Goal: Task Accomplishment & Management: Complete application form

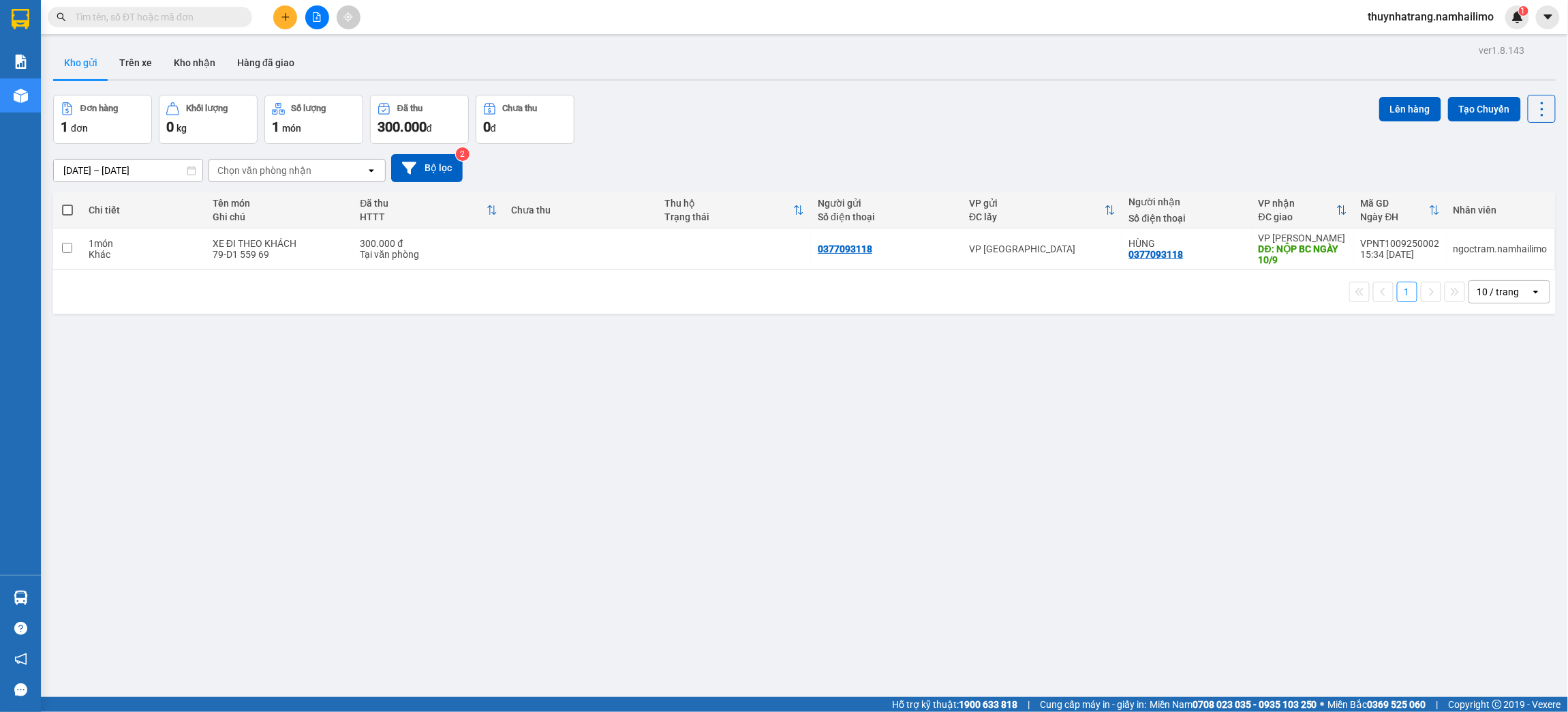
click at [549, 440] on div "ver 1.8.143 Kho gửi Trên xe Kho nhận Hàng đã giao Đơn hàng 1 đơn Khối lượng 0 k…" at bounding box center [804, 396] width 1514 height 712
click at [151, 71] on button "Trên xe" at bounding box center [136, 63] width 54 height 32
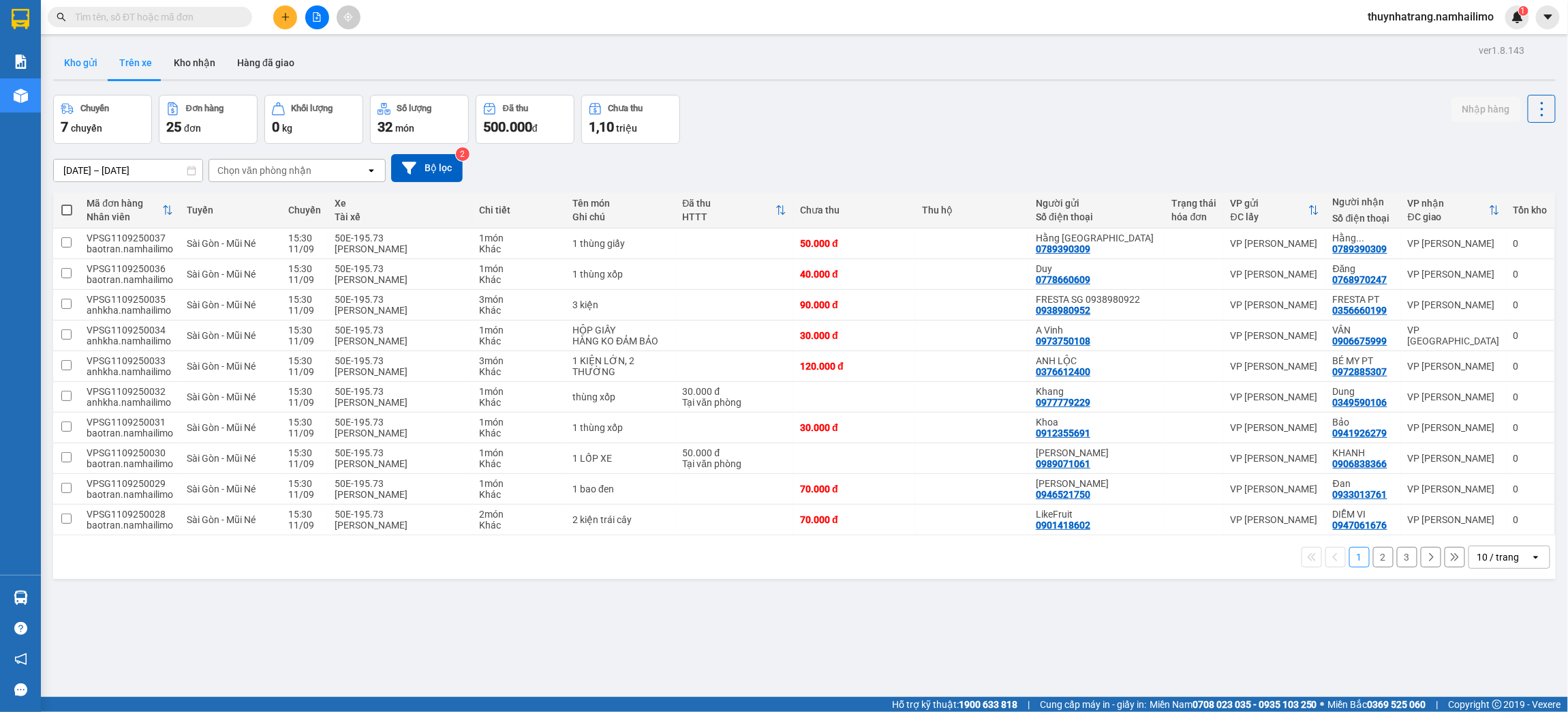
click at [78, 62] on button "Kho gửi" at bounding box center [80, 63] width 55 height 32
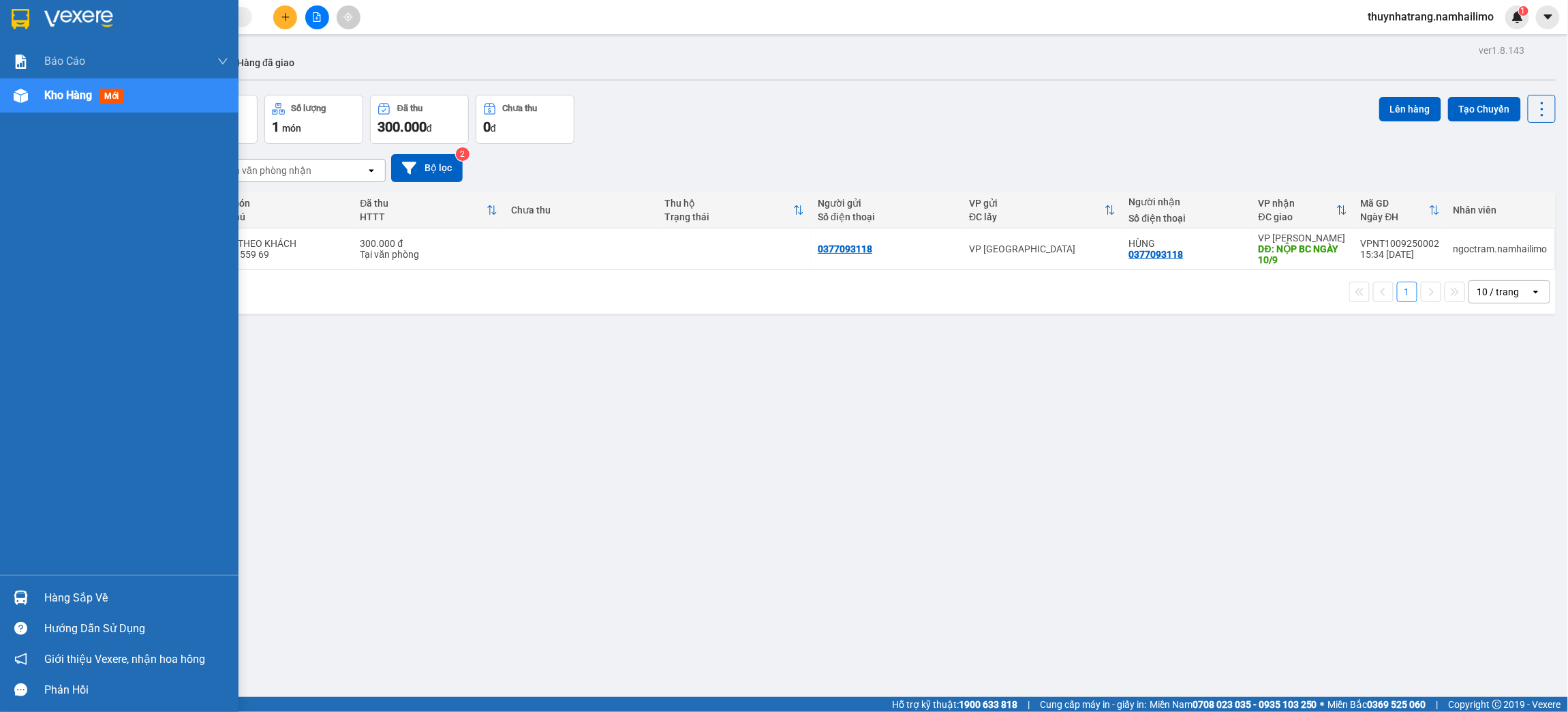
click at [19, 594] on img at bounding box center [21, 598] width 15 height 15
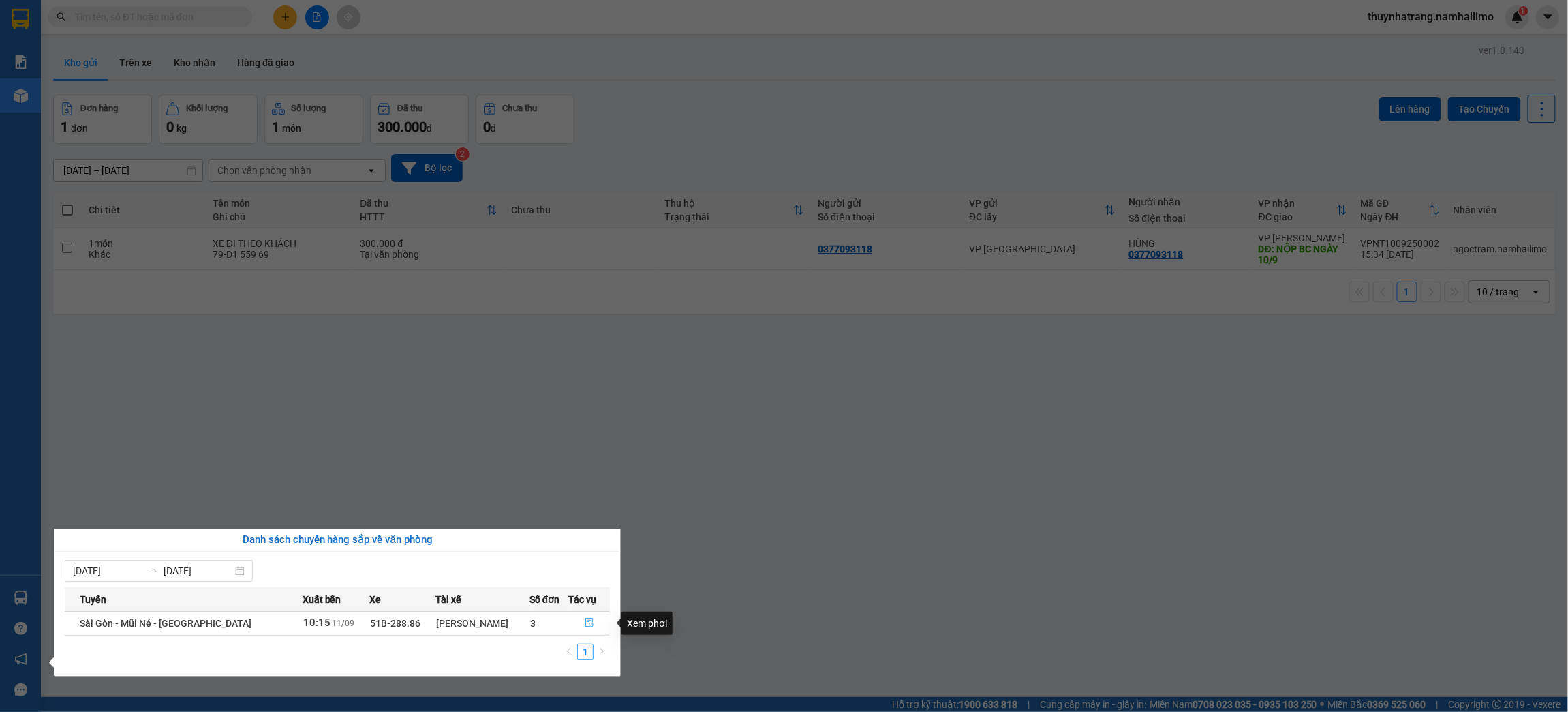
click at [585, 622] on icon "file-done" at bounding box center [589, 624] width 8 height 10
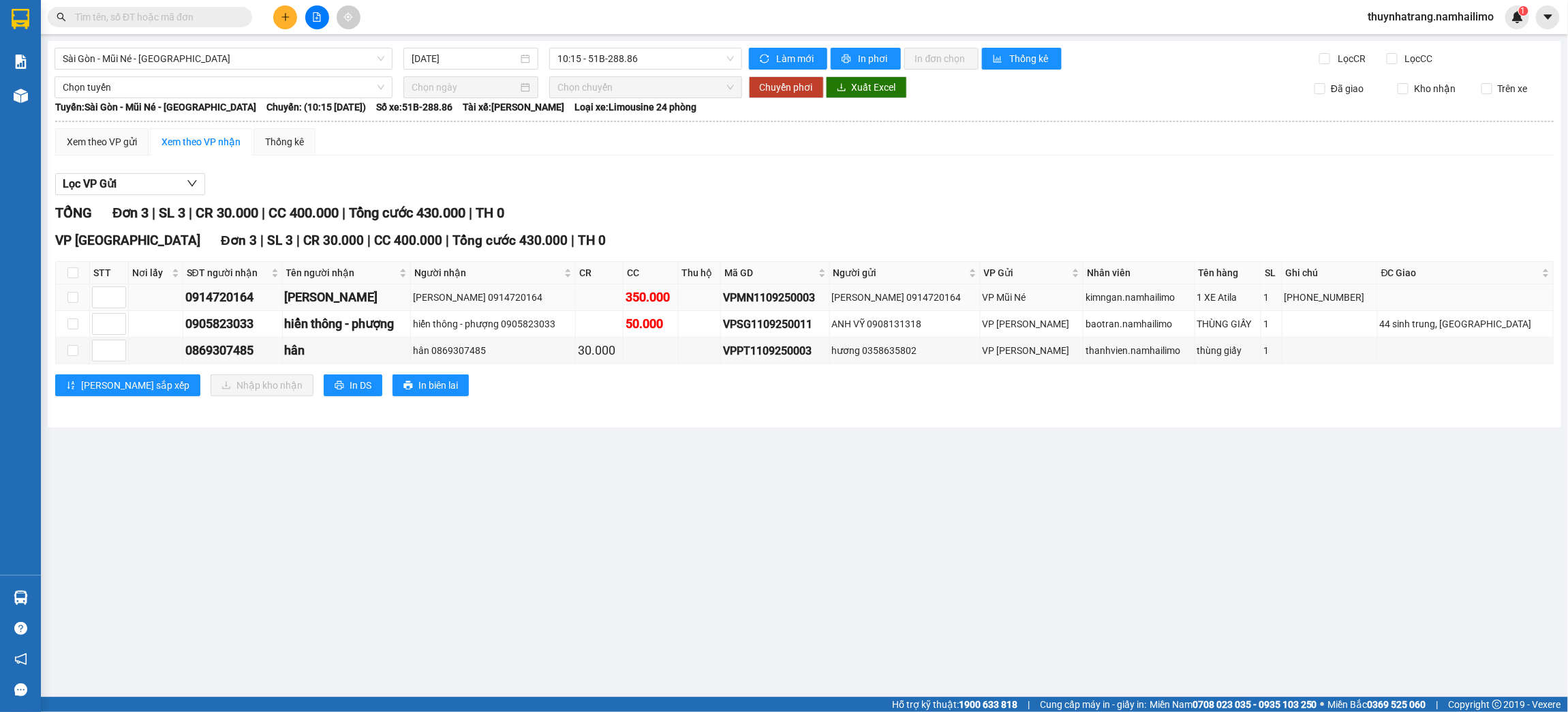
click at [792, 296] on div "VPMN1109250003" at bounding box center [775, 297] width 104 height 17
click at [722, 320] on td at bounding box center [700, 324] width 43 height 27
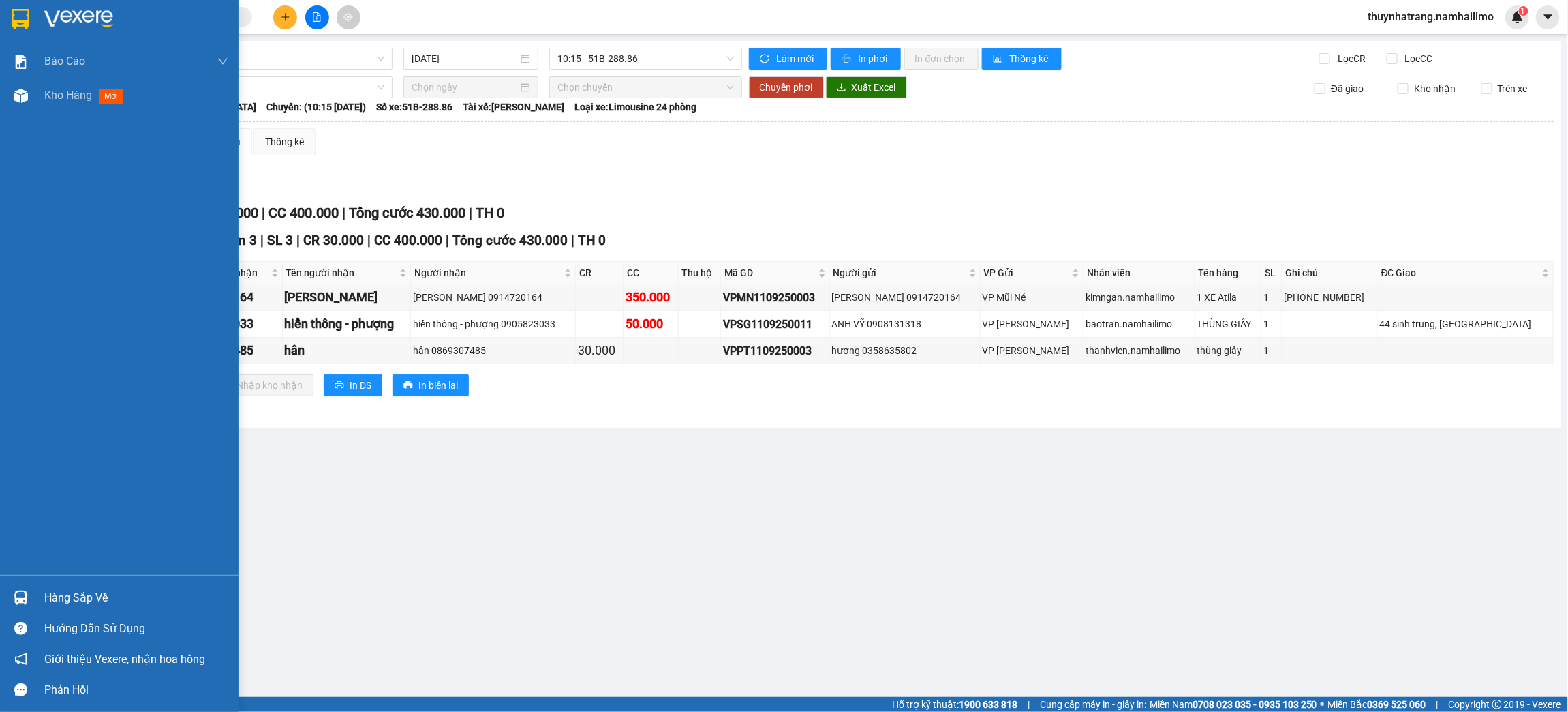
click at [15, 18] on img at bounding box center [20, 19] width 18 height 20
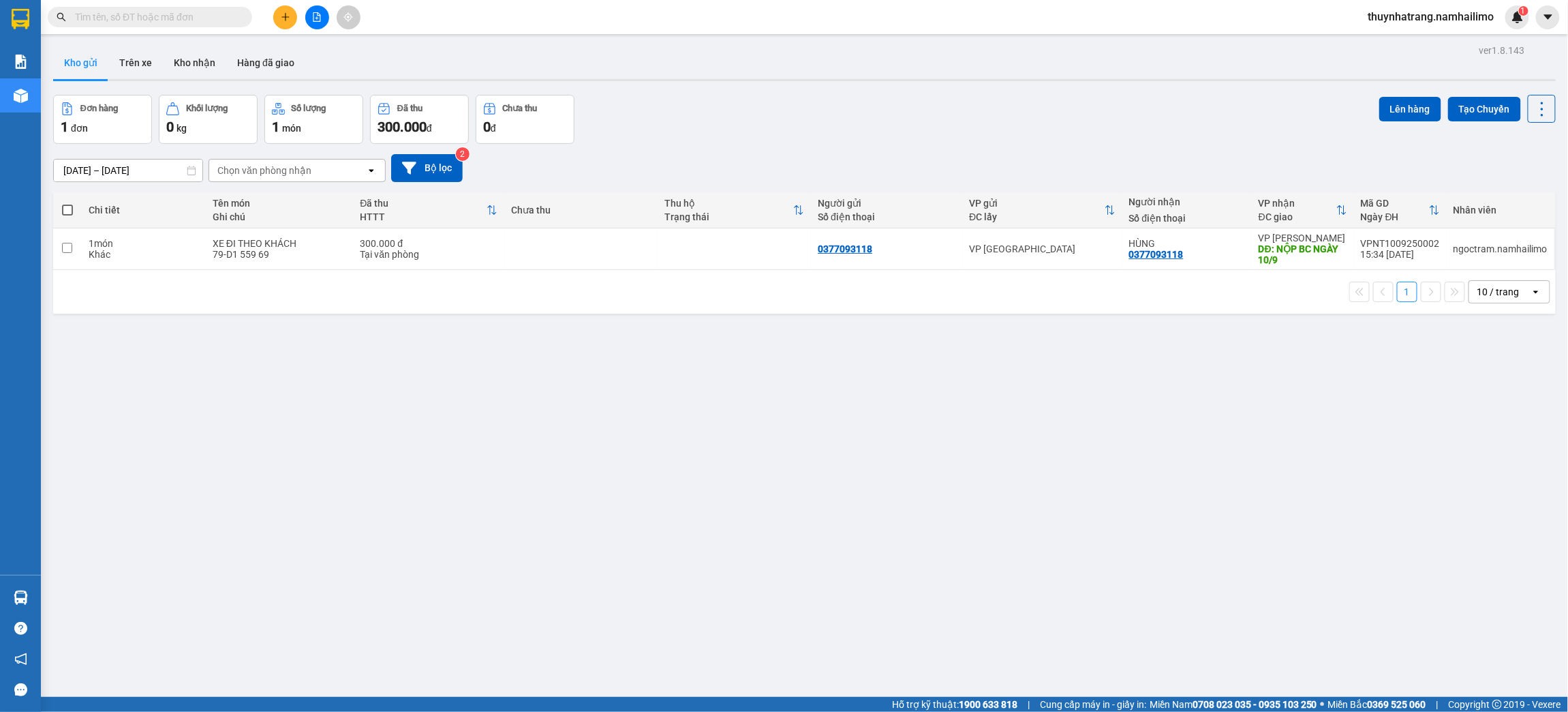
click at [191, 574] on div "ver 1.8.143 Kho gửi Trên xe Kho nhận Hàng đã giao Đơn hàng 1 đơn Khối lượng 0 k…" at bounding box center [804, 396] width 1514 height 712
drag, startPoint x: 365, startPoint y: 415, endPoint x: 355, endPoint y: 402, distance: 16.4
click at [359, 410] on div "ver 1.8.143 Kho gửi Trên xe Kho nhận Hàng đã giao Đơn hàng 1 đơn Khối lượng 0 k…" at bounding box center [804, 396] width 1514 height 712
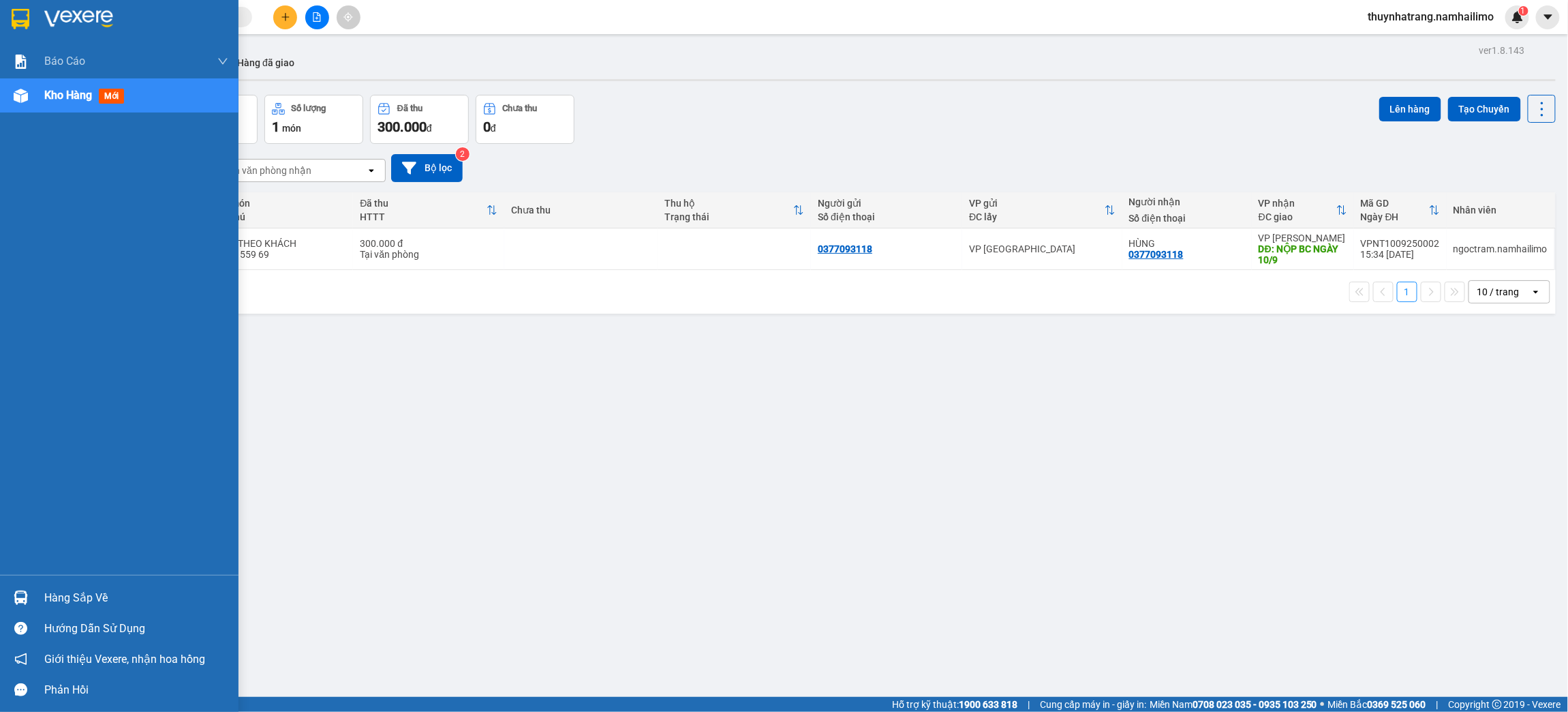
click at [16, 18] on img at bounding box center [20, 19] width 18 height 20
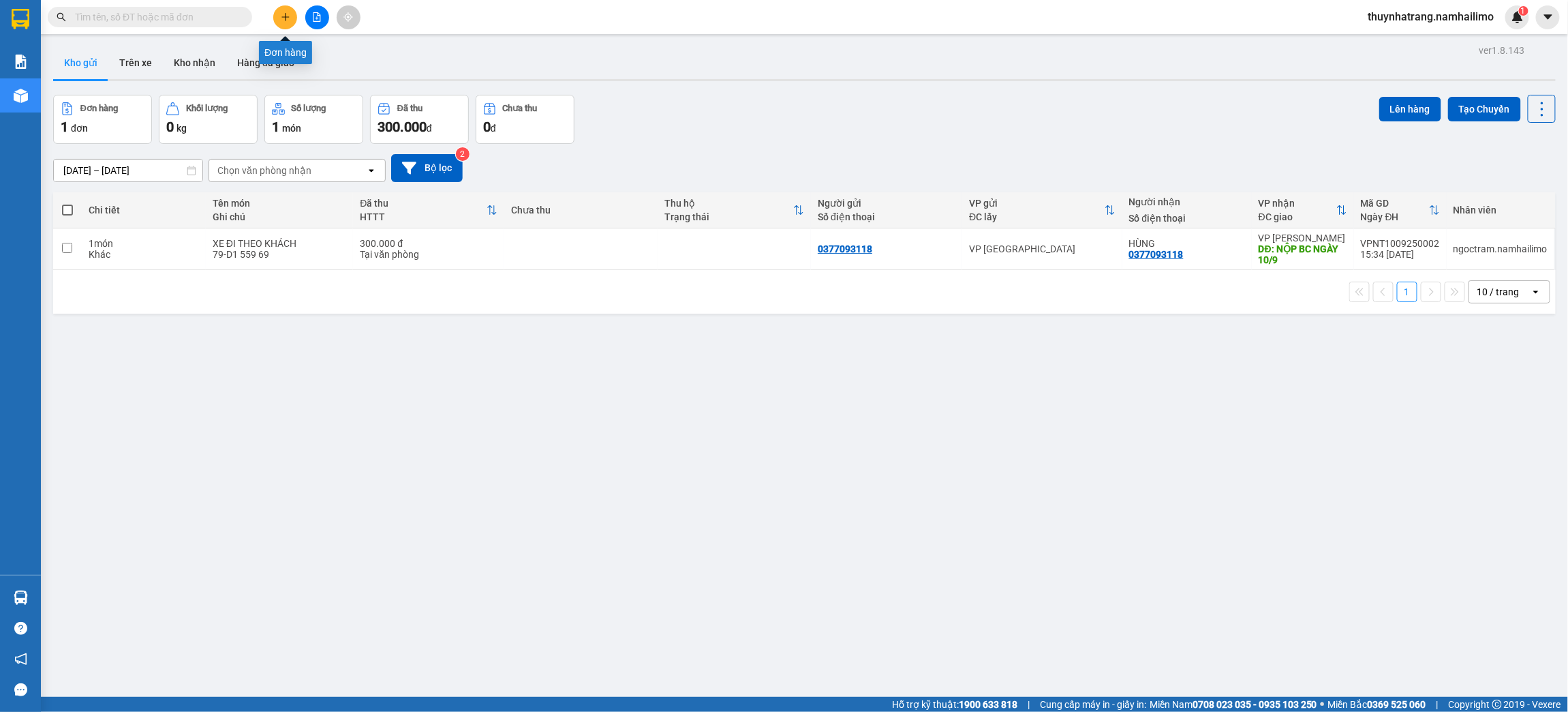
click at [286, 22] on button at bounding box center [285, 17] width 24 height 24
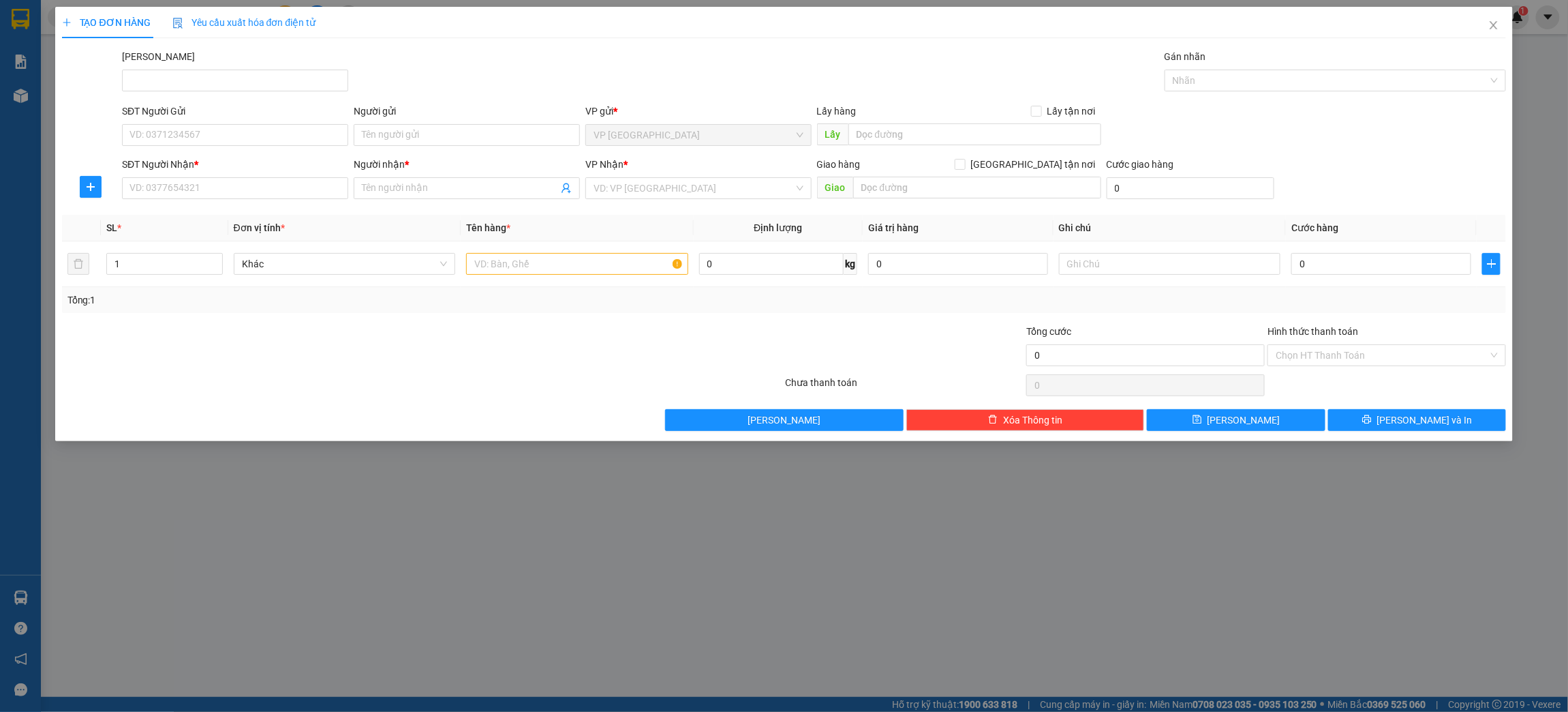
click at [354, 614] on div "TẠO ĐƠN HÀNG Yêu cầu xuất hóa đơn điện tử Transit Pickup Surcharge Ids Transit …" at bounding box center [784, 356] width 1568 height 712
click at [382, 130] on input "Người gửi" at bounding box center [467, 135] width 226 height 22
type input "c"
click at [432, 141] on input "CTY mhp" at bounding box center [467, 135] width 226 height 22
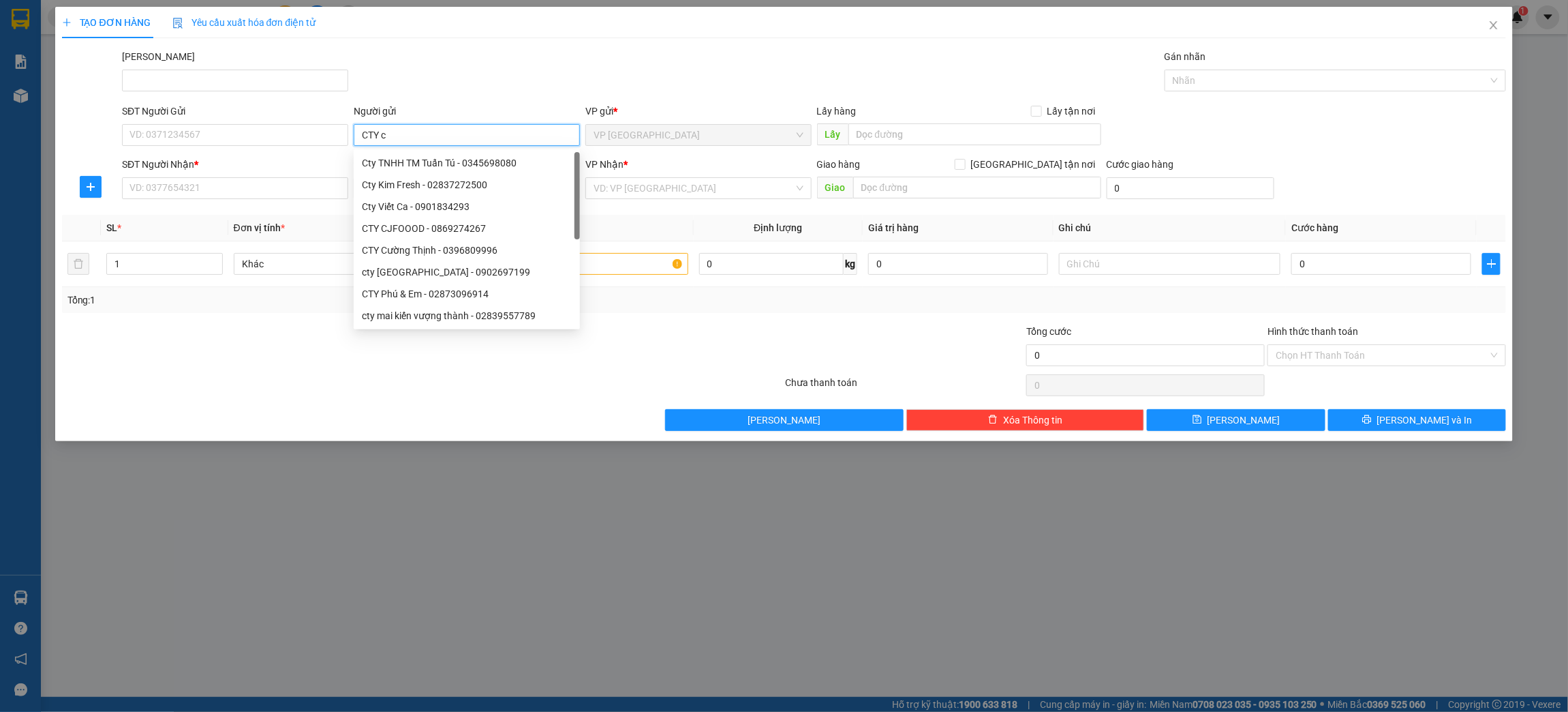
type input "CTY cp"
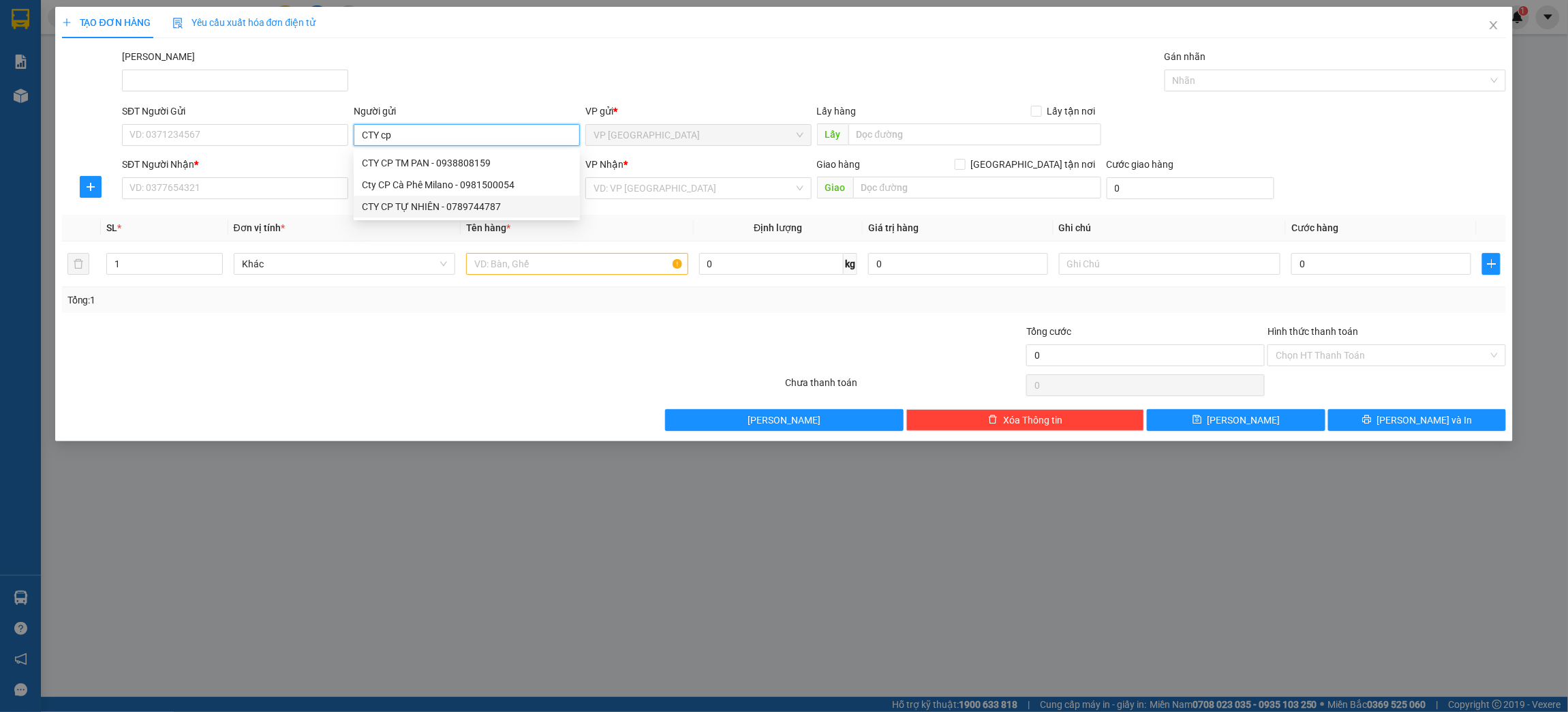
click at [407, 209] on div "CTY CP TỰ NHIÊN - 0789744787" at bounding box center [467, 206] width 210 height 15
type input "0789744787"
click at [448, 134] on input "CTY CP TỰ NHIÊN" at bounding box center [467, 135] width 226 height 22
drag, startPoint x: 448, startPoint y: 134, endPoint x: 392, endPoint y: 153, distance: 59.1
click at [392, 153] on body "Kết quả tìm kiếm ( 0 ) Bộ lọc No Data thuynhatrang.namhailimo 1 Báo cáo Báo cáo…" at bounding box center [784, 356] width 1568 height 712
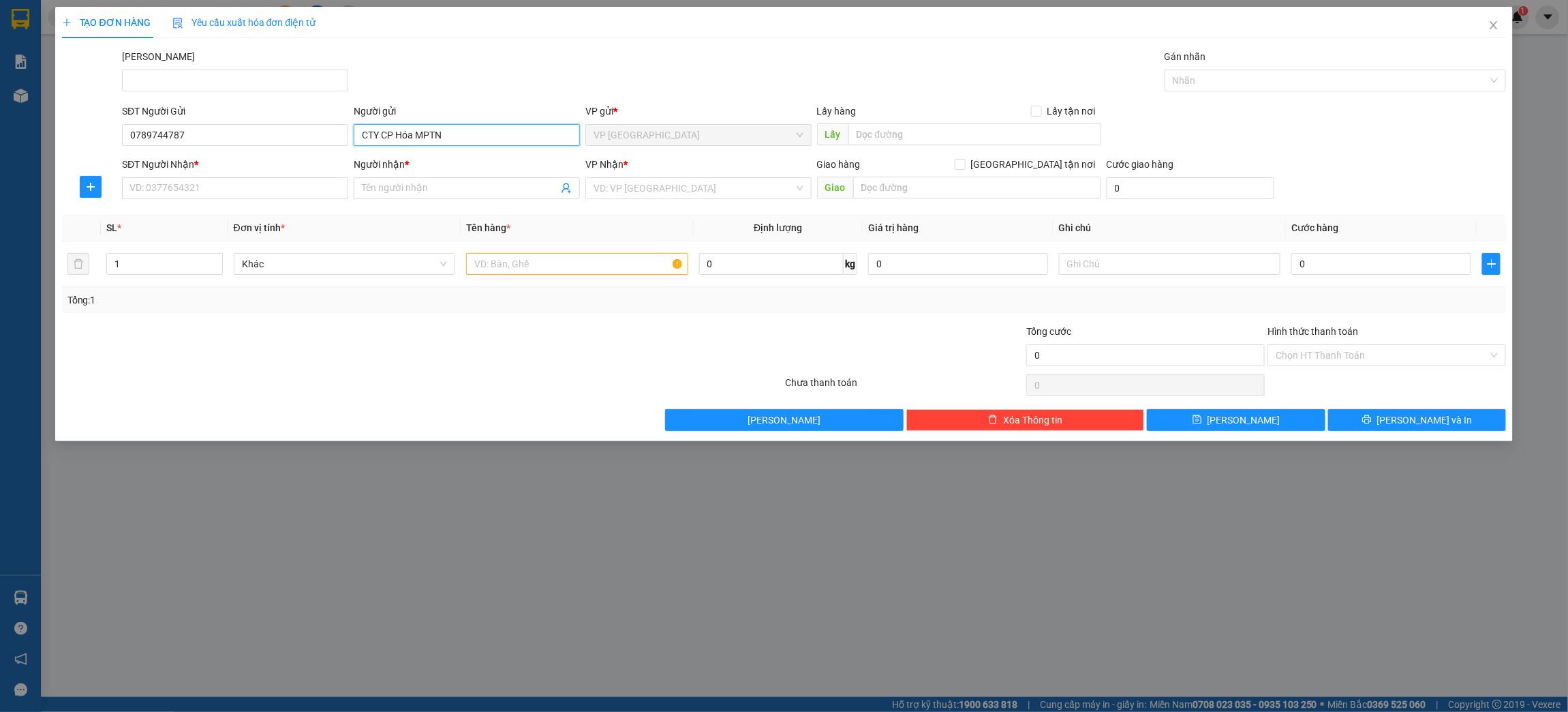
drag, startPoint x: 443, startPoint y: 137, endPoint x: 421, endPoint y: 145, distance: 23.4
click at [421, 145] on input "CTY CP Hóa MPTN" at bounding box center [467, 135] width 226 height 22
type input "CTY CP Hóa Mỹ Phẩm Tự Nhiên 718 [PERSON_NAME]"
click at [210, 185] on input "SĐT Người Nhận *" at bounding box center [235, 188] width 226 height 22
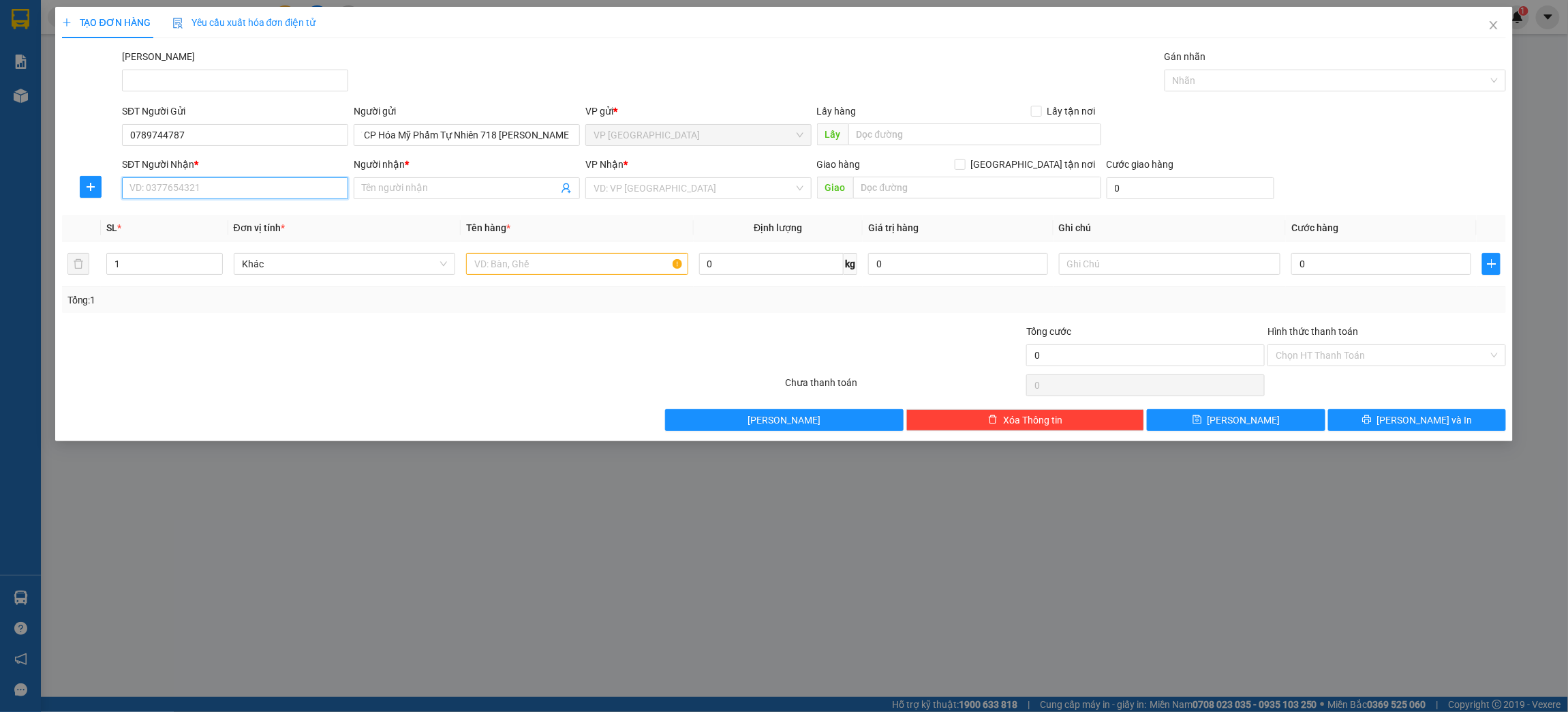
scroll to position [0, 0]
click at [407, 188] on input "Người nhận *" at bounding box center [460, 188] width 196 height 15
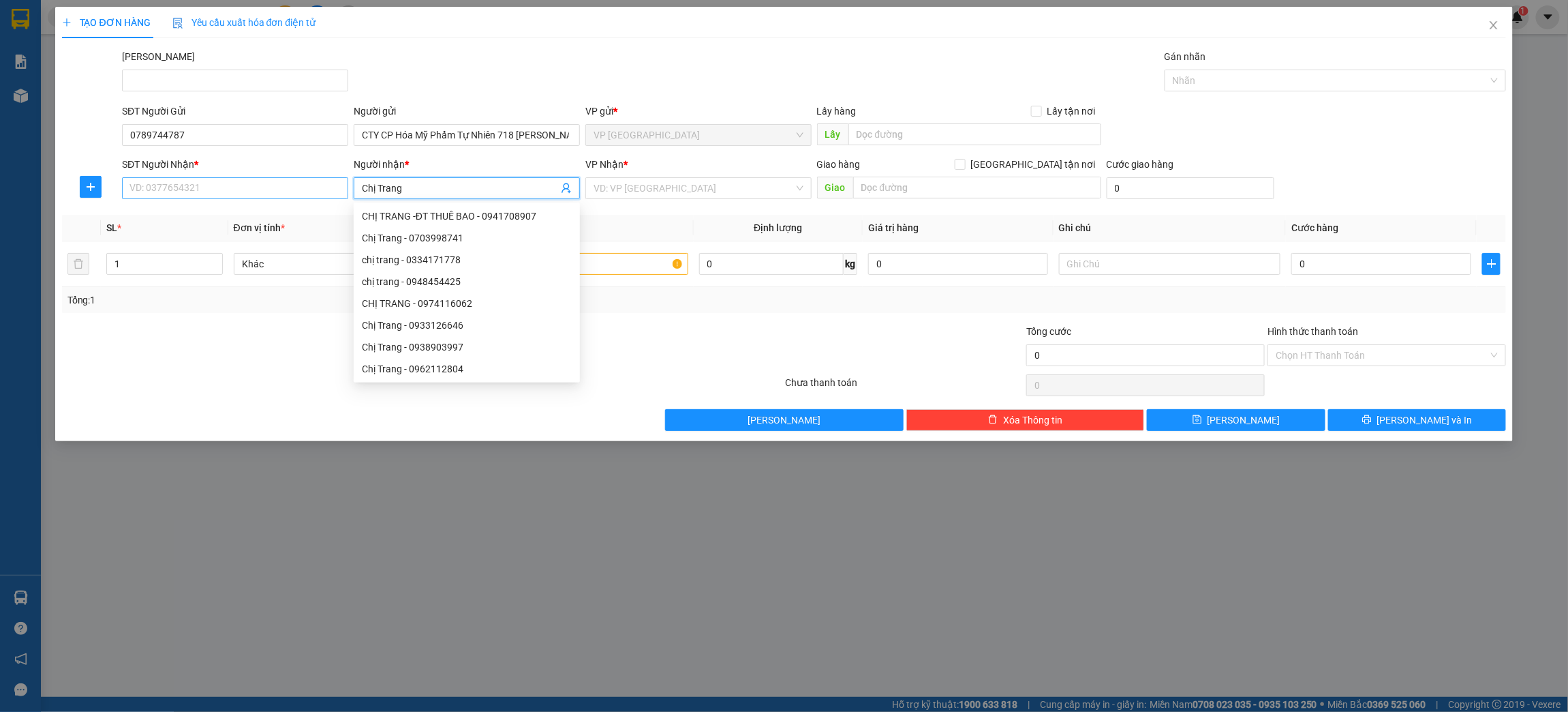
type input "Chị Trang"
click at [192, 193] on input "SĐT Người Nhận *" at bounding box center [235, 188] width 226 height 22
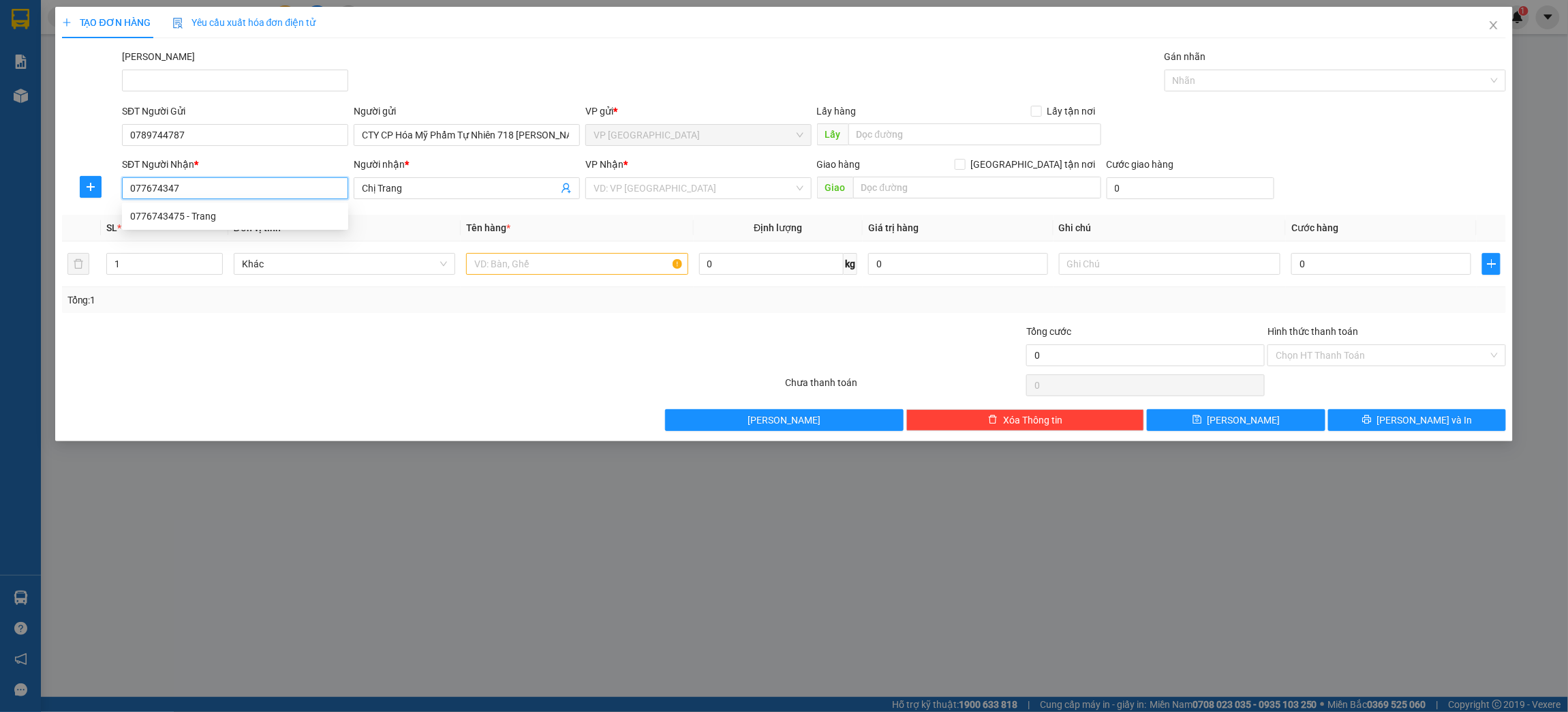
type input "0776743475"
click at [209, 218] on div "0776743475 - Trang" at bounding box center [235, 216] width 210 height 15
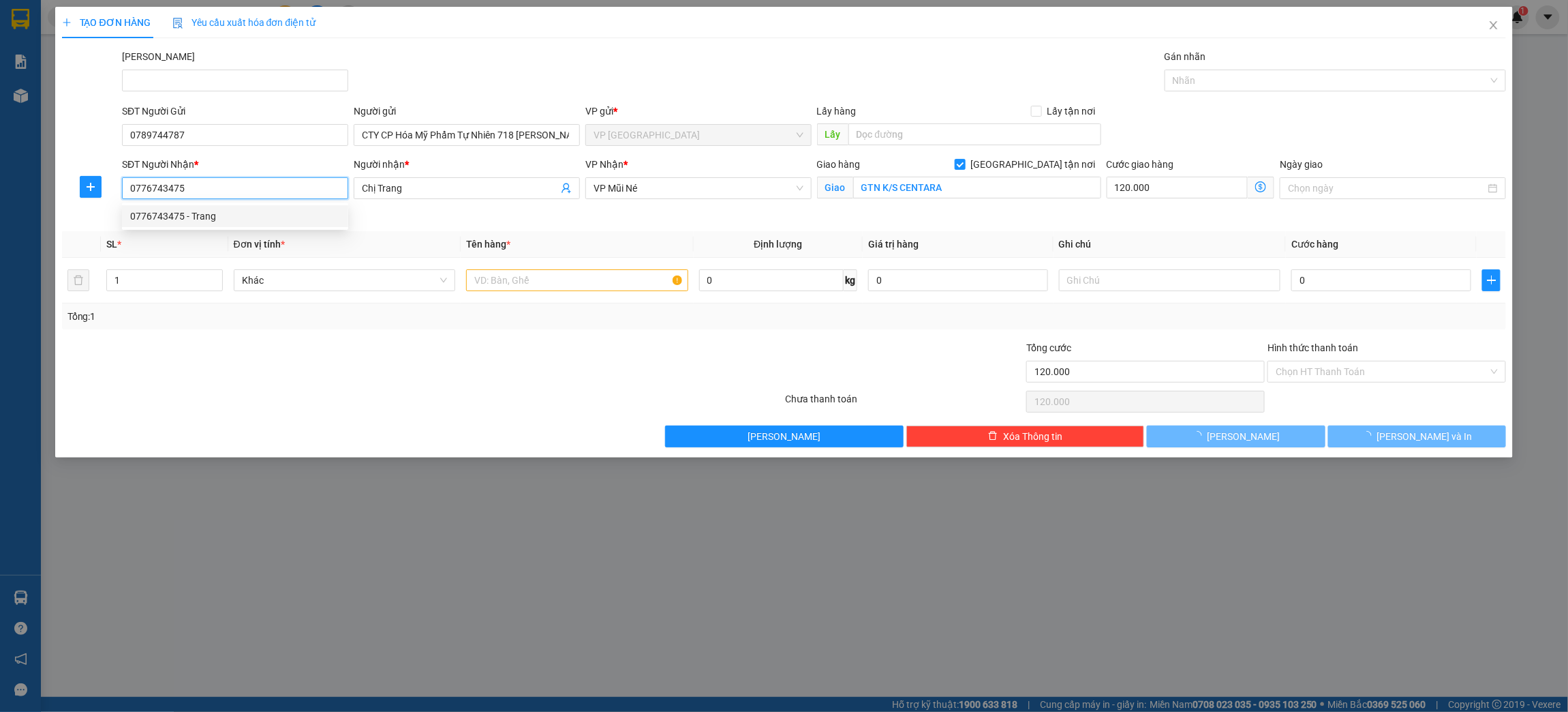
type input "Trang"
checkbox input "true"
type input "GTN K/S CENTARA"
type input "120.000"
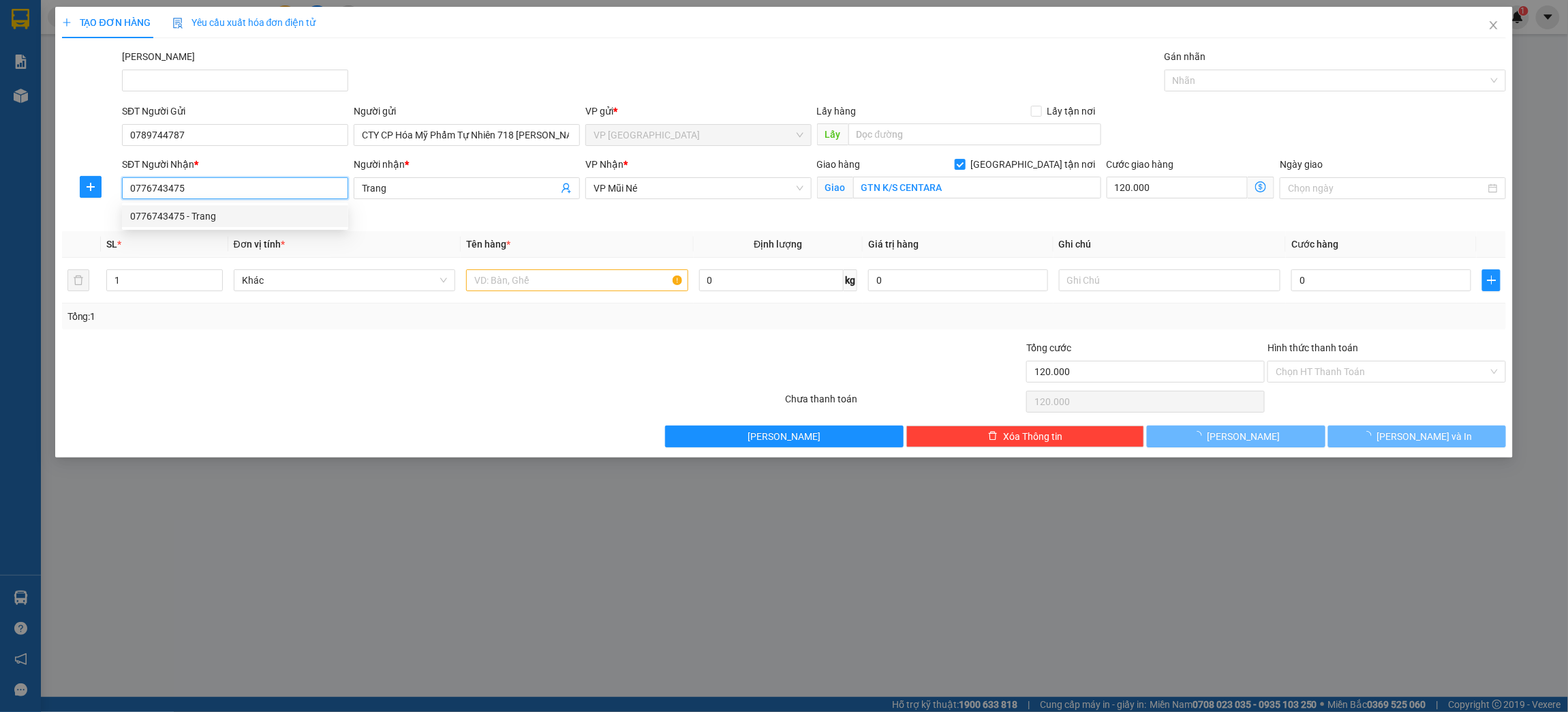
type input "520.000"
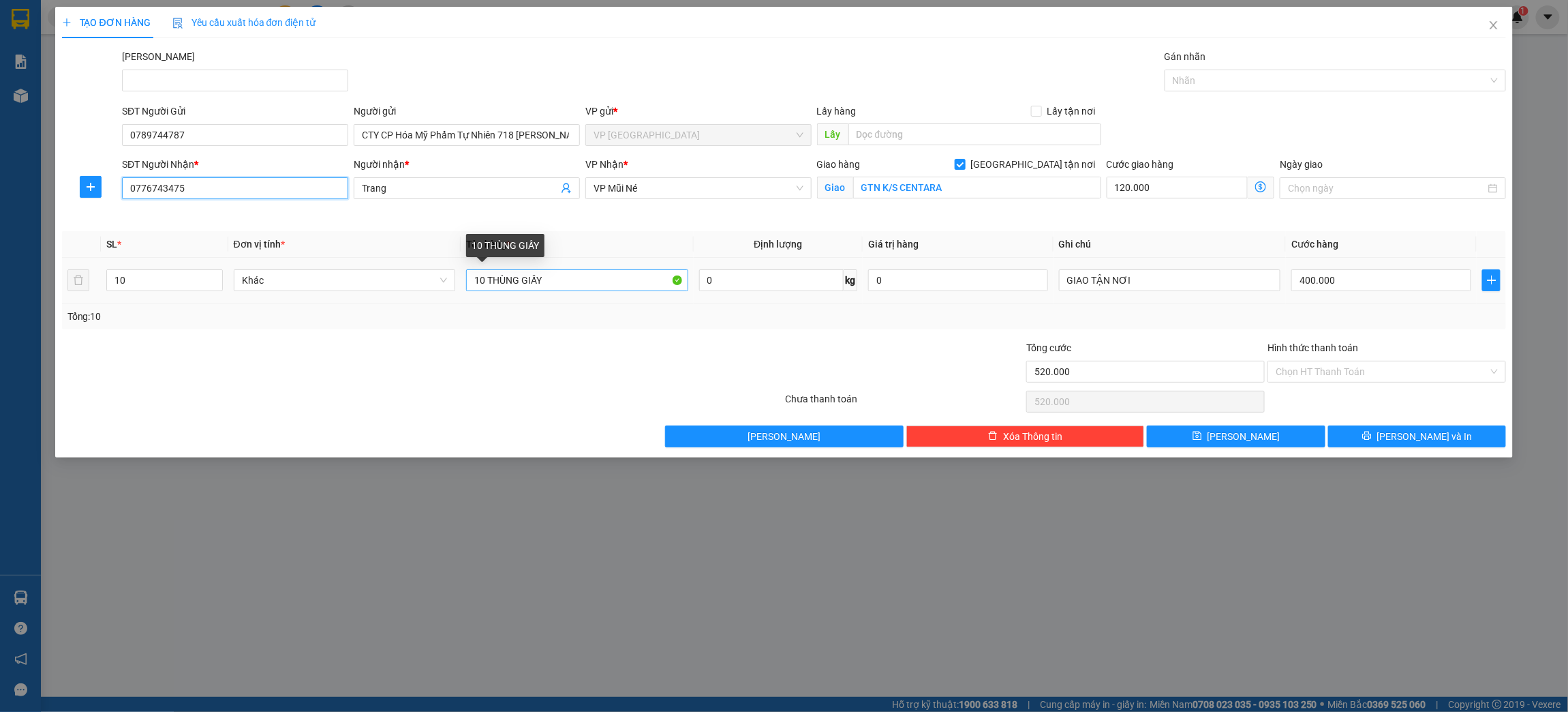
type input "0776743475"
click at [556, 282] on input "10 THÙNG GIẤY" at bounding box center [577, 280] width 222 height 22
drag, startPoint x: 482, startPoint y: 278, endPoint x: 461, endPoint y: 287, distance: 22.8
click at [461, 287] on td "10 THÙNG GIẤY" at bounding box center [577, 280] width 233 height 45
type input "4 THÙNG GIẤY"
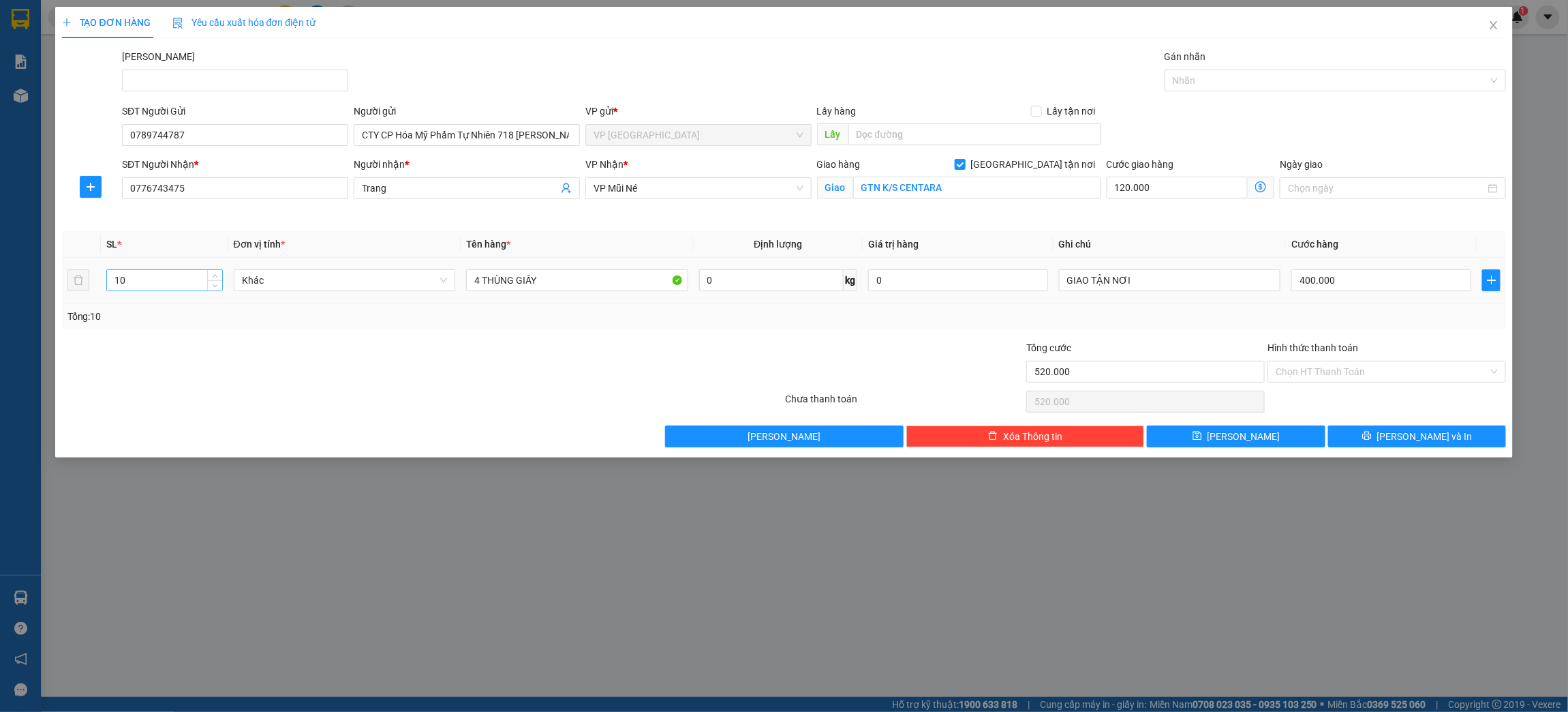
click at [170, 278] on input "10" at bounding box center [164, 279] width 114 height 20
type input "1"
type input "4"
click at [1110, 310] on div "Tổng: 4" at bounding box center [784, 316] width 1434 height 15
click at [1339, 275] on input "400.000" at bounding box center [1381, 280] width 179 height 22
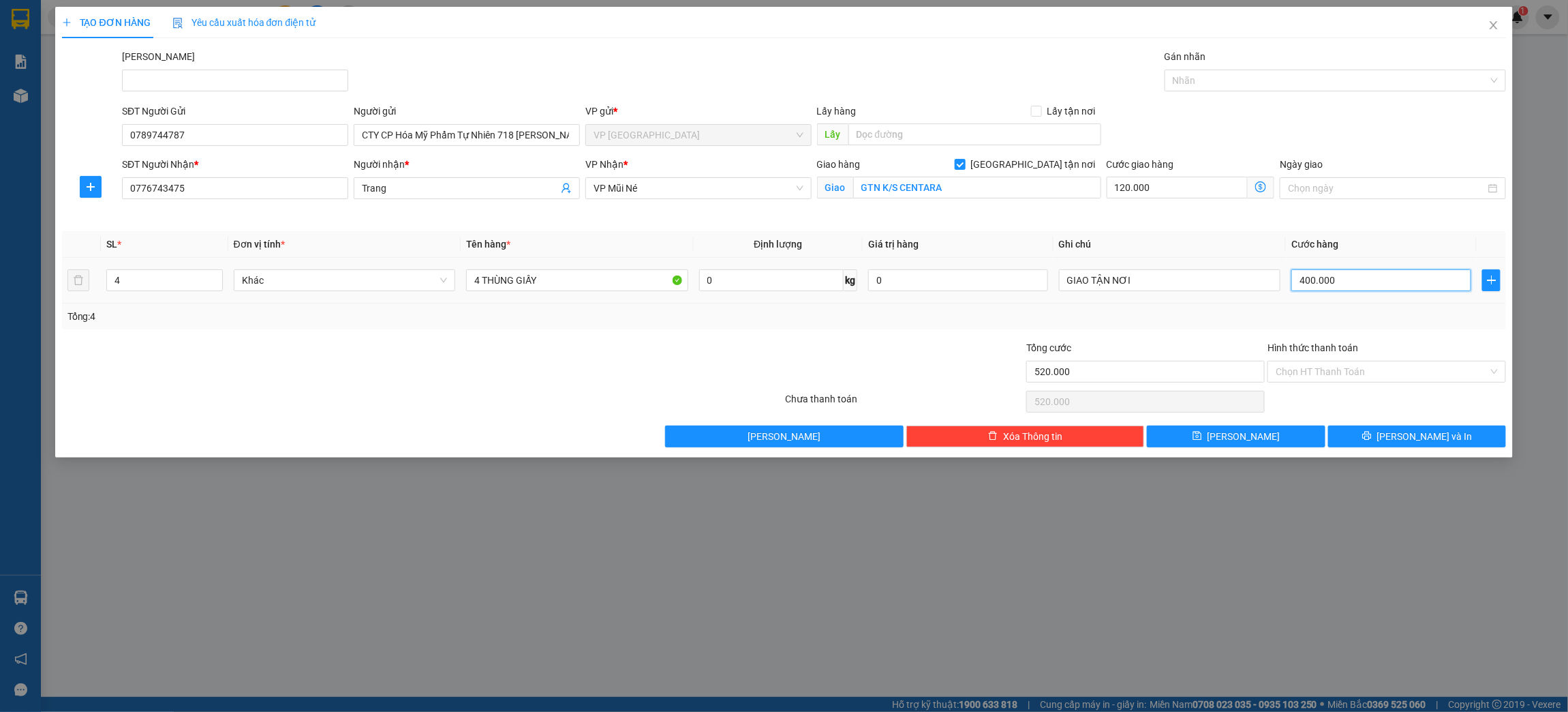
type input "120.000"
type input "0"
type input "120.001"
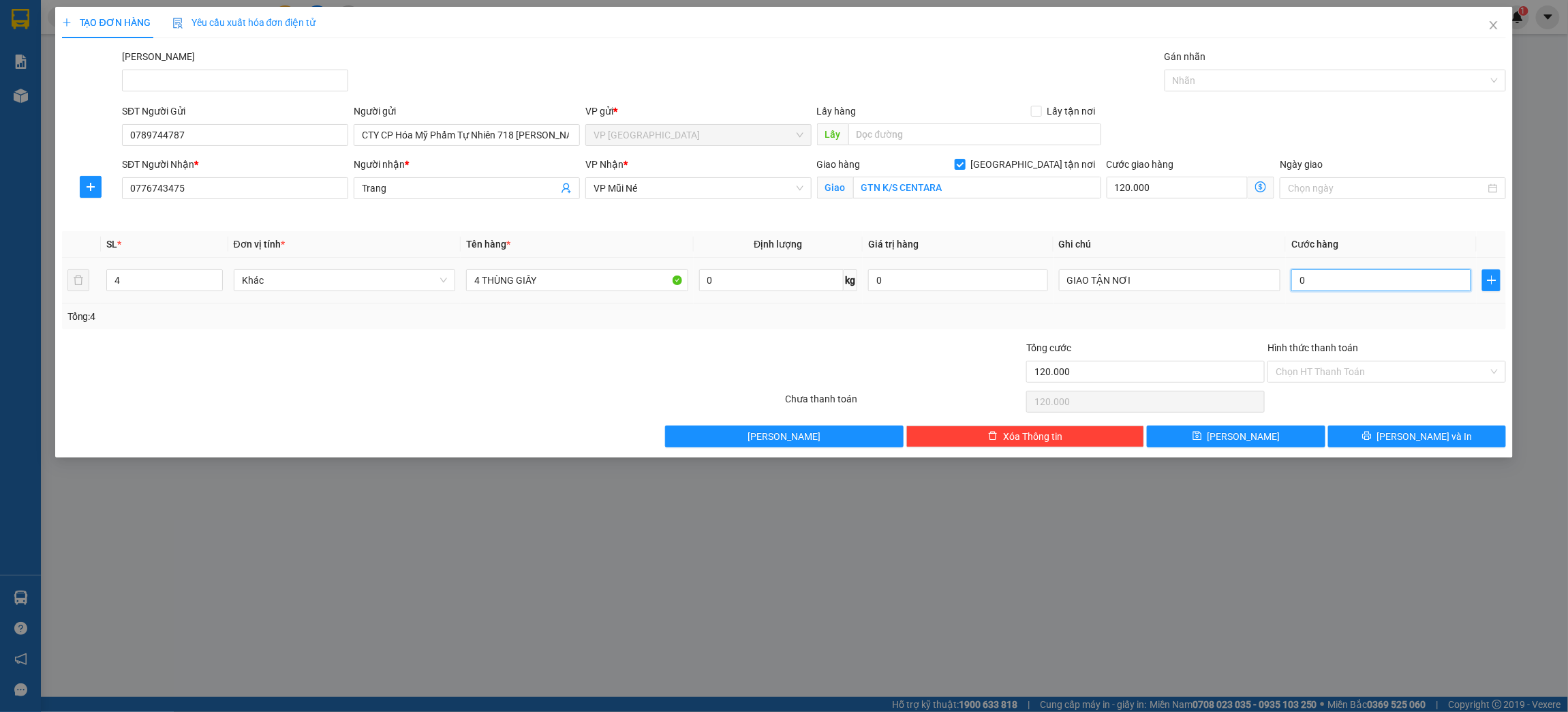
type input "01"
type input "120.000"
type input "0"
type input "120.030"
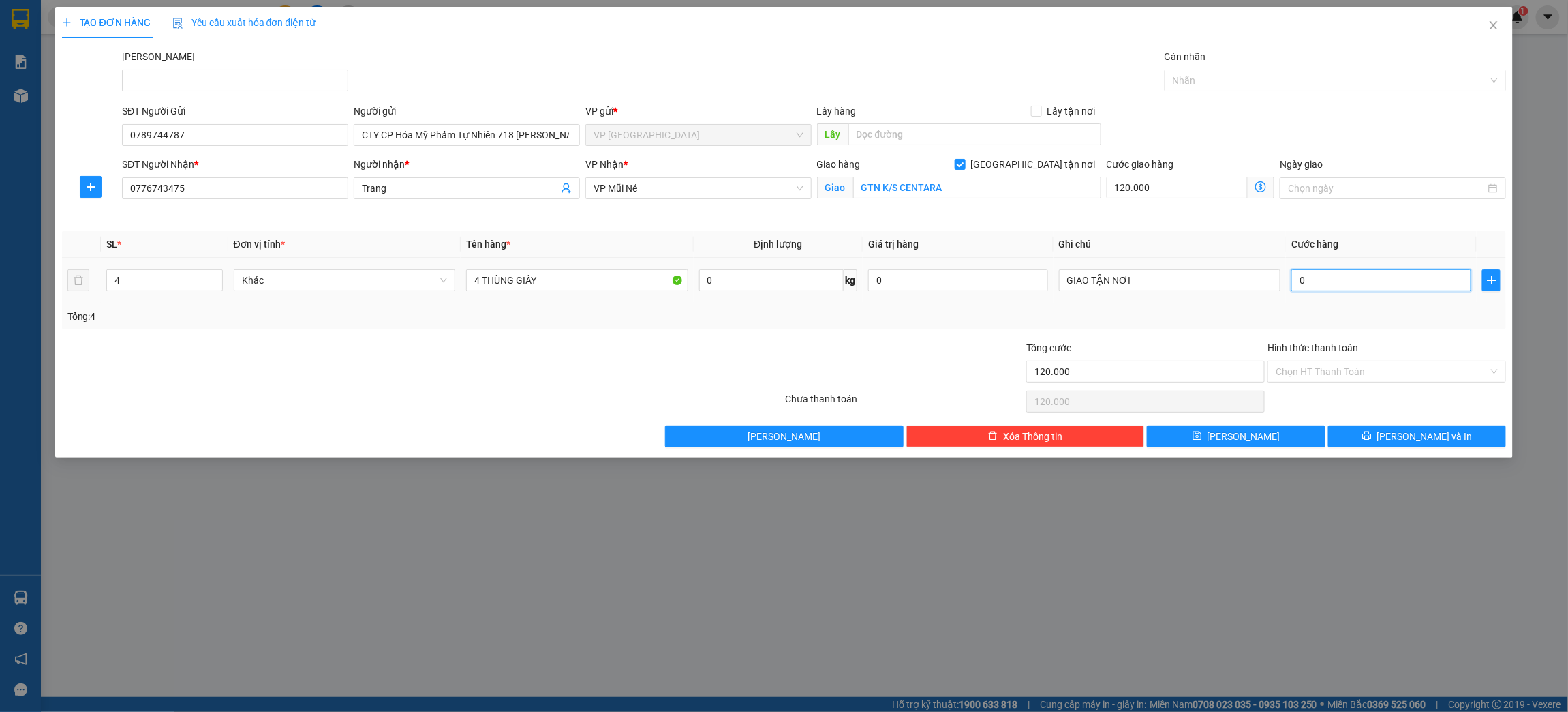
type input "120.030"
type input "30"
type input "120.320"
type input "320"
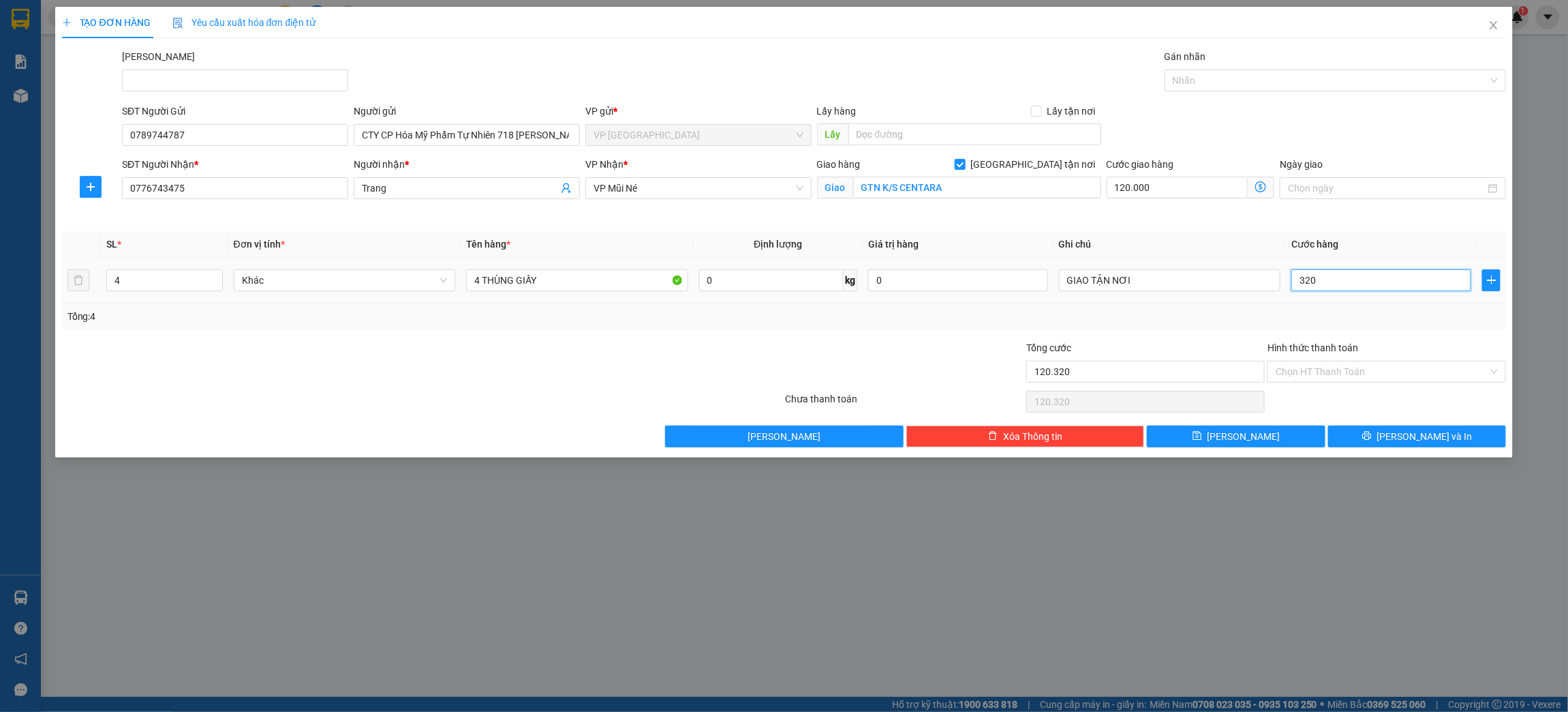
type input "123.200"
type input "3.200"
type input "152.000"
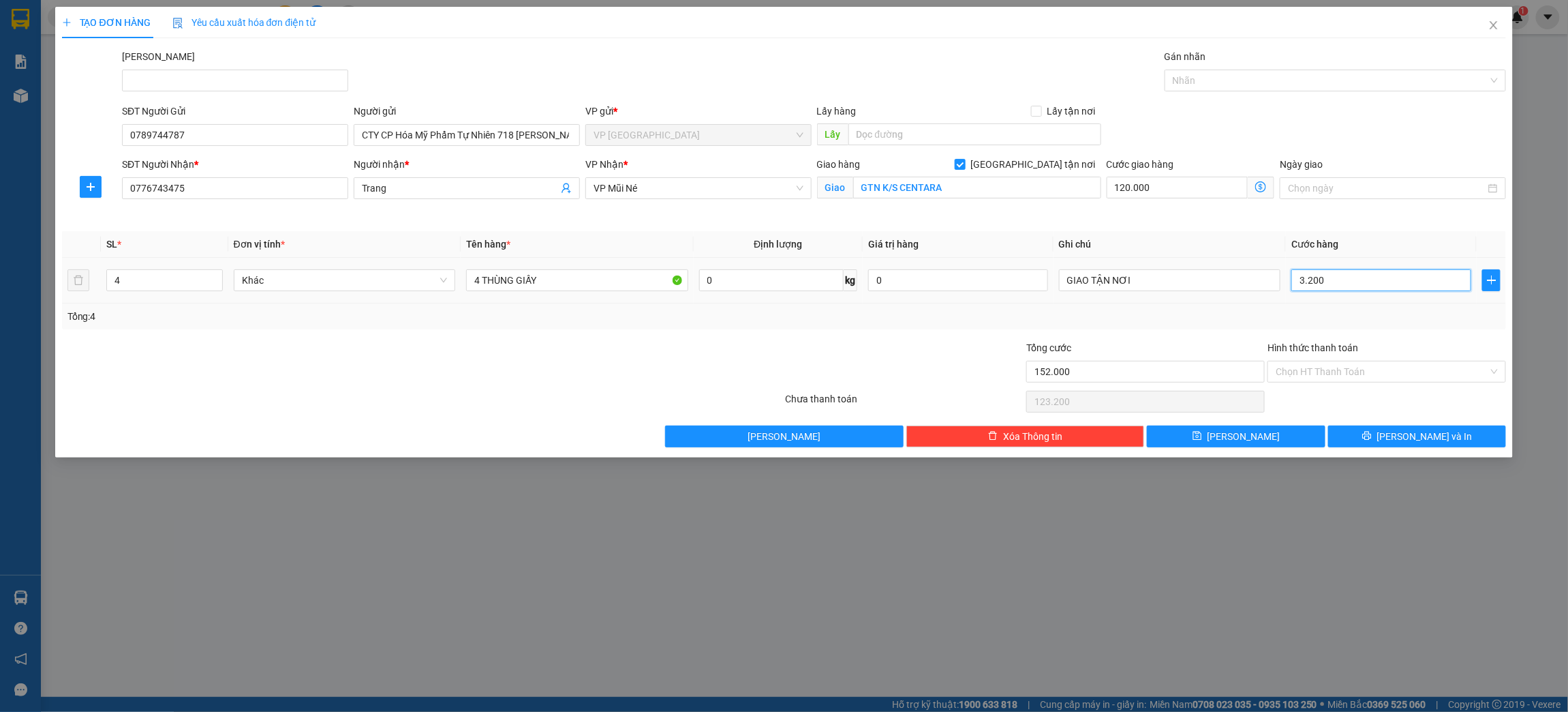
type input "32.000"
type input "440.000"
type input "320.000"
click at [1295, 369] on input "Hình thức thanh toán" at bounding box center [1382, 371] width 213 height 20
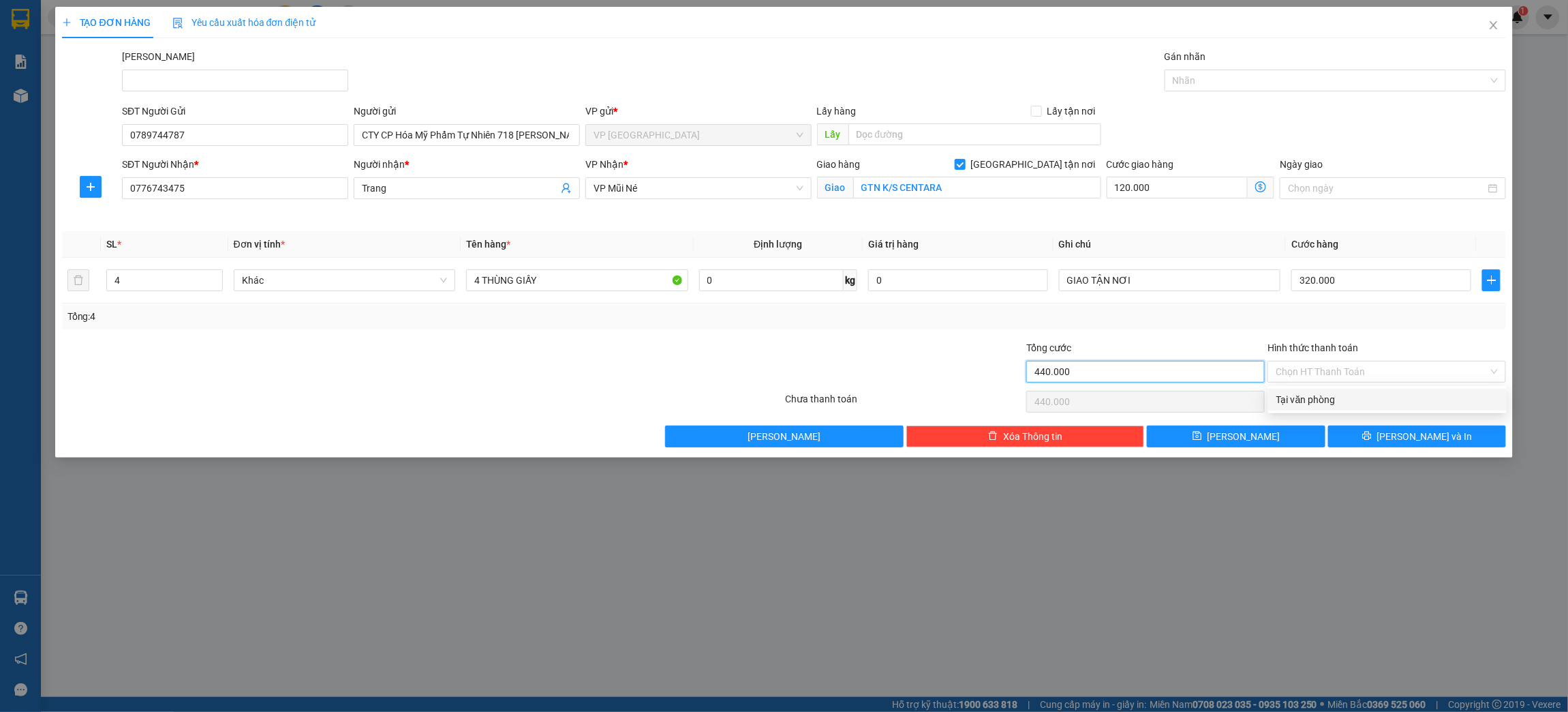
click at [1126, 368] on input "440.000" at bounding box center [1145, 371] width 239 height 22
drag, startPoint x: 1114, startPoint y: 369, endPoint x: 1094, endPoint y: 370, distance: 20.0
click at [1105, 370] on input "440.000" at bounding box center [1145, 371] width 239 height 22
click at [1093, 372] on input "440.000" at bounding box center [1145, 371] width 239 height 22
click at [1047, 373] on input "440.000" at bounding box center [1145, 371] width 239 height 22
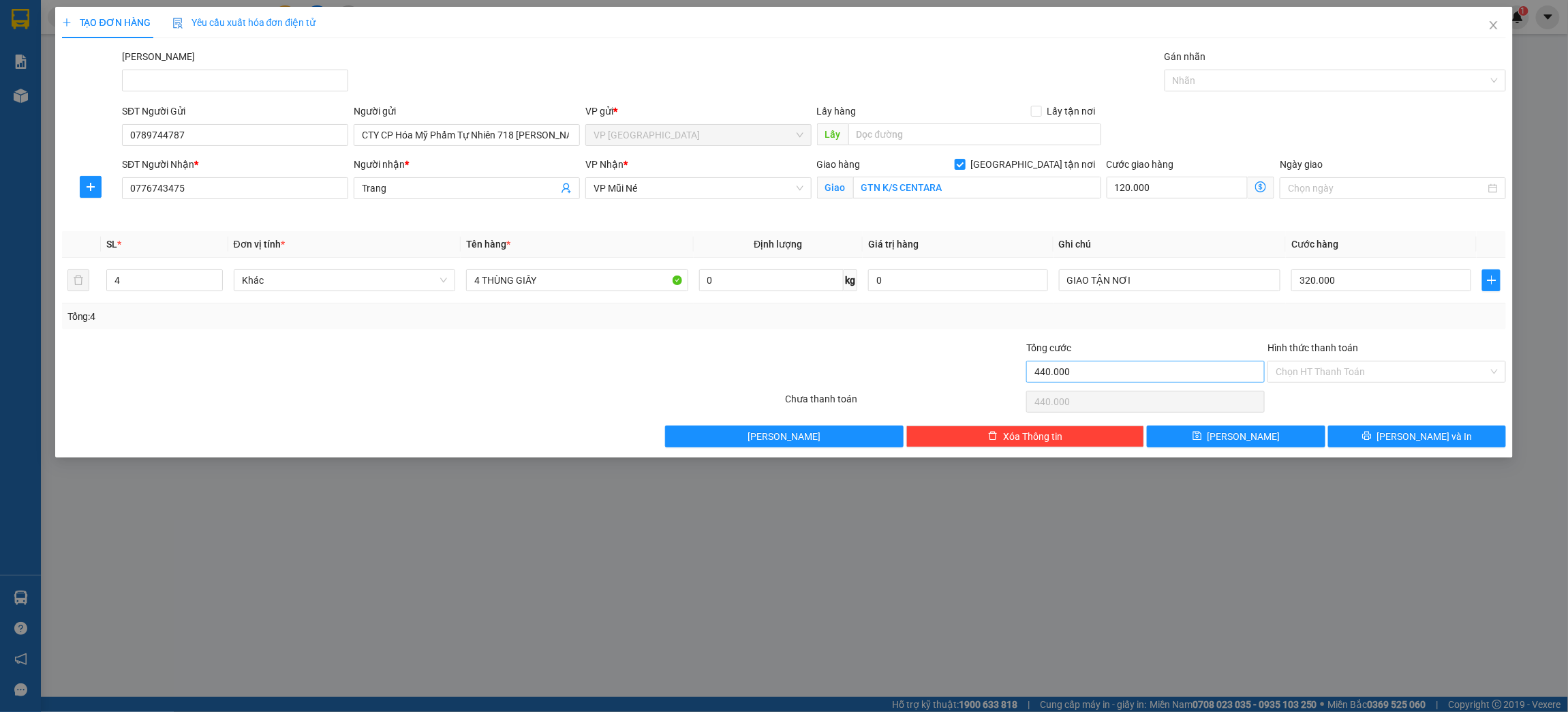
click at [1026, 369] on div "Tổng cước 440.000 Hình thức thanh toán Chọn HT Thanh Toán" at bounding box center [784, 364] width 1447 height 48
drag, startPoint x: 1033, startPoint y: 369, endPoint x: 1110, endPoint y: 368, distance: 77.0
click at [1110, 368] on input "440.000" at bounding box center [1145, 371] width 239 height 22
click at [1308, 372] on input "Hình thức thanh toán" at bounding box center [1382, 371] width 213 height 20
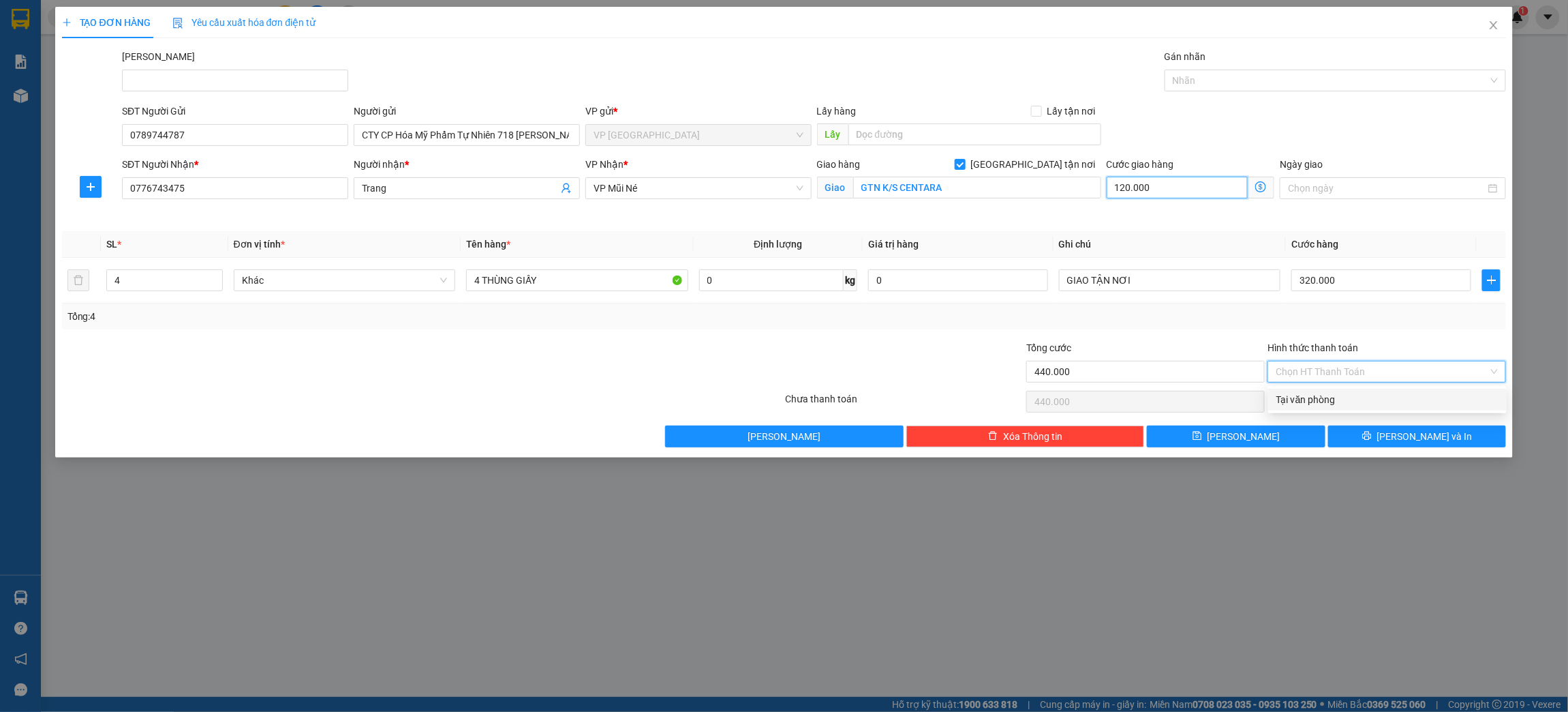
click at [1163, 188] on input "120.000" at bounding box center [1178, 187] width 142 height 22
type input "320.000"
type input "0"
click at [1139, 190] on input "0" at bounding box center [1178, 187] width 142 height 22
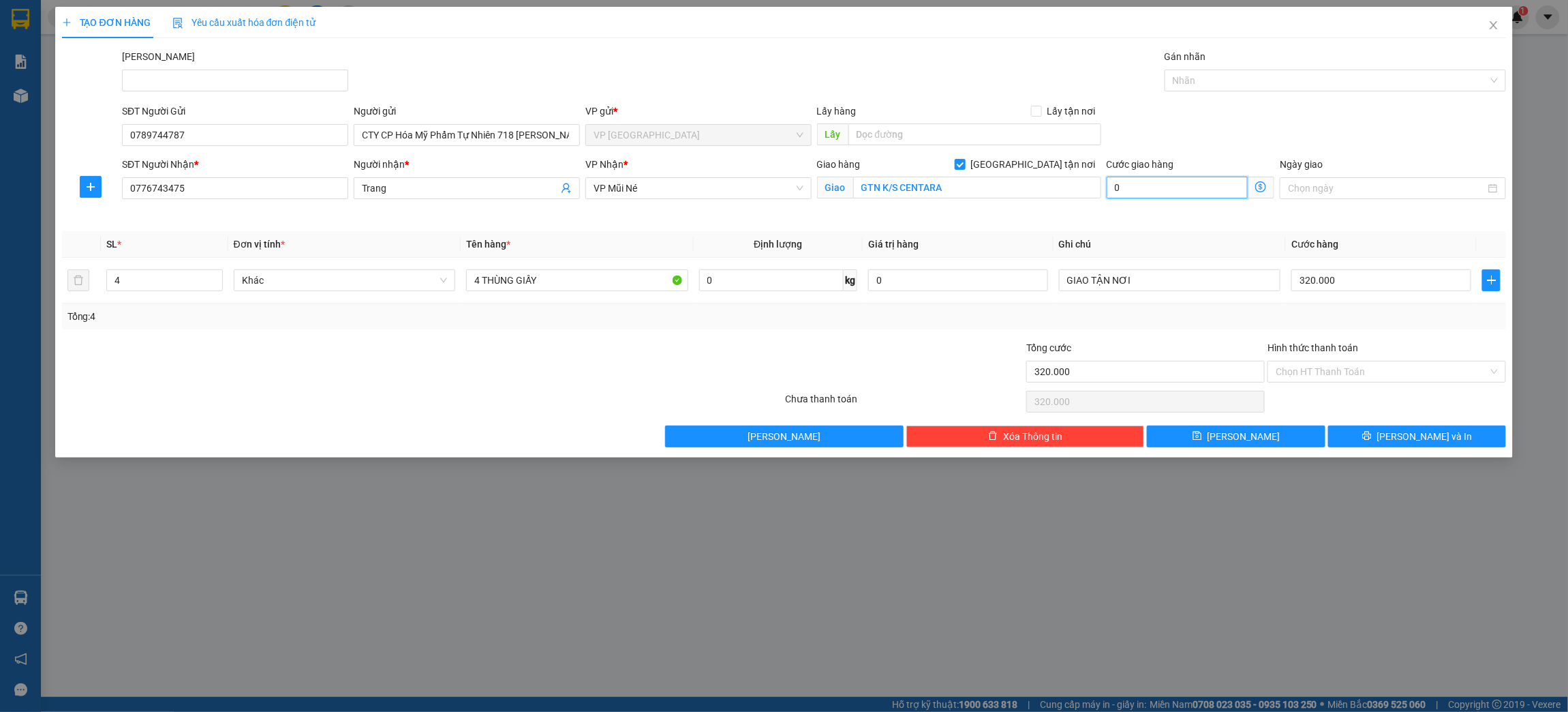
type input "320.001"
type input "1"
type input "320.015"
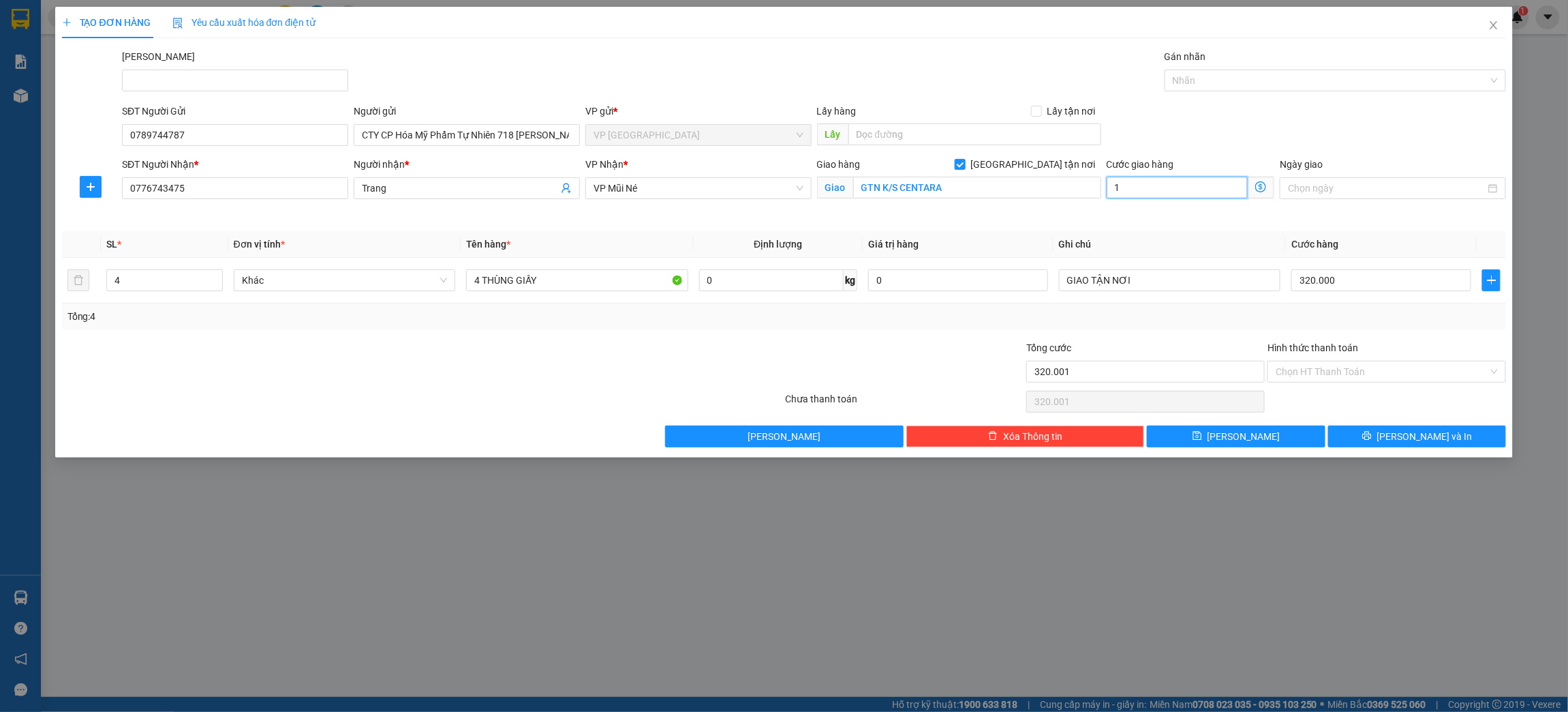
type input "15"
type input "320.150"
type input "150"
type input "321.500"
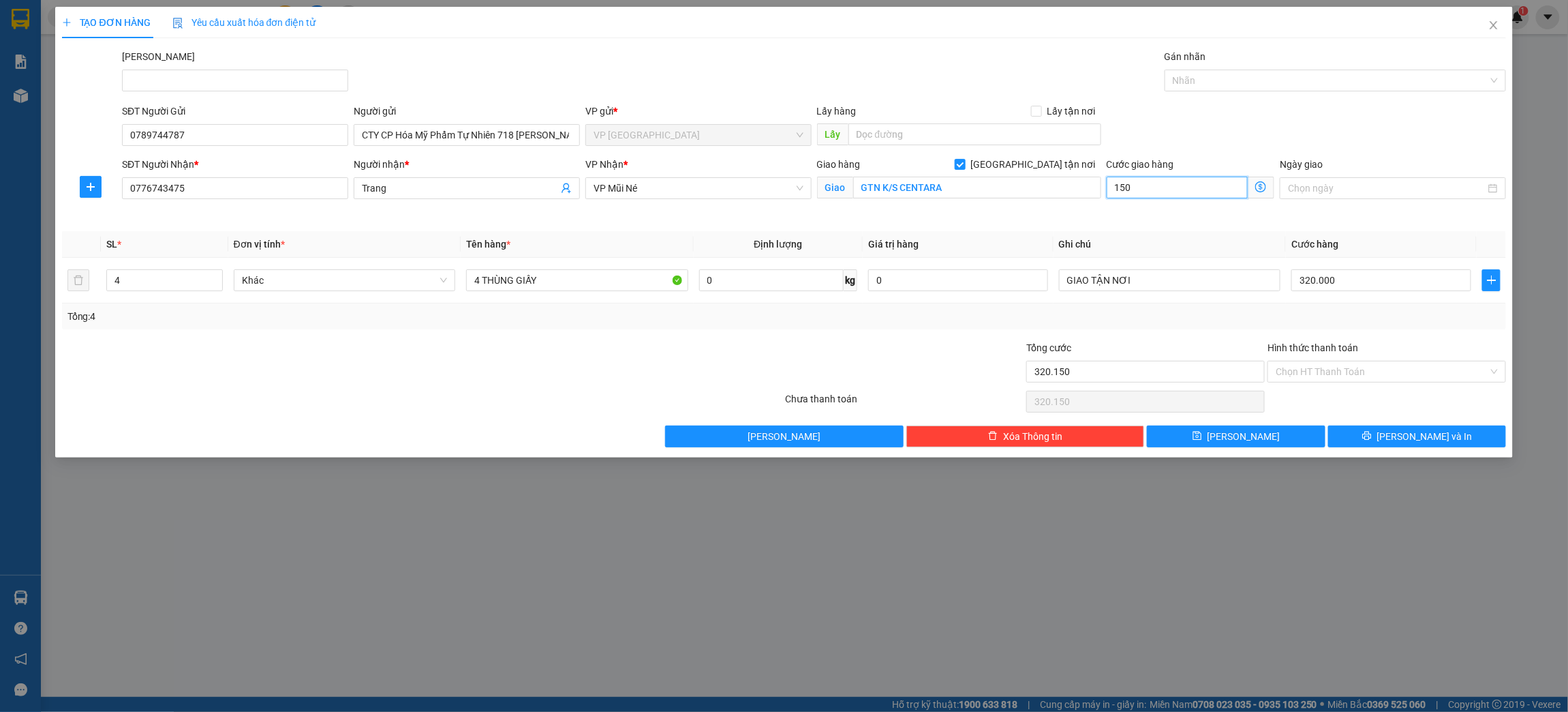
type input "321.500"
type input "1.500"
type input "335.000"
type input "15.000"
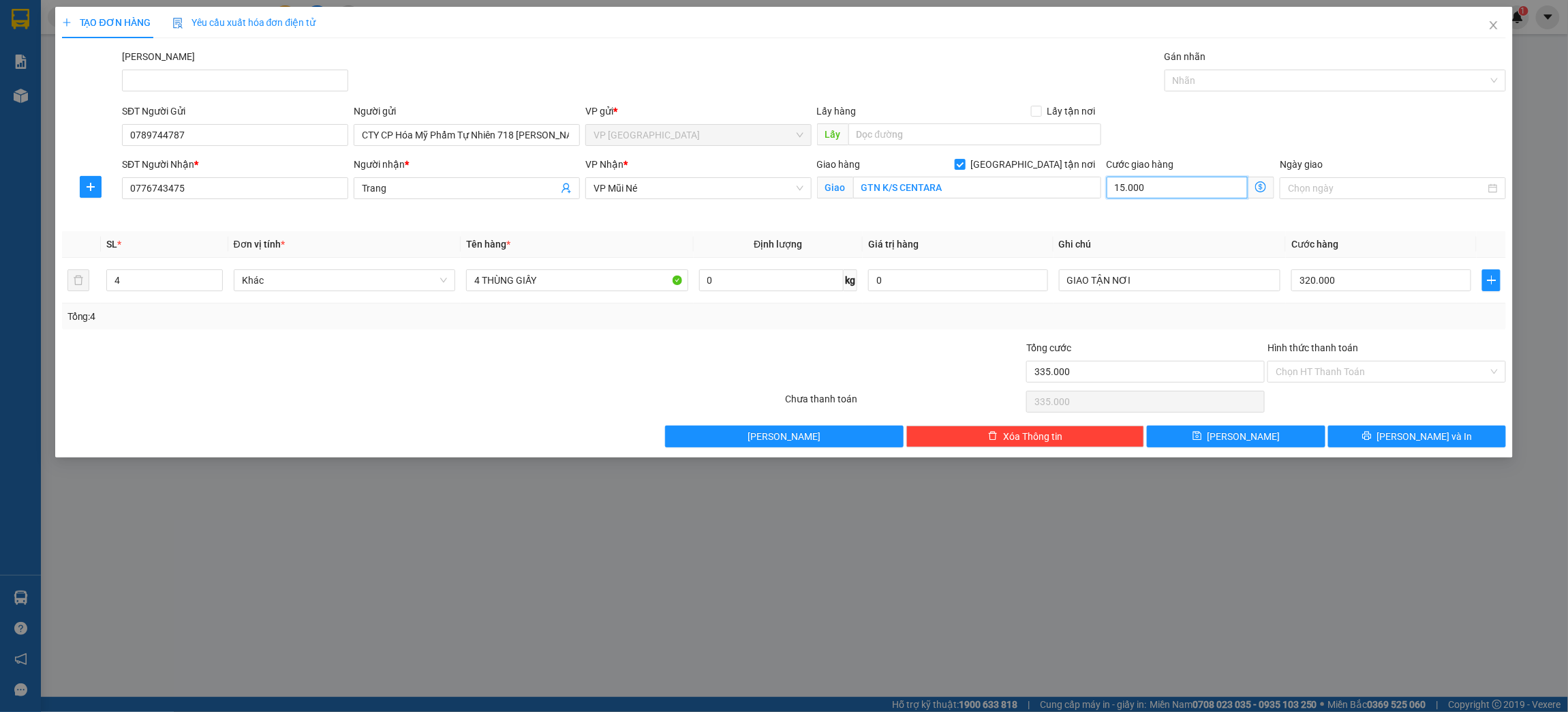
type input "470.000"
type input "150.000"
click at [1352, 283] on input "320.000" at bounding box center [1381, 280] width 179 height 22
type input "150.000"
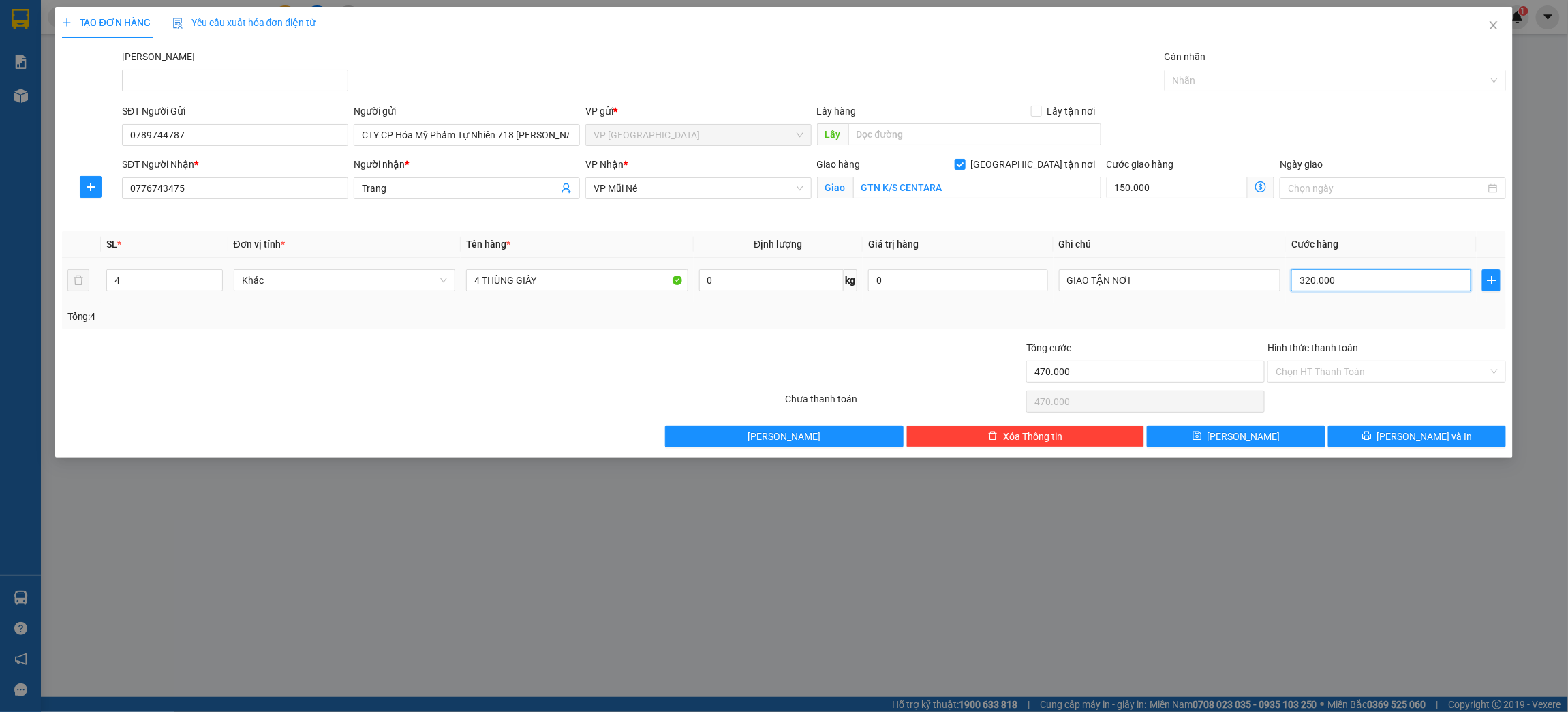
type input "150.000"
type input "0"
type input "150.001"
type input "01"
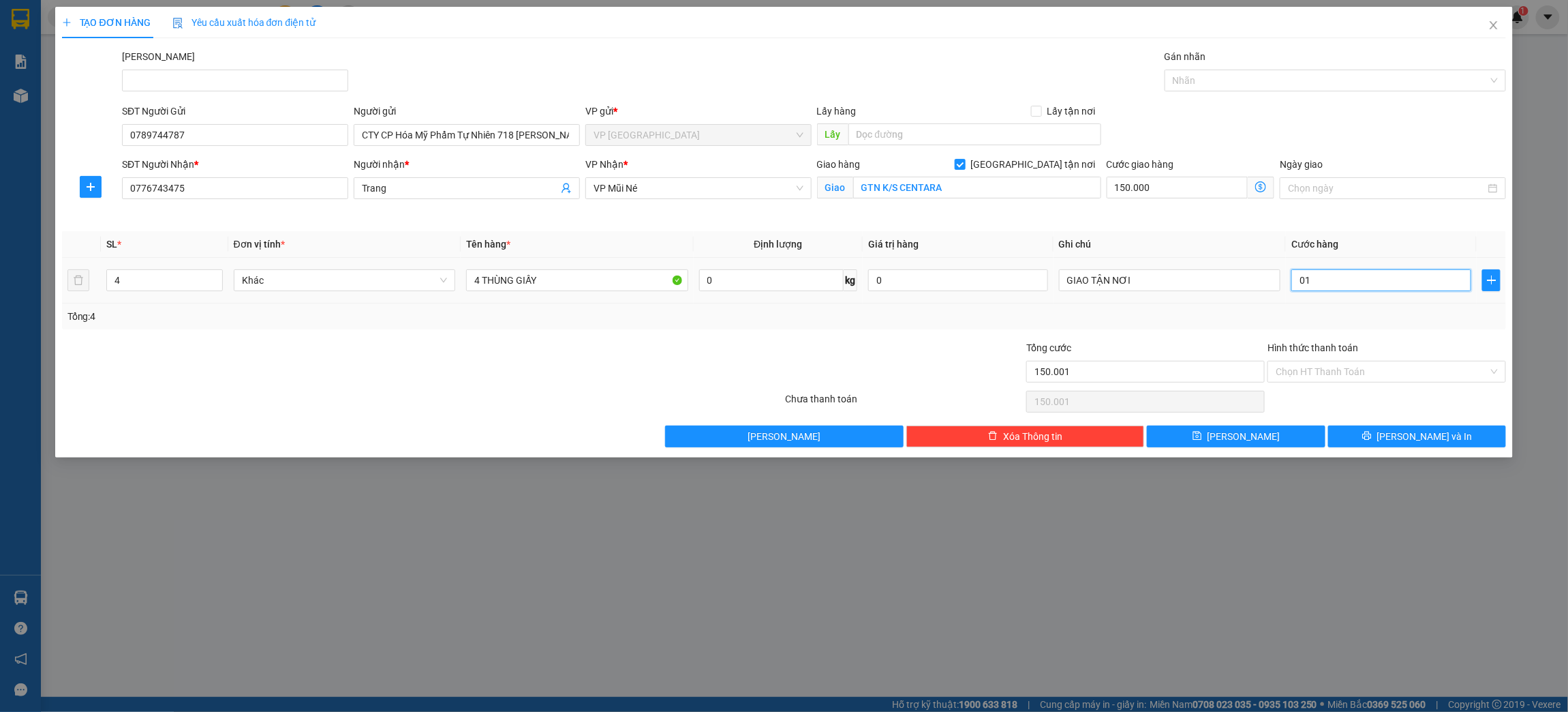
type input "150.016"
type input "016"
type input "150.001"
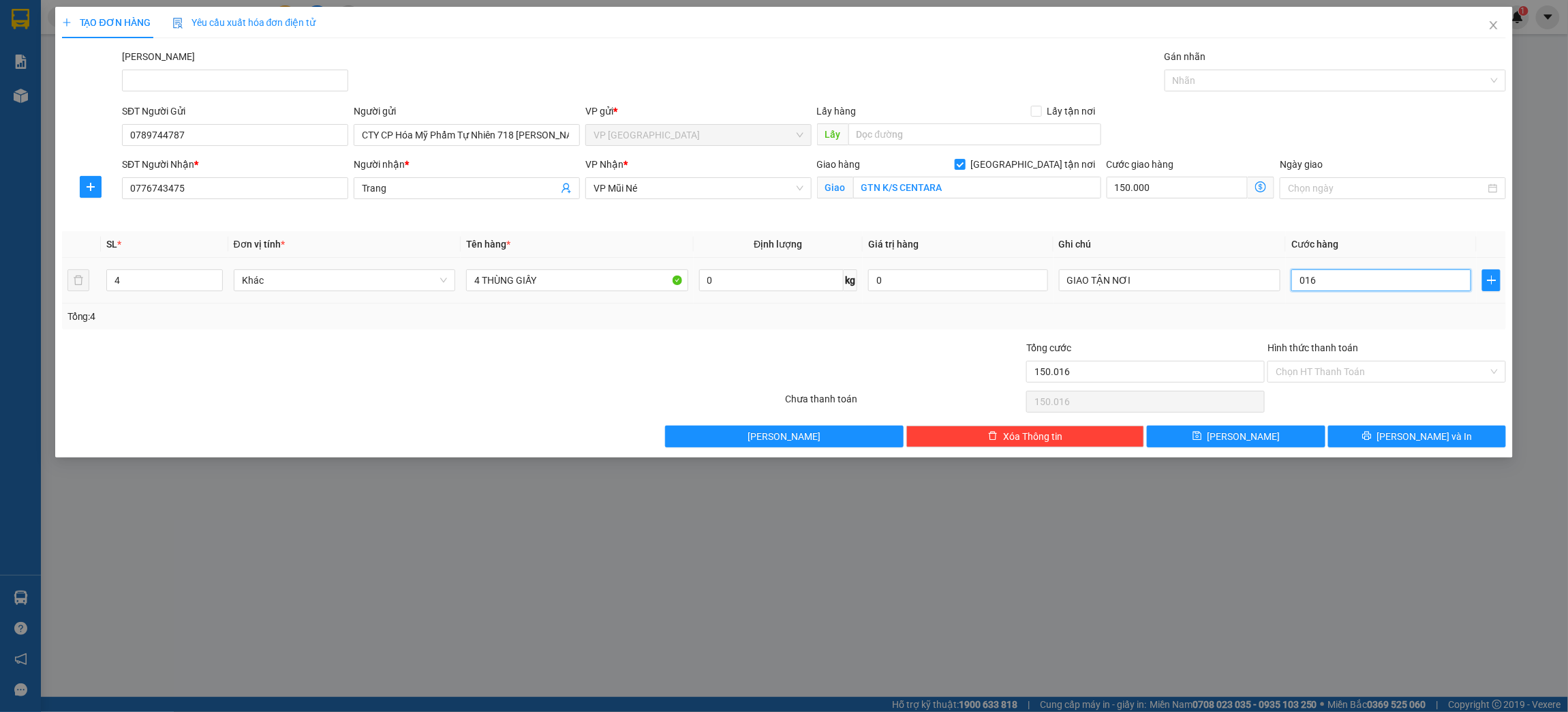
type input "01"
type input "150.000"
type input "0"
type input "150.010"
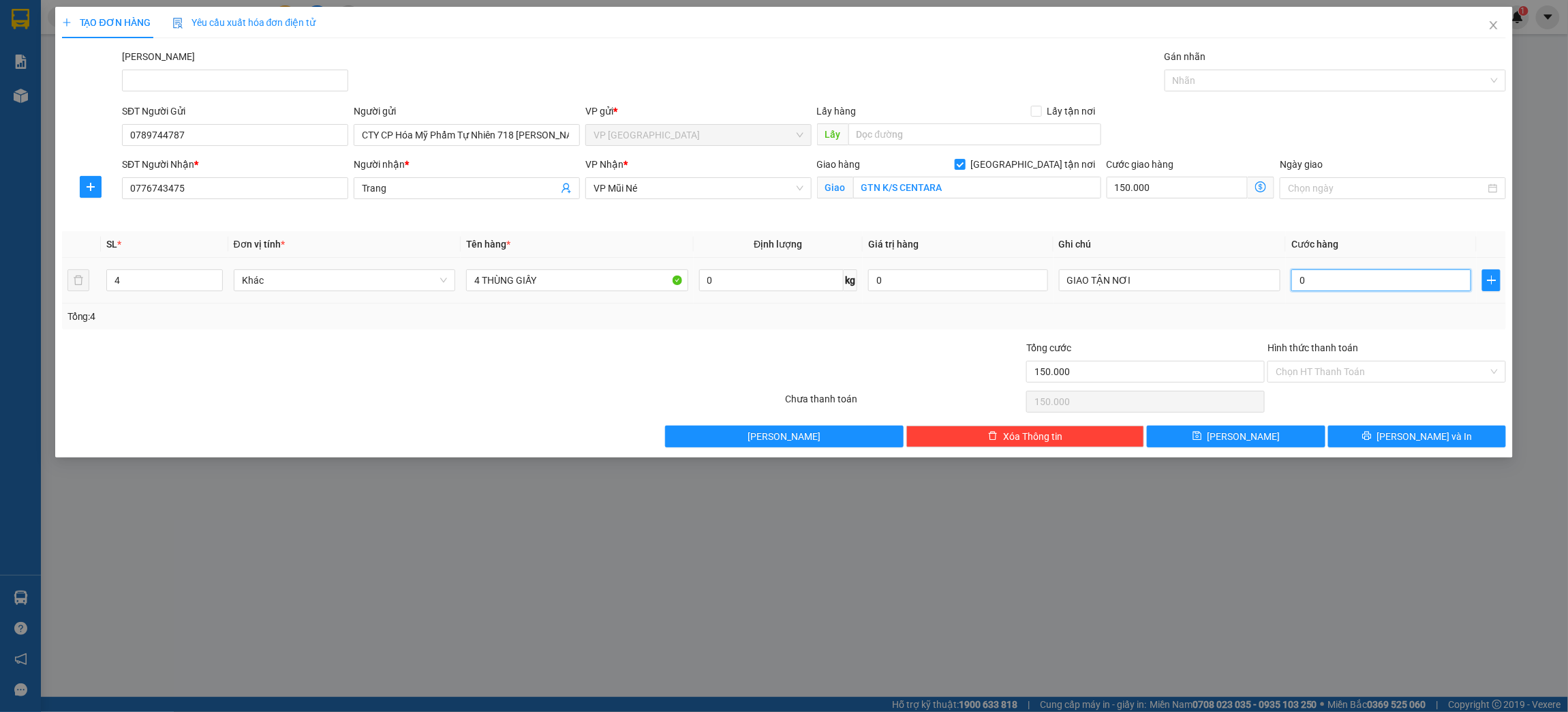
type input "150.010"
type input "10"
type input "150.160"
type input "160"
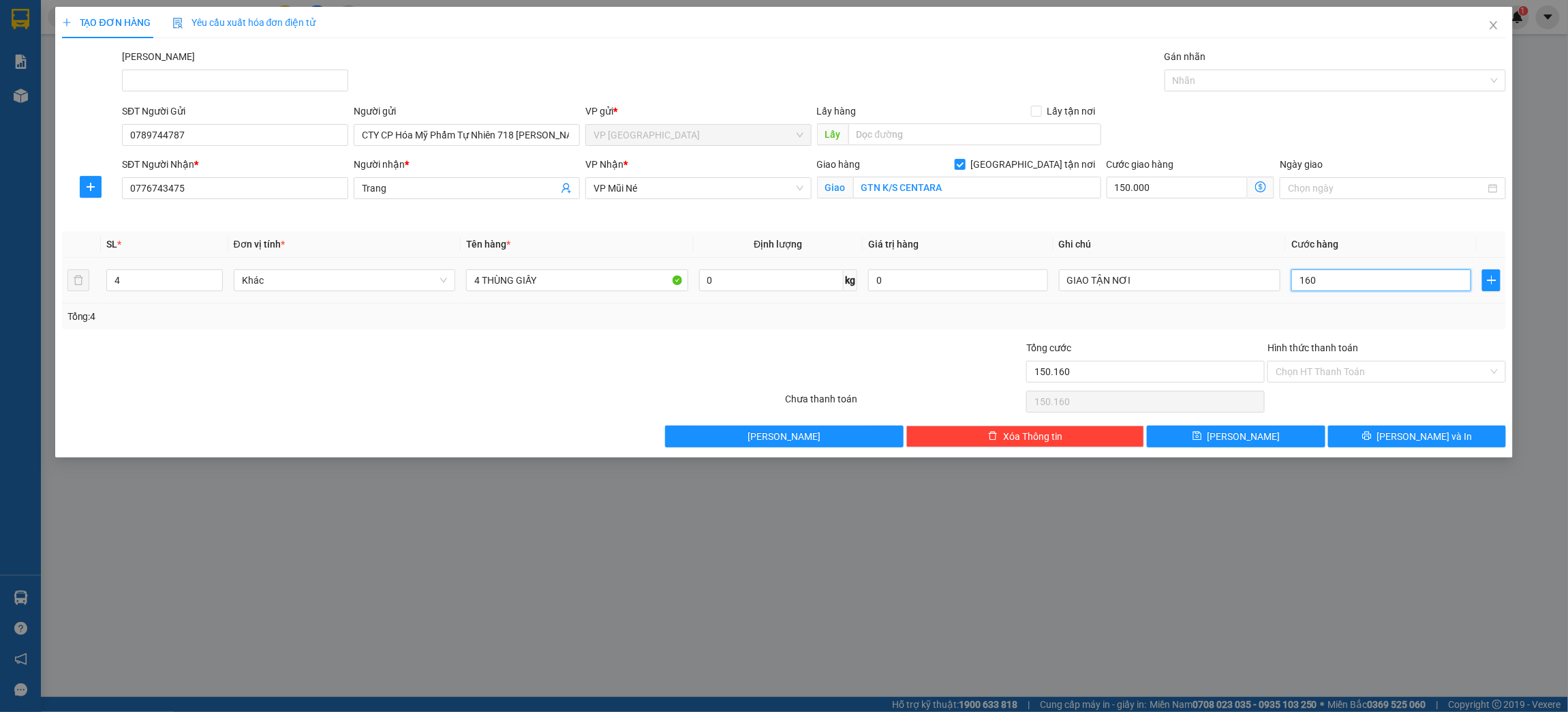
type input "151.600"
type input "1.600"
type input "166.000"
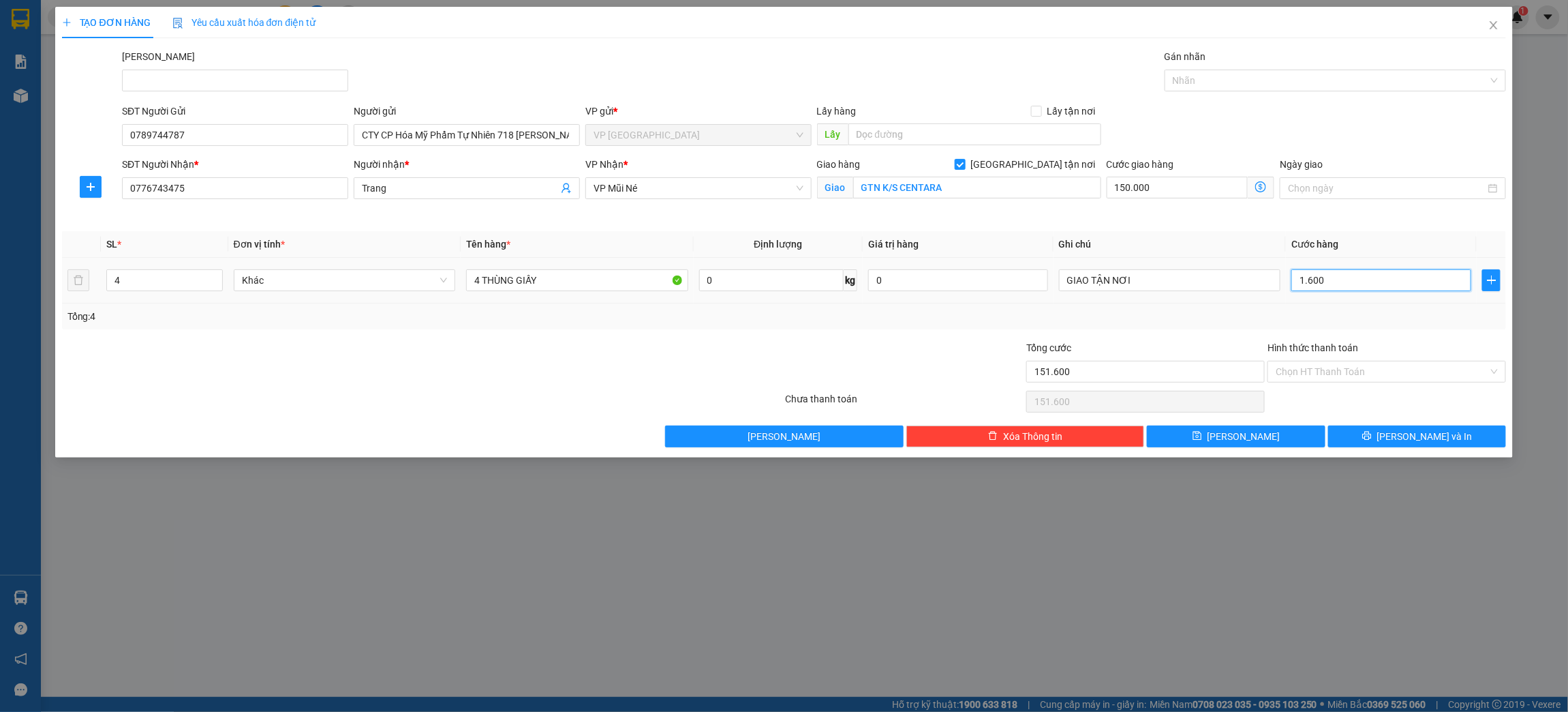
type input "16.000"
type input "310.000"
type input "160.000"
click at [1349, 366] on input "Hình thức thanh toán" at bounding box center [1382, 371] width 213 height 20
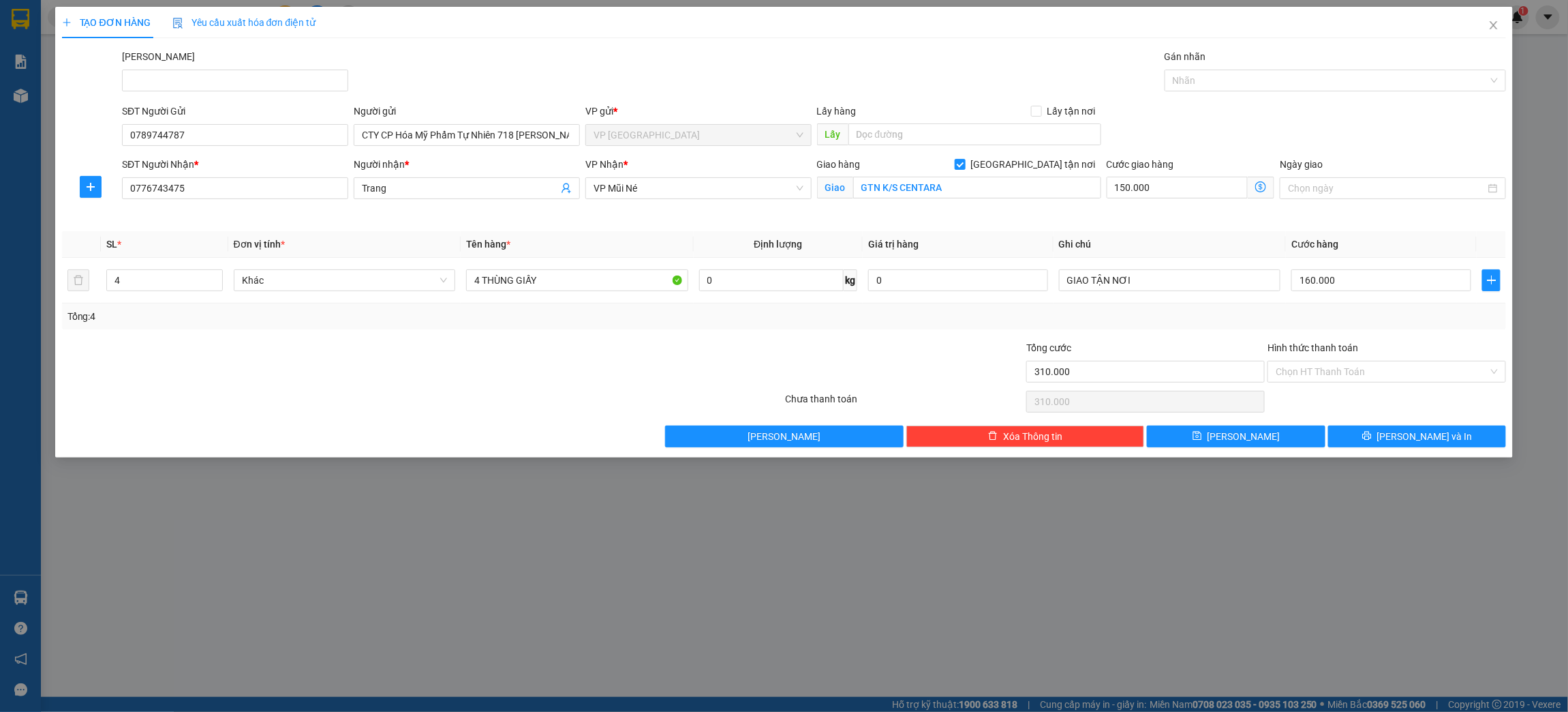
click at [1036, 593] on div "TẠO ĐƠN HÀNG Yêu cầu xuất hóa đơn điện tử Transit Pickup Surcharge Ids Transit …" at bounding box center [784, 356] width 1568 height 712
click at [1308, 368] on input "Hình thức thanh toán" at bounding box center [1382, 371] width 213 height 20
click at [1308, 398] on div "Tại văn phòng" at bounding box center [1388, 399] width 222 height 15
type input "0"
drag, startPoint x: 1014, startPoint y: 610, endPoint x: 1124, endPoint y: 553, distance: 123.9
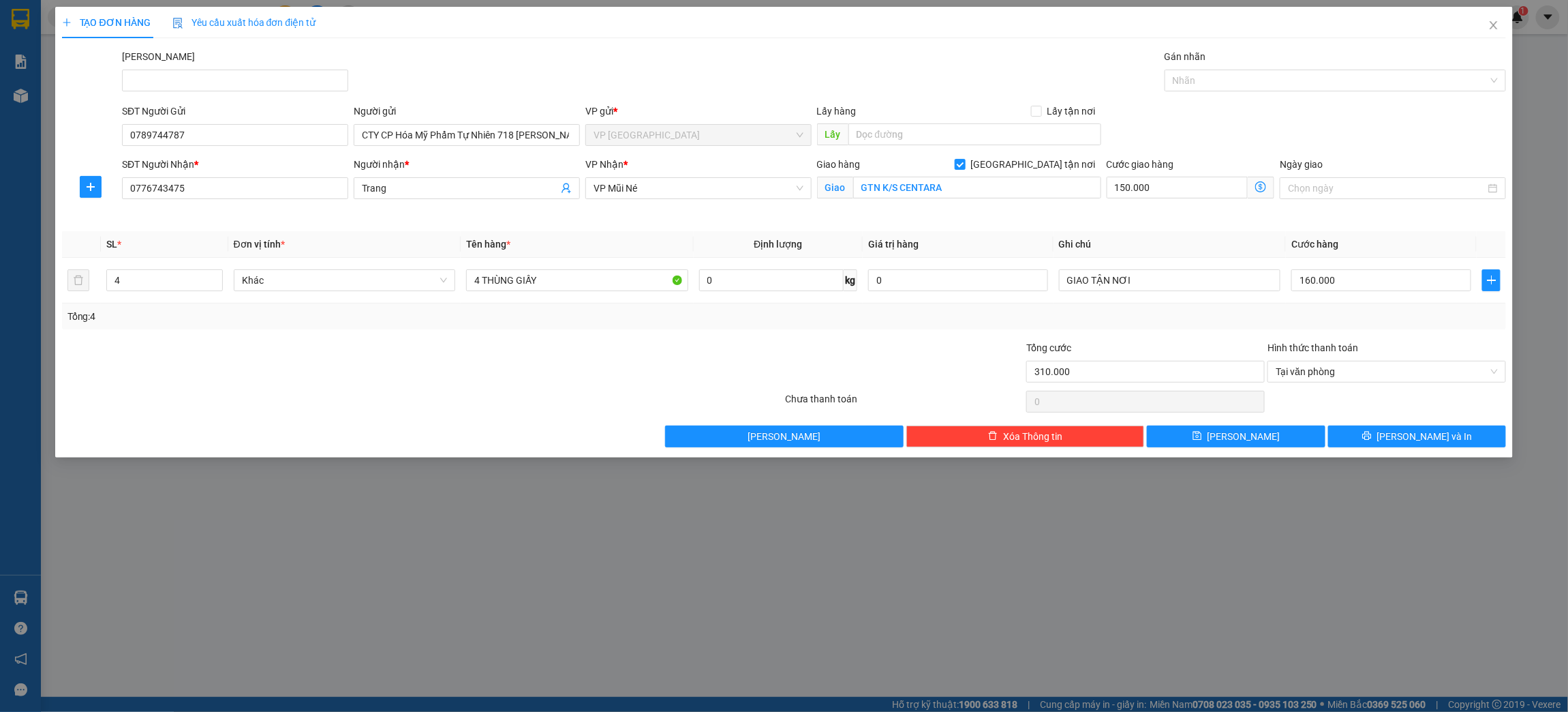
click at [1015, 609] on div "TẠO ĐƠN HÀNG Yêu cầu xuất hóa đơn điện tử Transit Pickup Surcharge Ids Transit …" at bounding box center [784, 356] width 1568 height 712
click at [1372, 435] on icon "printer" at bounding box center [1367, 436] width 10 height 10
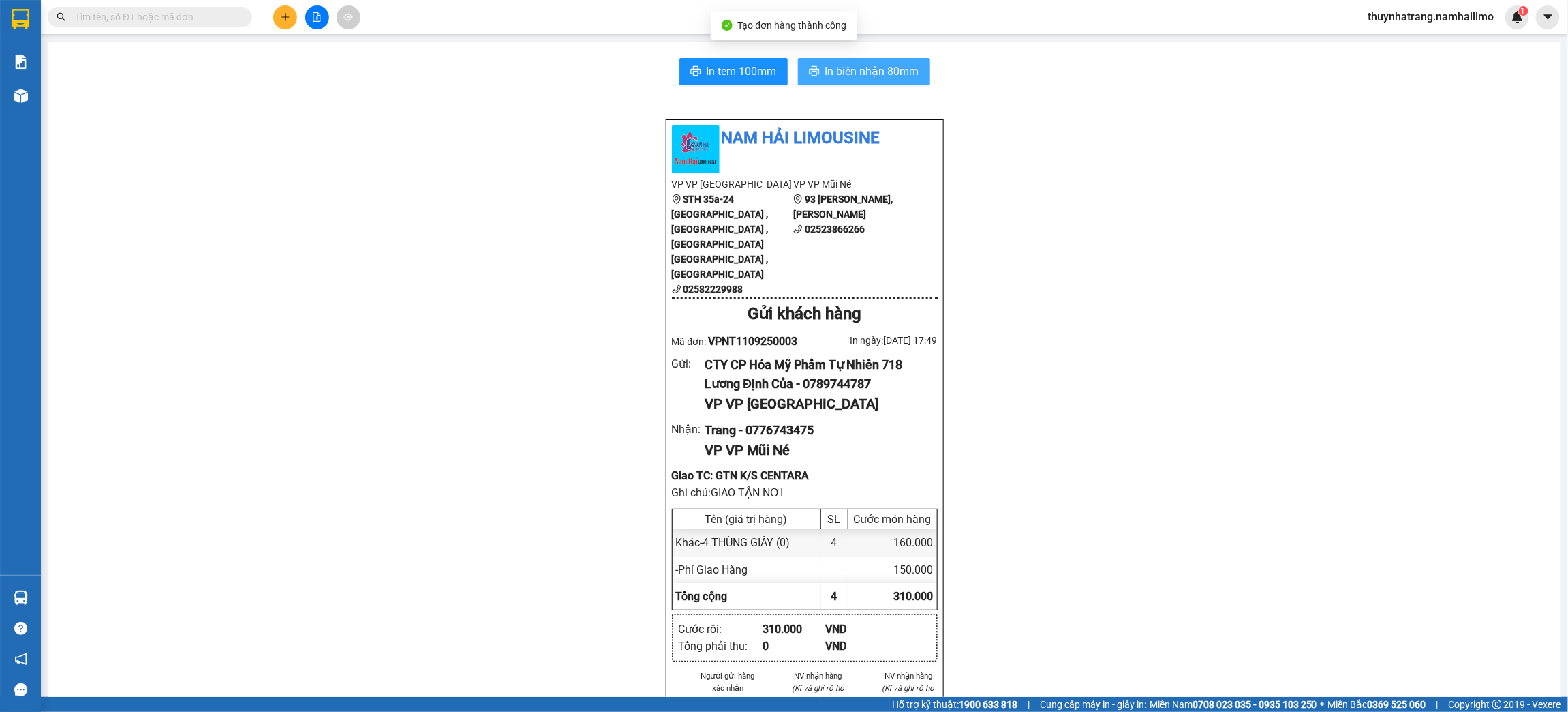
drag, startPoint x: 862, startPoint y: 67, endPoint x: 906, endPoint y: 79, distance: 45.6
click at [861, 67] on span "In biên nhận 80mm" at bounding box center [872, 71] width 94 height 17
drag, startPoint x: 383, startPoint y: 466, endPoint x: 11, endPoint y: 278, distance: 416.8
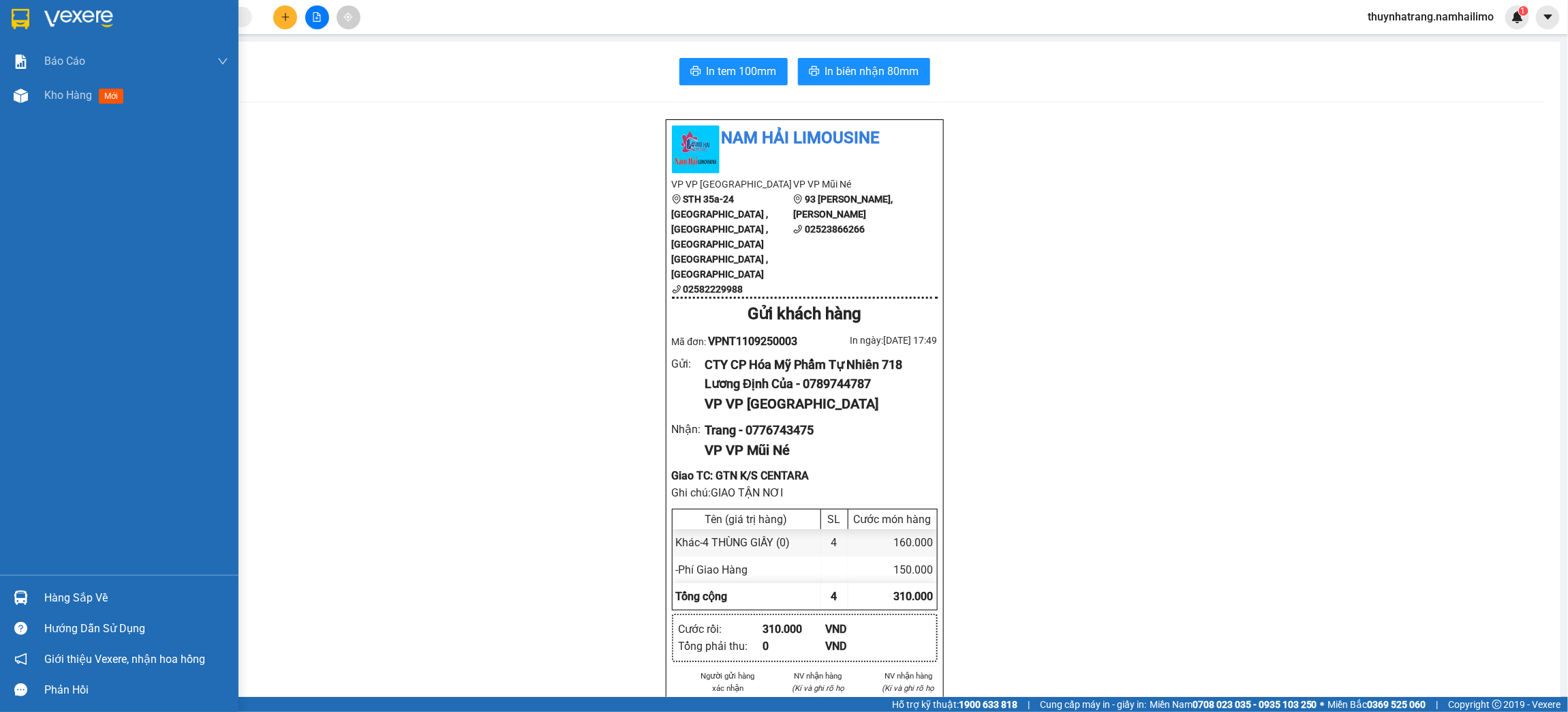
click at [10, 19] on div at bounding box center [20, 18] width 24 height 24
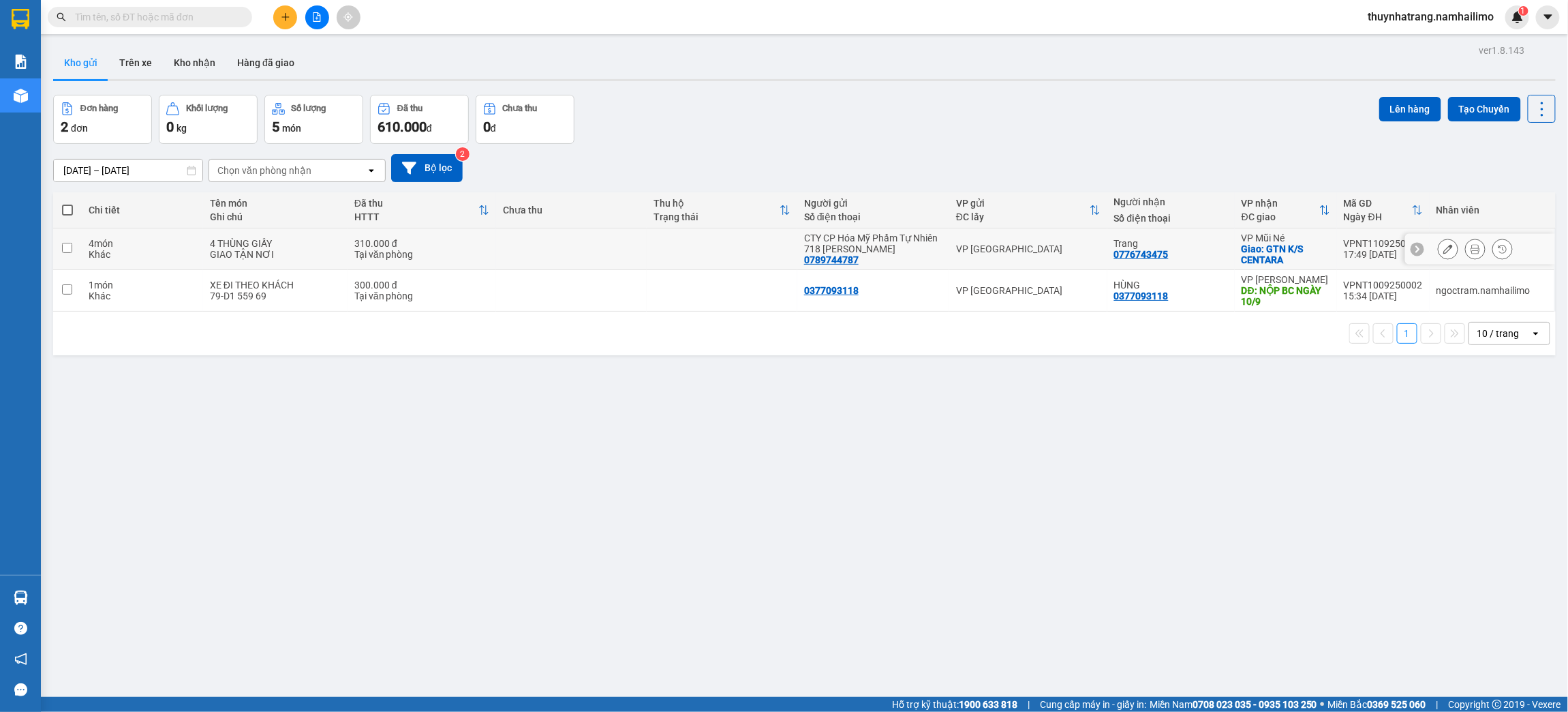
click at [804, 244] on div "CTY CP Hóa Mỹ Phẩm Tự Nhiên 718 [PERSON_NAME]" at bounding box center [873, 243] width 138 height 22
checkbox input "true"
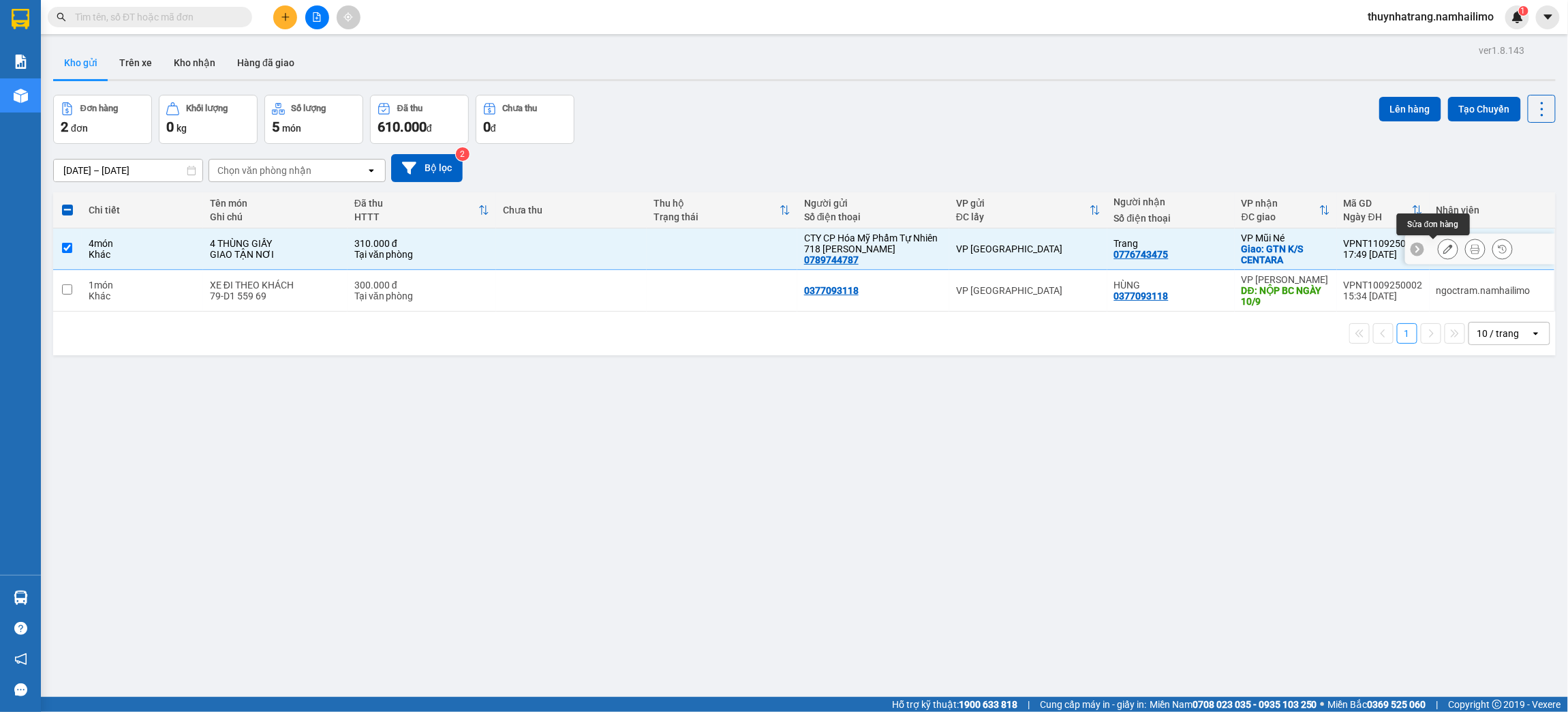
click at [1443, 251] on icon at bounding box center [1448, 249] width 10 height 10
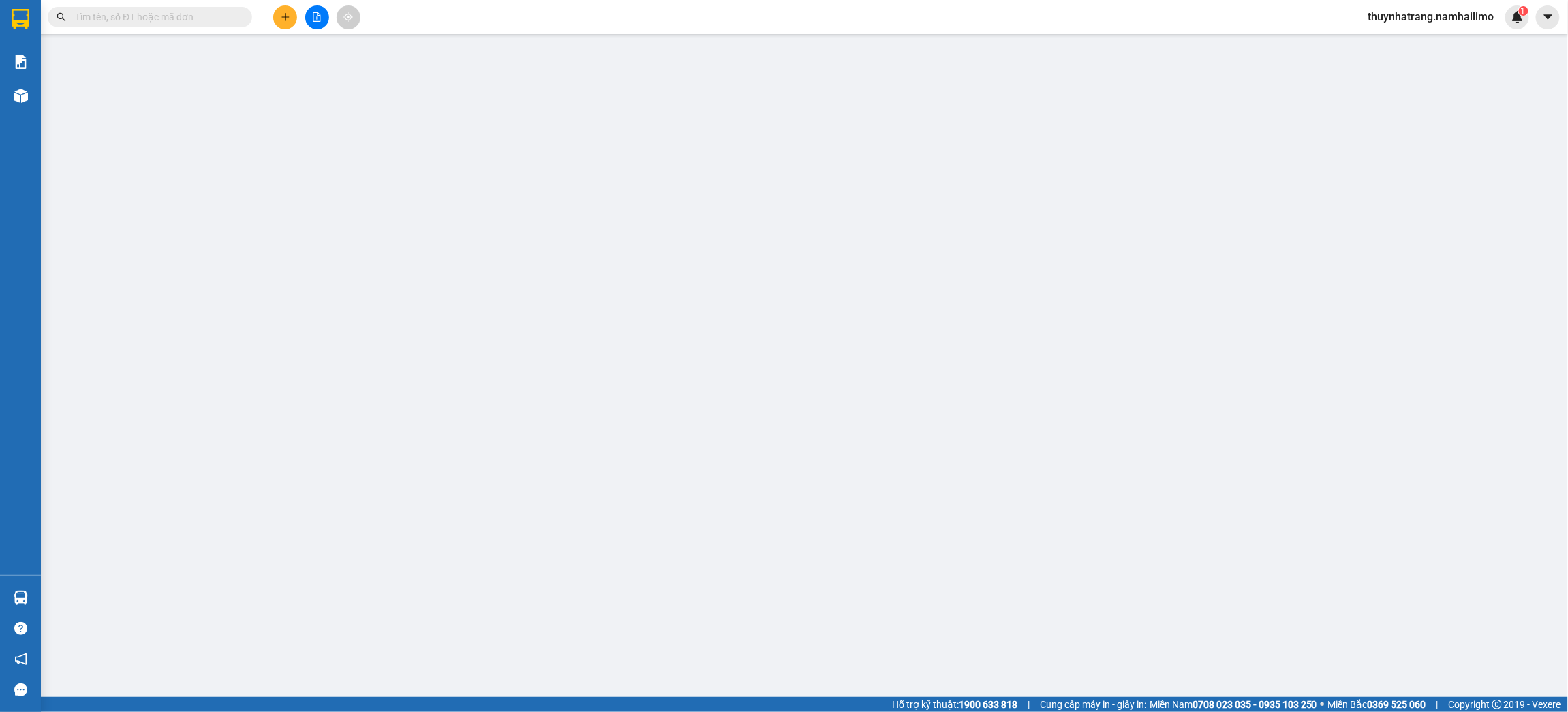
type input "0789744787"
type input "0776743475"
checkbox input "true"
type input "GTN K/S CENTARA"
type input "310.000"
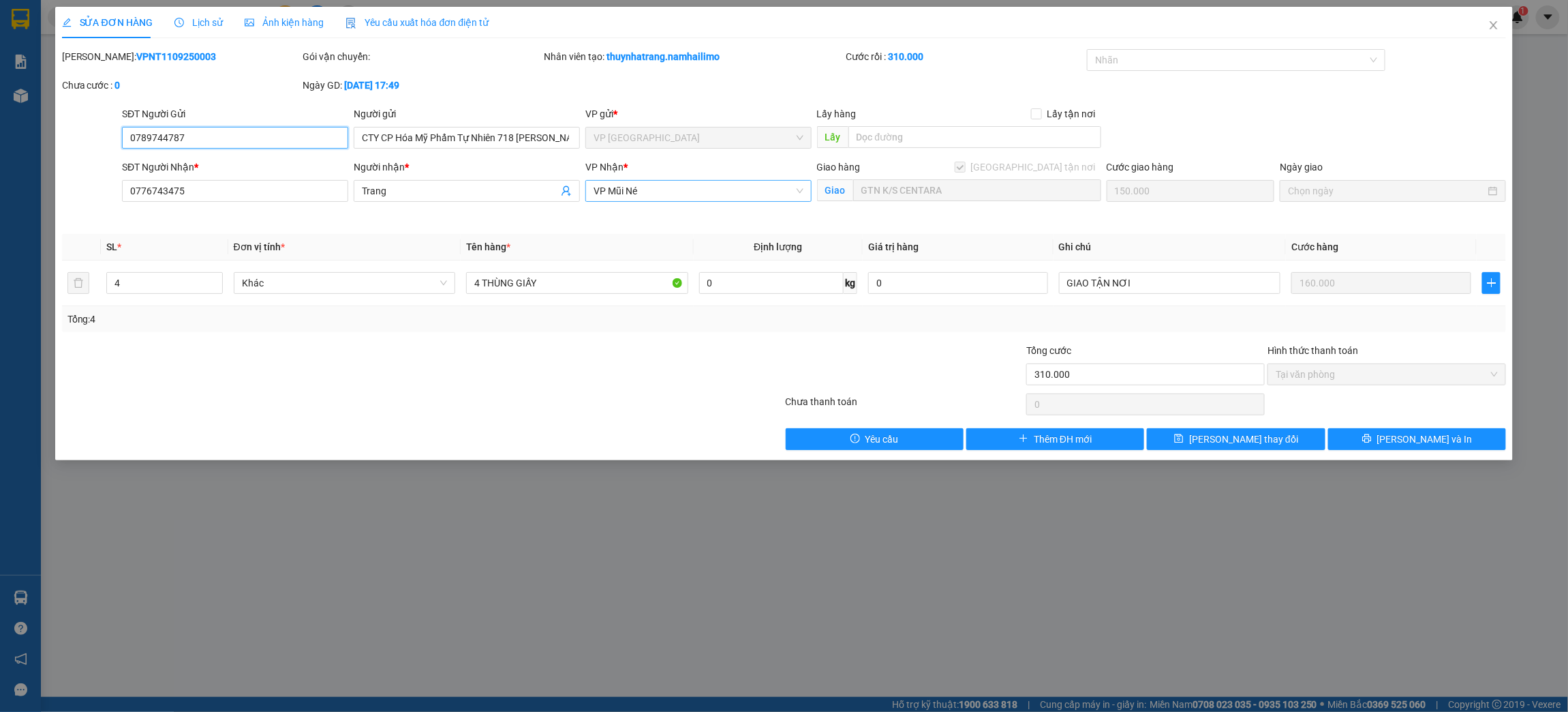
click at [689, 188] on span "VP Mũi Né" at bounding box center [698, 191] width 210 height 20
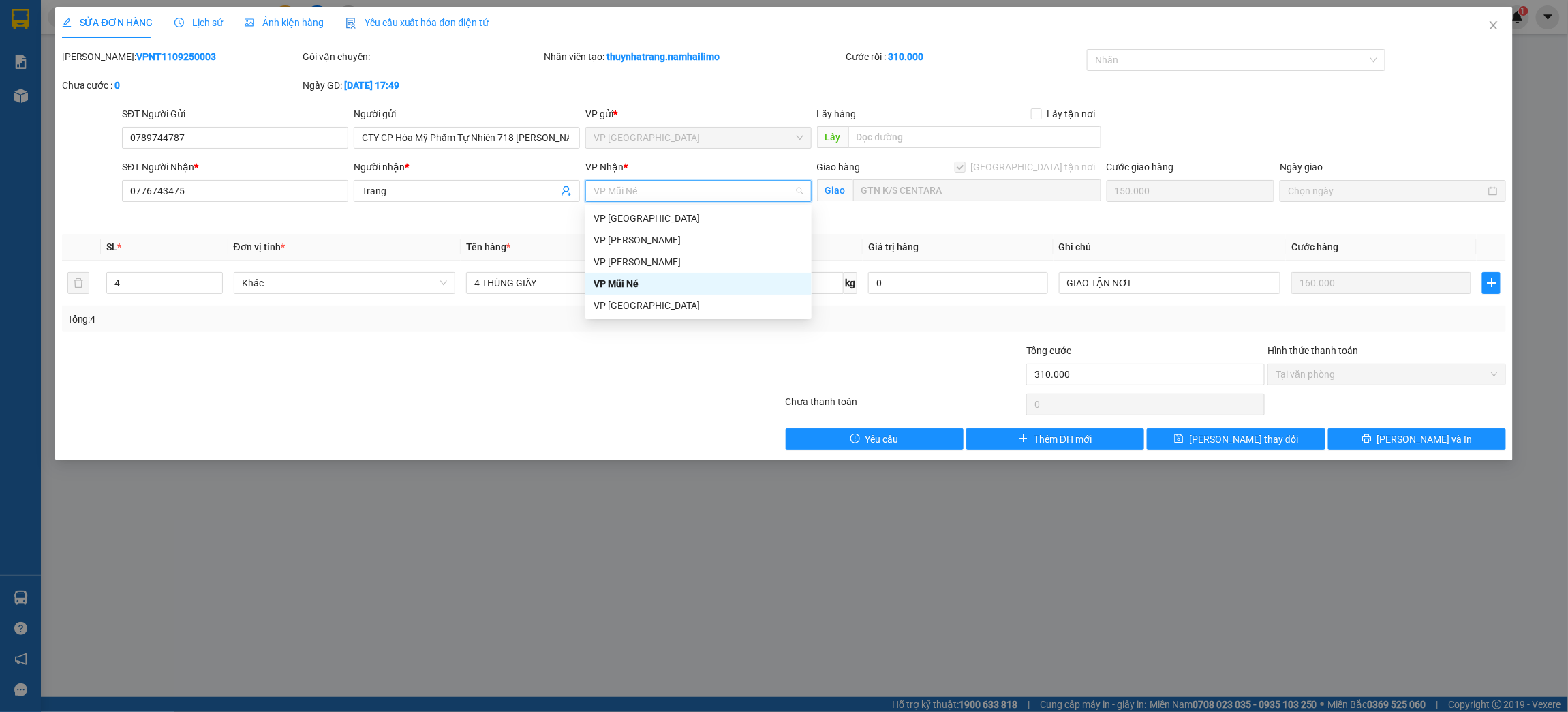
click at [646, 280] on div "VP Mũi Né" at bounding box center [698, 283] width 210 height 15
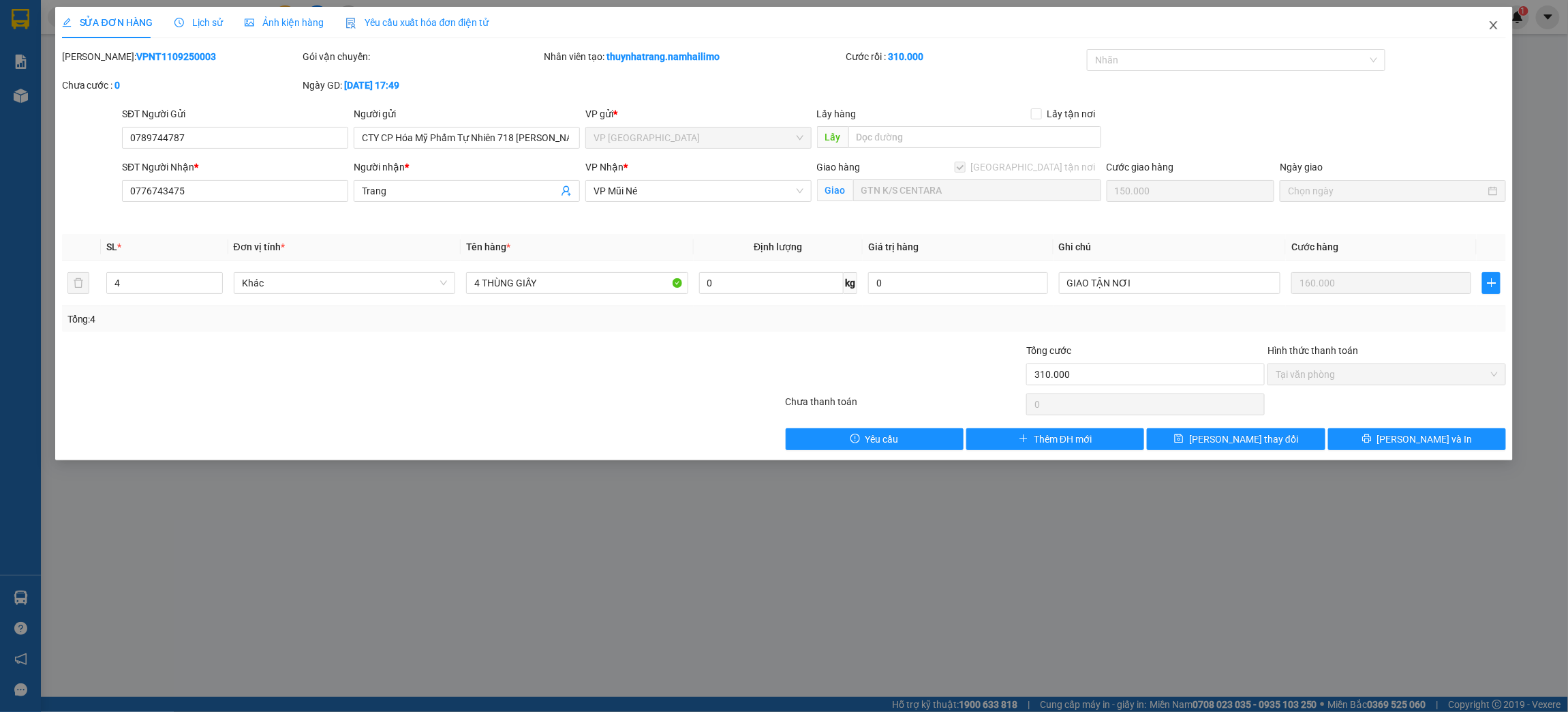
click at [1490, 27] on icon "close" at bounding box center [1493, 24] width 11 height 11
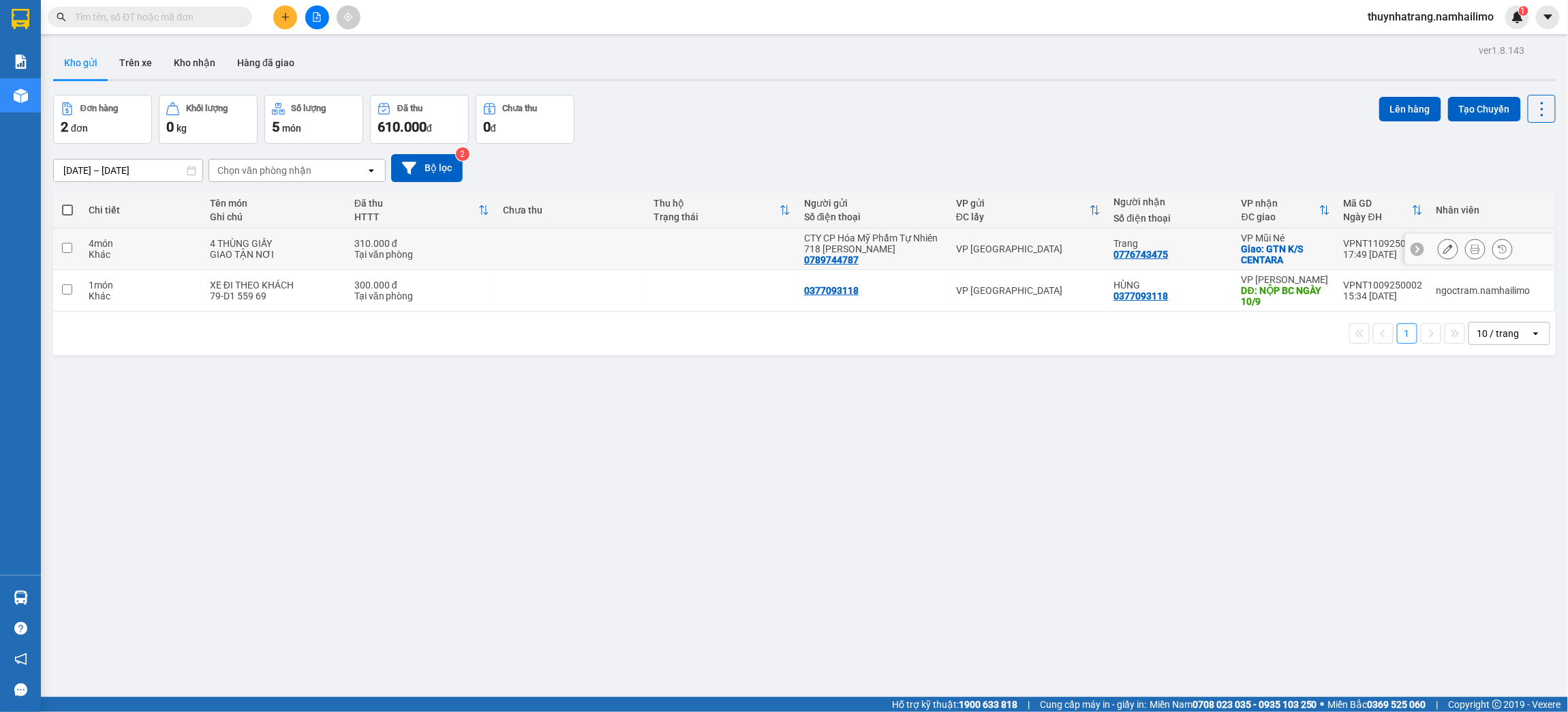
click at [337, 254] on div "GIAO TẬN NƠI" at bounding box center [275, 253] width 131 height 11
checkbox input "true"
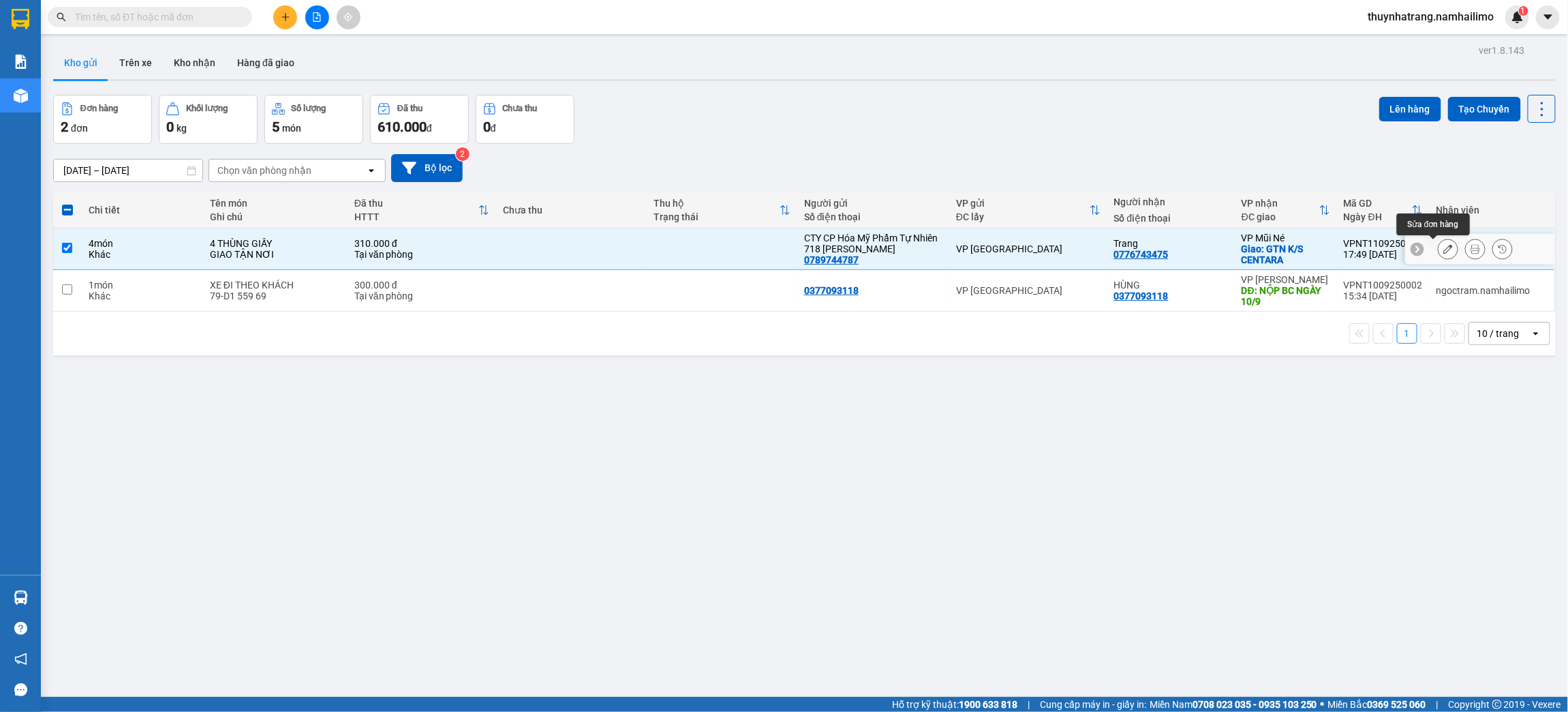
click at [1443, 248] on icon at bounding box center [1448, 249] width 10 height 10
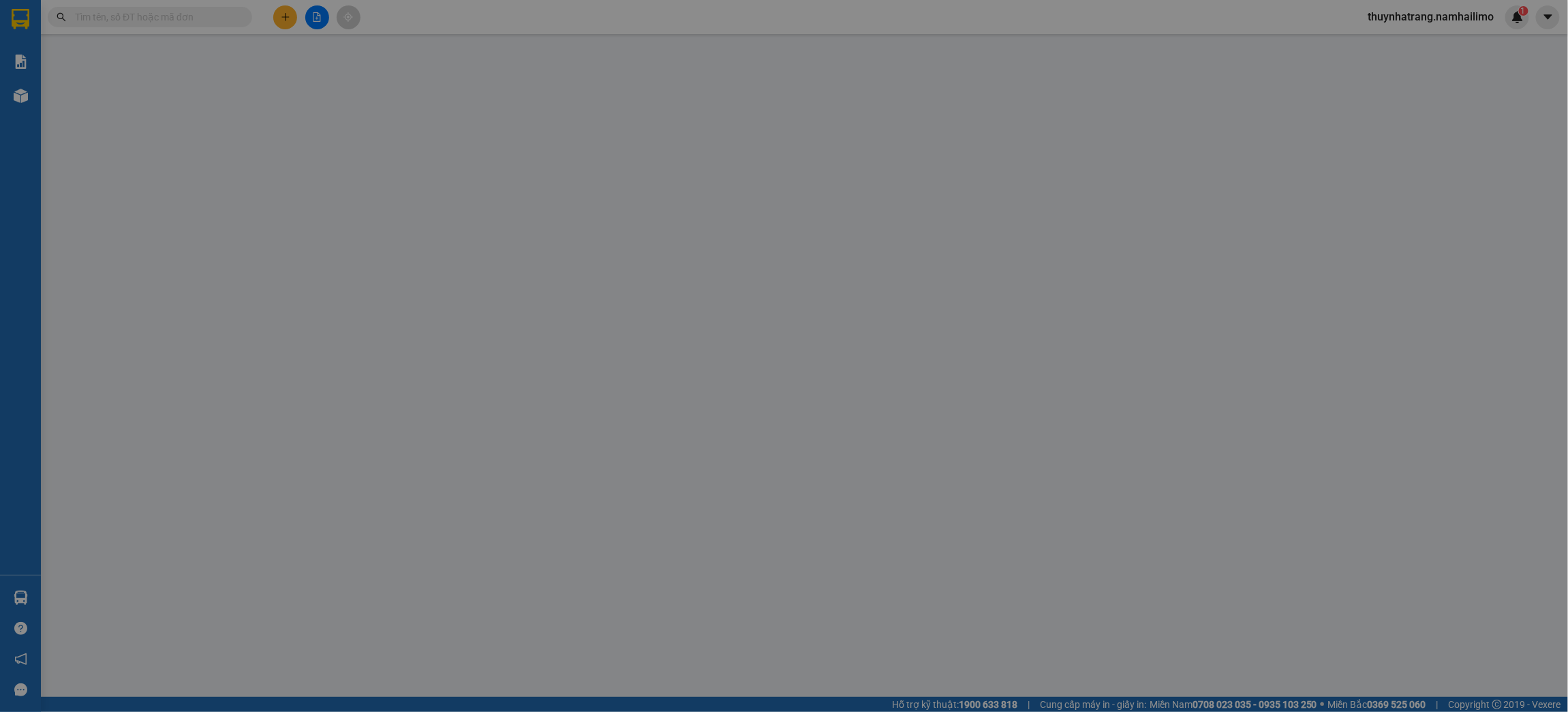
type input "0789744787"
type input "0776743475"
checkbox input "true"
type input "GTN K/S CENTARA"
type input "310.000"
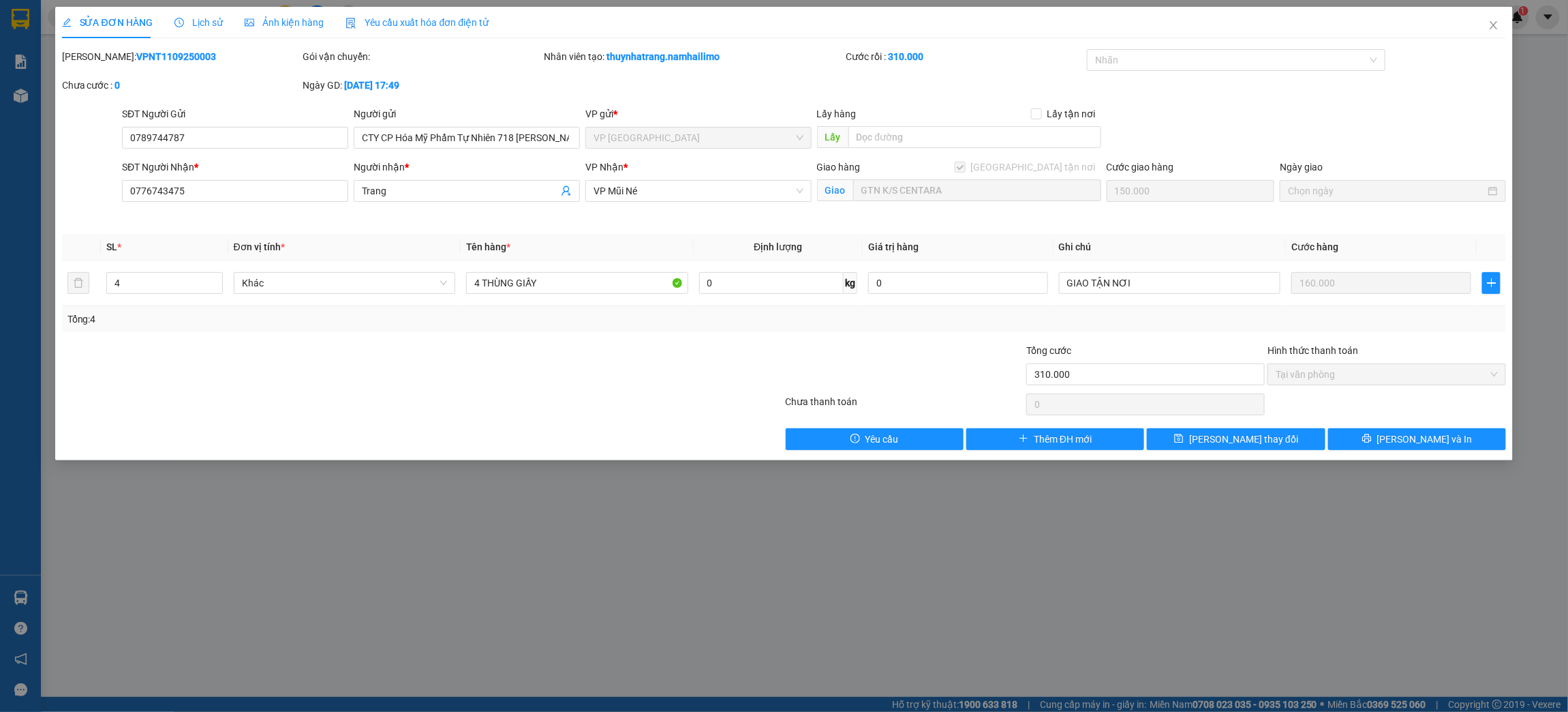
drag, startPoint x: 121, startPoint y: 54, endPoint x: 177, endPoint y: 25, distance: 63.1
click at [177, 25] on icon "clock-circle" at bounding box center [179, 23] width 10 height 10
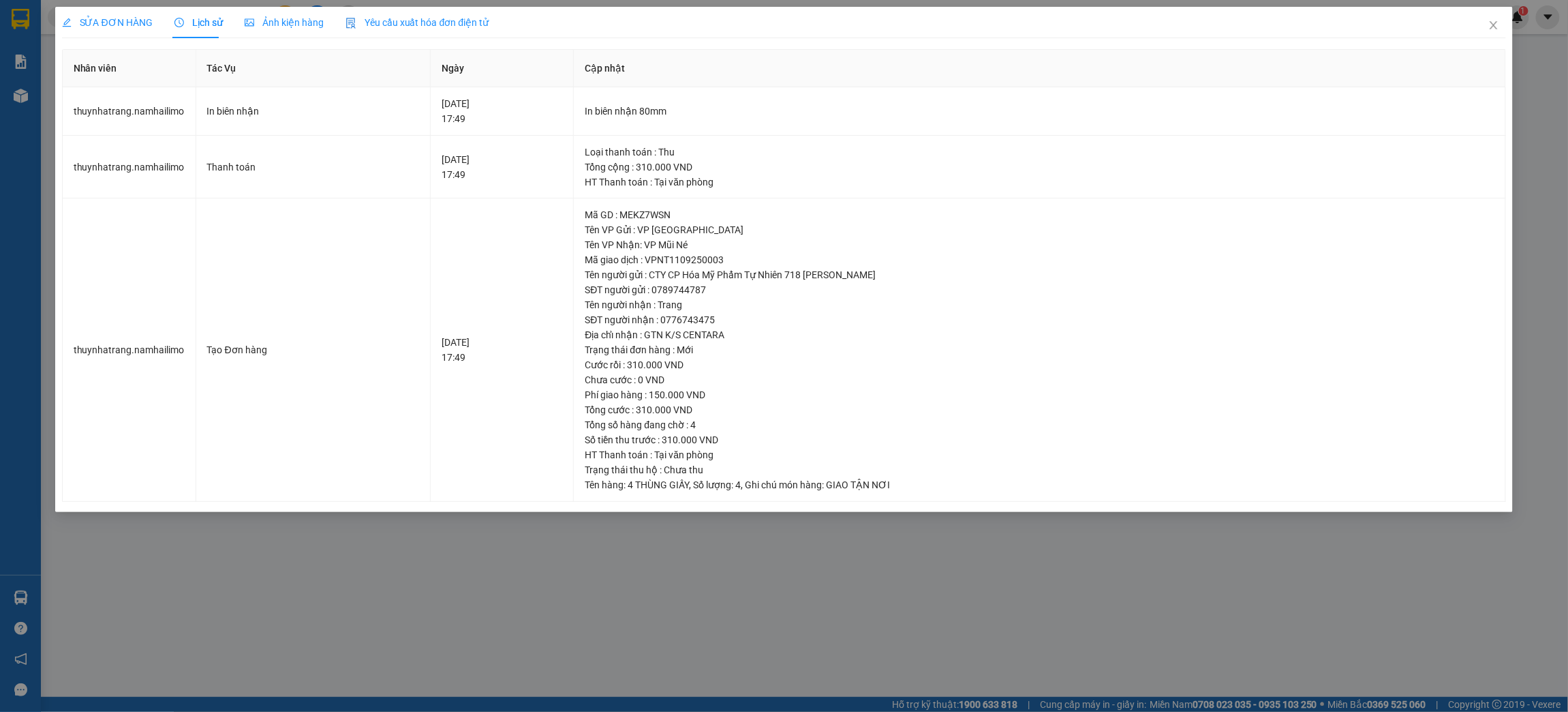
click at [101, 22] on span "SỬA ĐƠN HÀNG" at bounding box center [107, 22] width 91 height 11
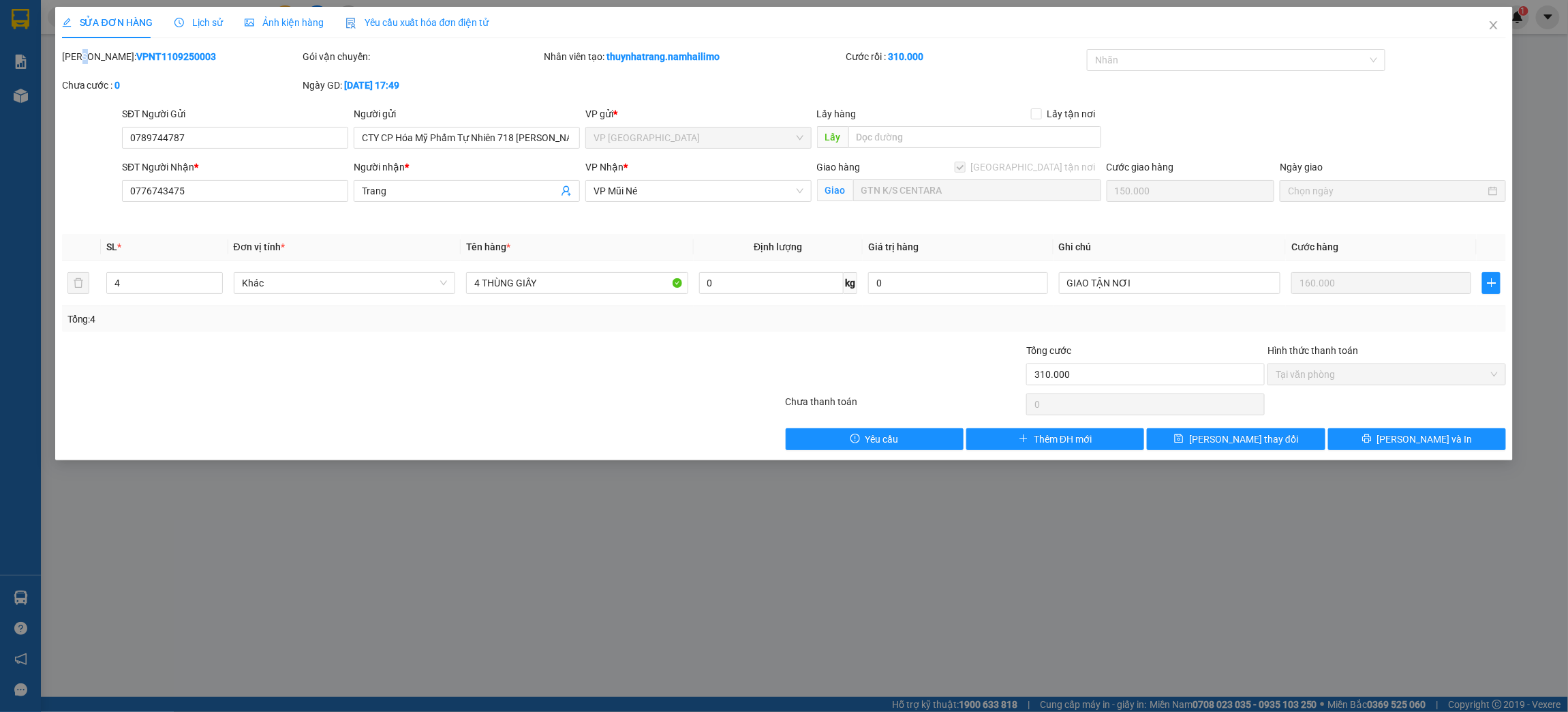
click at [85, 58] on div "Mã ĐH: VPNT1109250003" at bounding box center [181, 56] width 239 height 15
drag, startPoint x: 93, startPoint y: 51, endPoint x: 200, endPoint y: 61, distance: 107.5
click at [200, 61] on div "Mã ĐH: VPNT1109250003" at bounding box center [181, 56] width 239 height 15
copy b "VPNT1109250003"
click at [1495, 26] on icon "close" at bounding box center [1493, 25] width 7 height 8
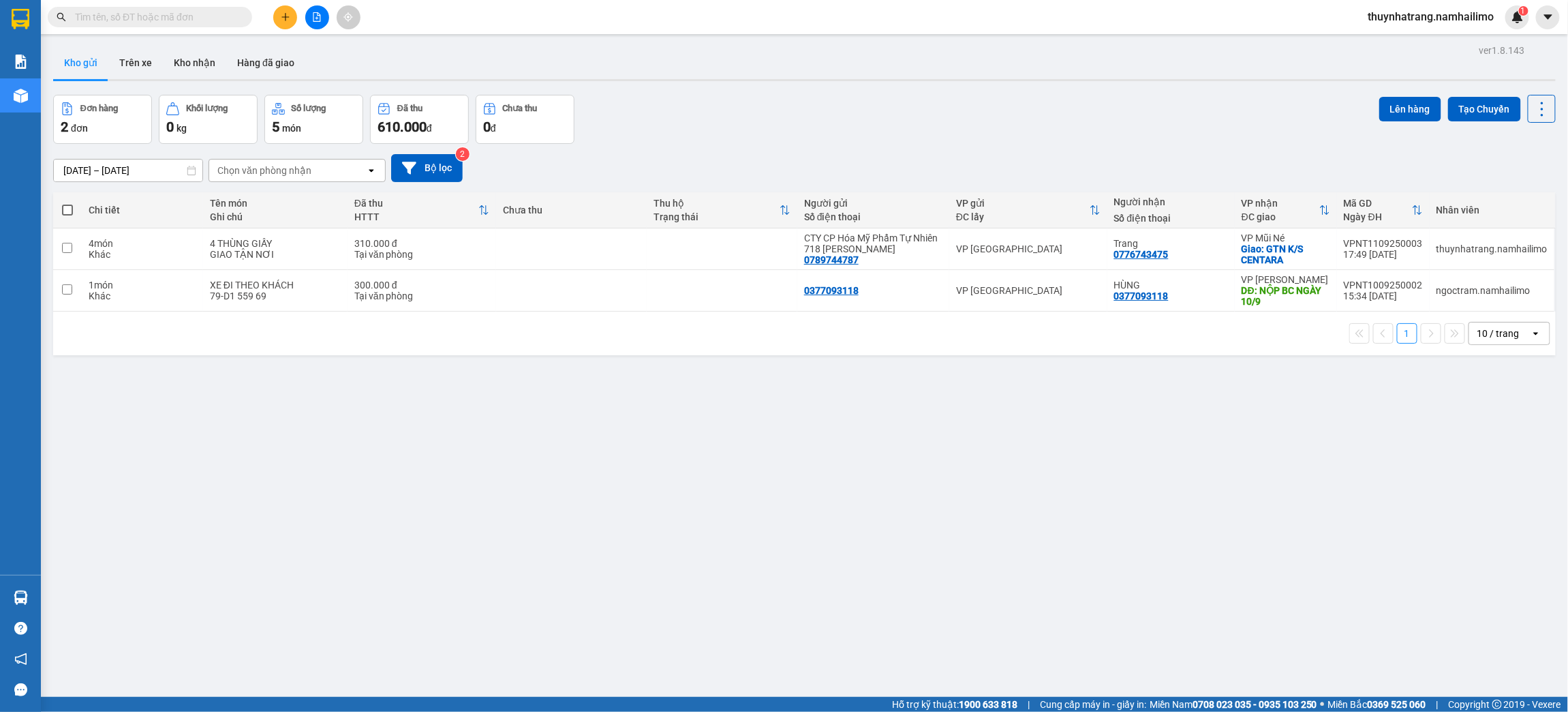
click at [446, 397] on div "ver 1.8.143 Kho gửi Trên xe Kho nhận Hàng đã giao Đơn hàng 2 đơn Khối lượng 0 k…" at bounding box center [804, 396] width 1514 height 712
click at [941, 244] on td "CTY CP Hóa Mỹ Phẩm Tự Nhiên 718 [GEOGRAPHIC_DATA] 0789744787" at bounding box center [872, 248] width 152 height 41
checkbox input "true"
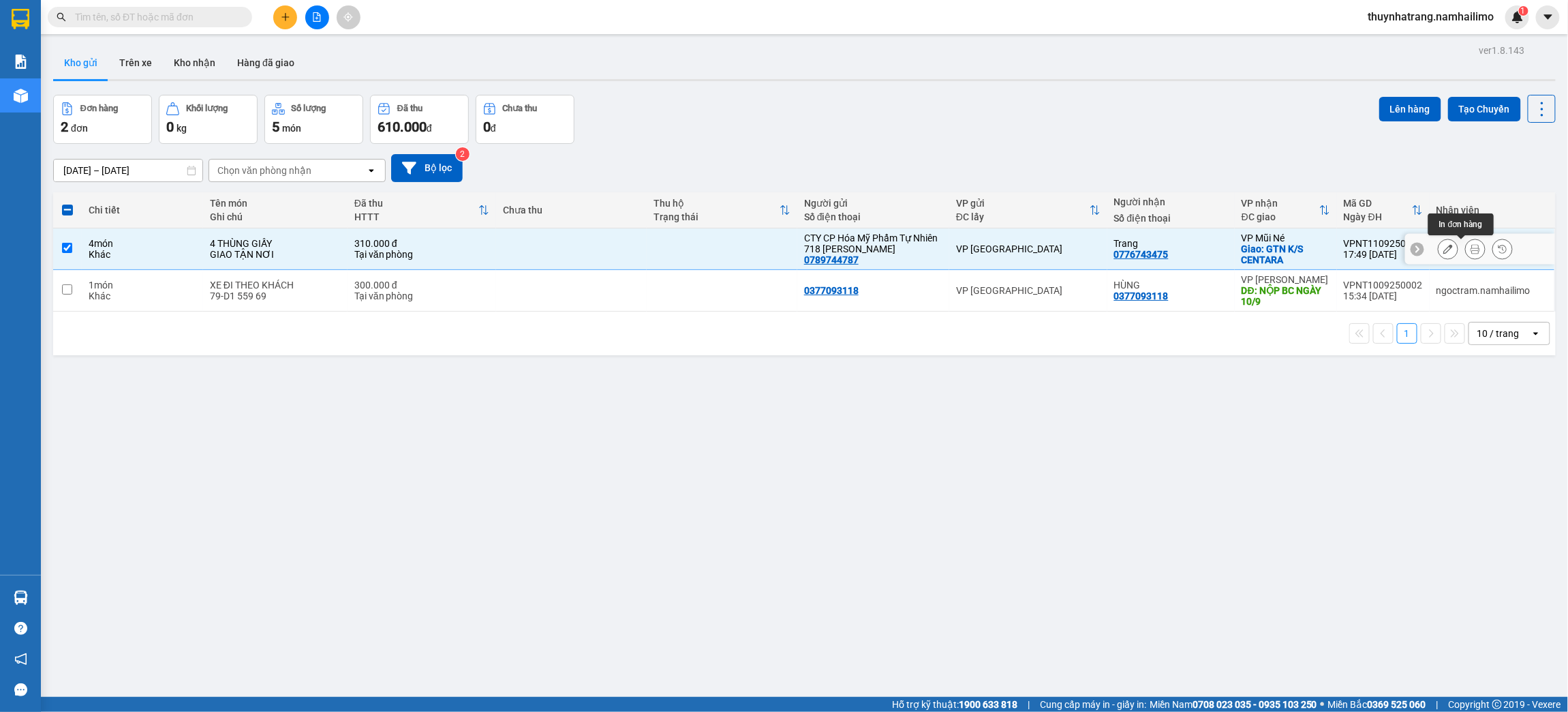
click at [1466, 250] on button at bounding box center [1475, 248] width 19 height 24
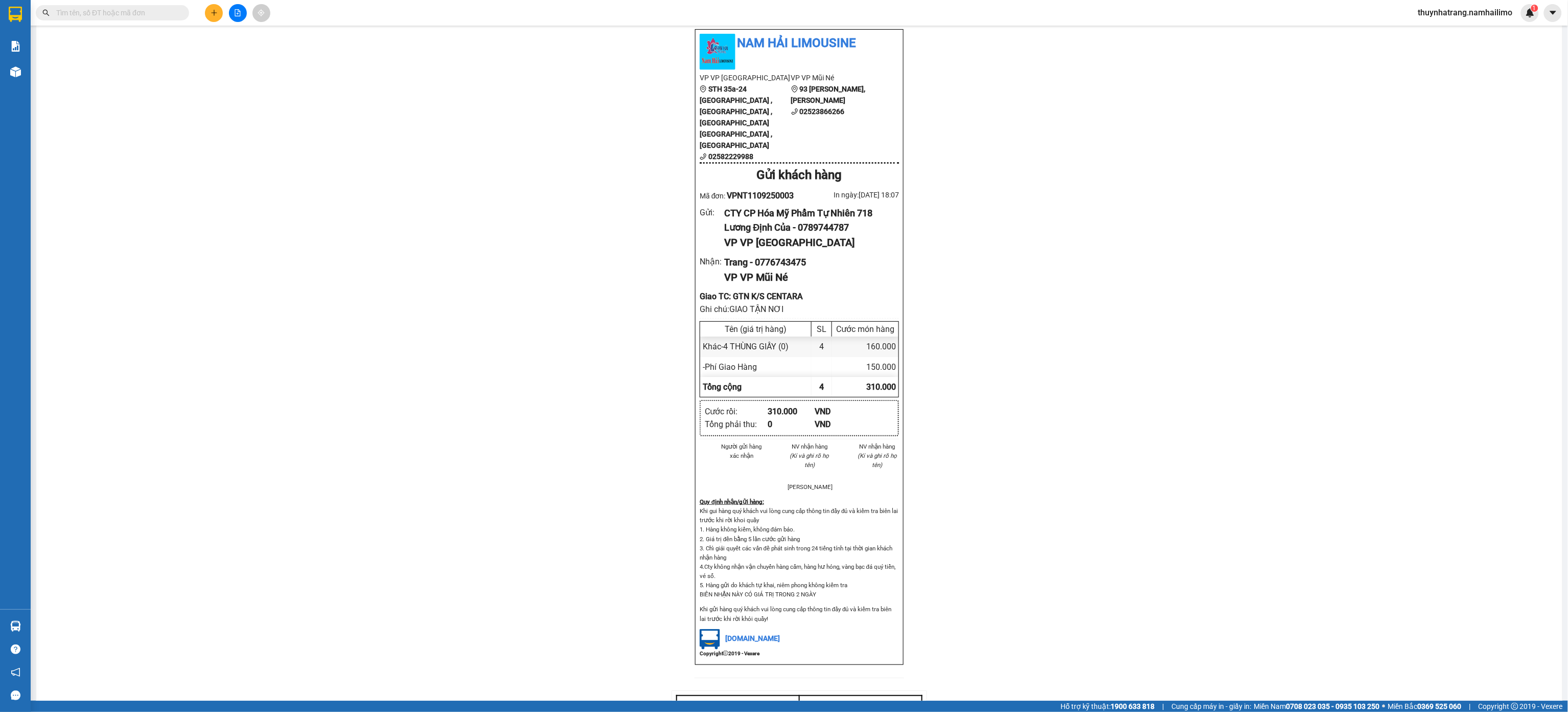
scroll to position [62, 0]
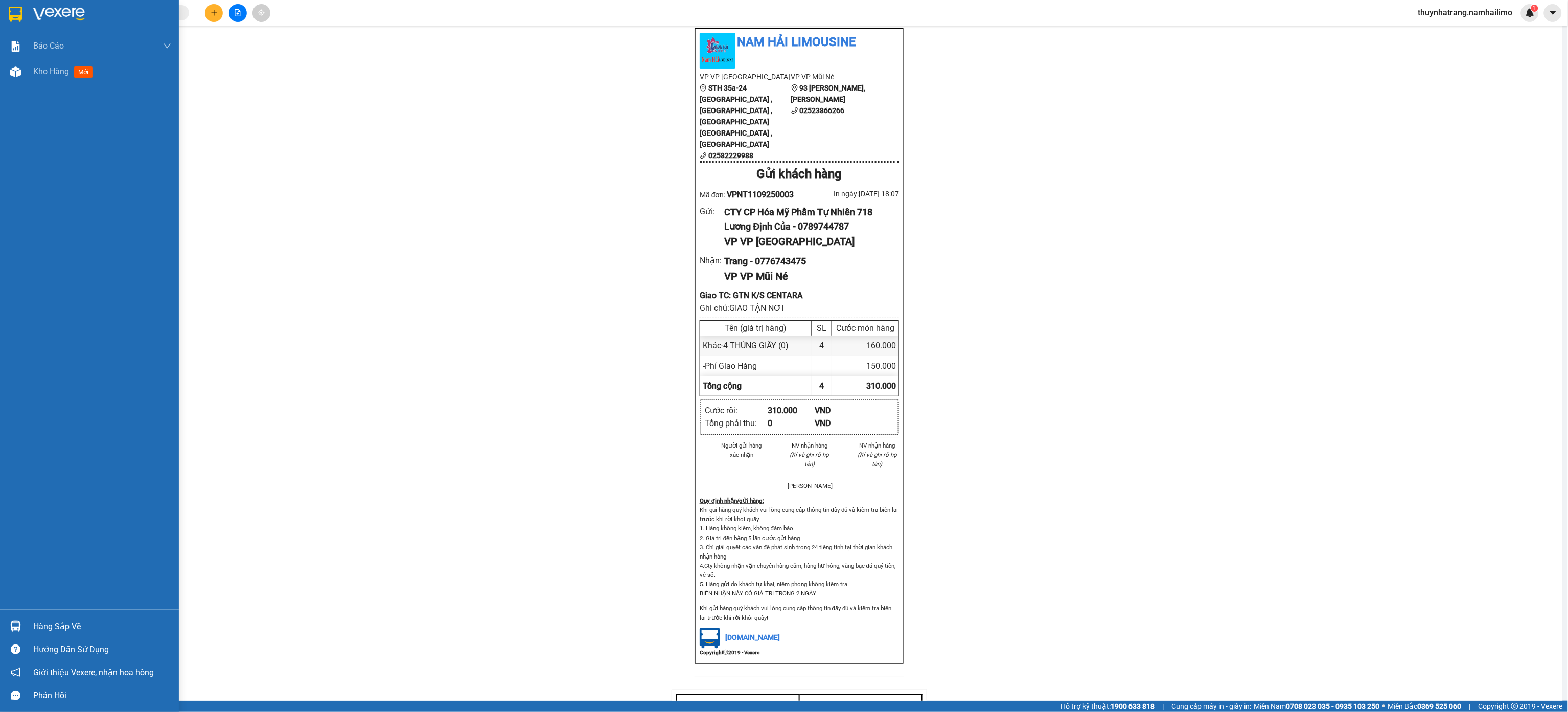
click at [12, 10] on img at bounding box center [15, 14] width 13 height 15
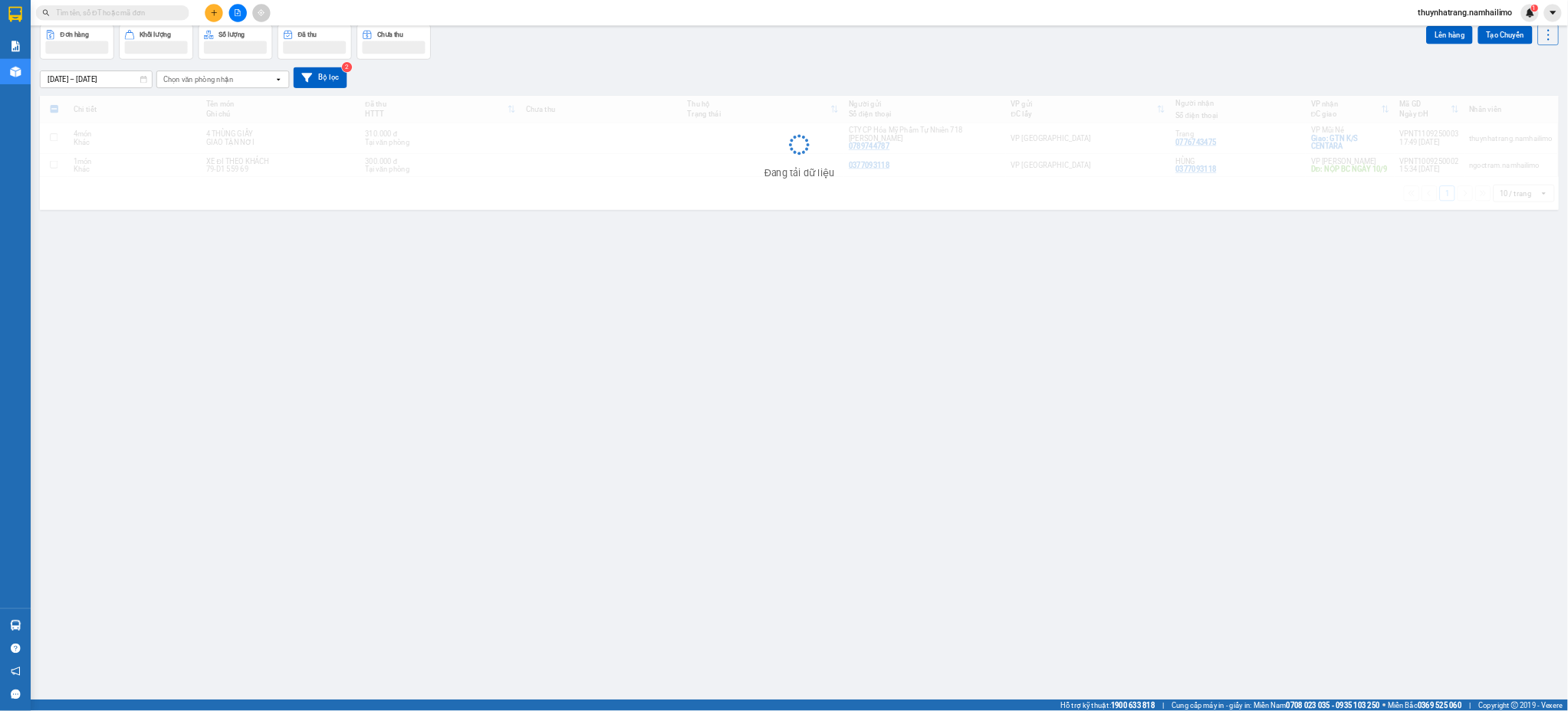
scroll to position [70, 0]
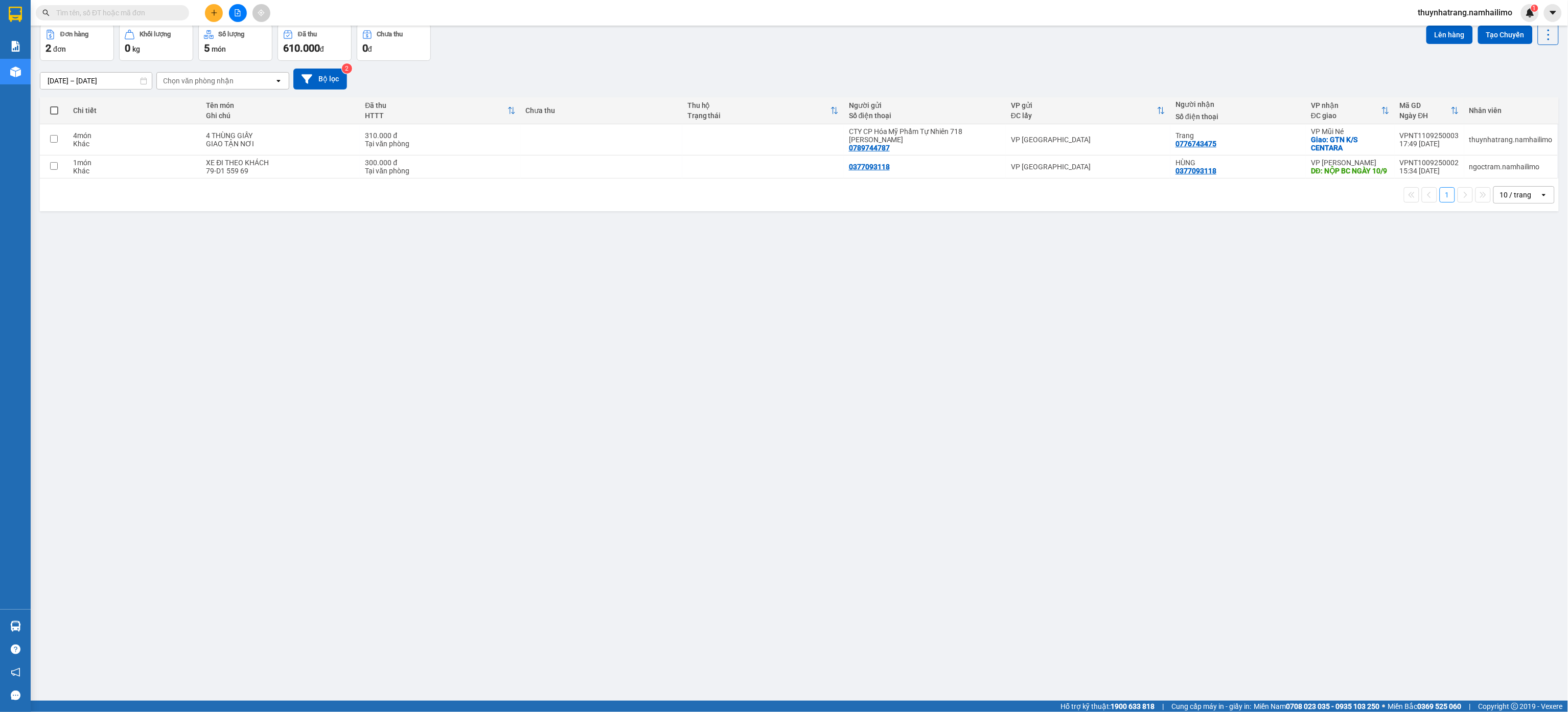
drag, startPoint x: 380, startPoint y: 469, endPoint x: 373, endPoint y: 448, distance: 22.1
click at [378, 468] on div "ver 1.8.143 Kho gửi Trên xe Kho nhận Hàng đã giao Đơn hàng 2 đơn Khối lượng 0 k…" at bounding box center [799, 339] width 1527 height 712
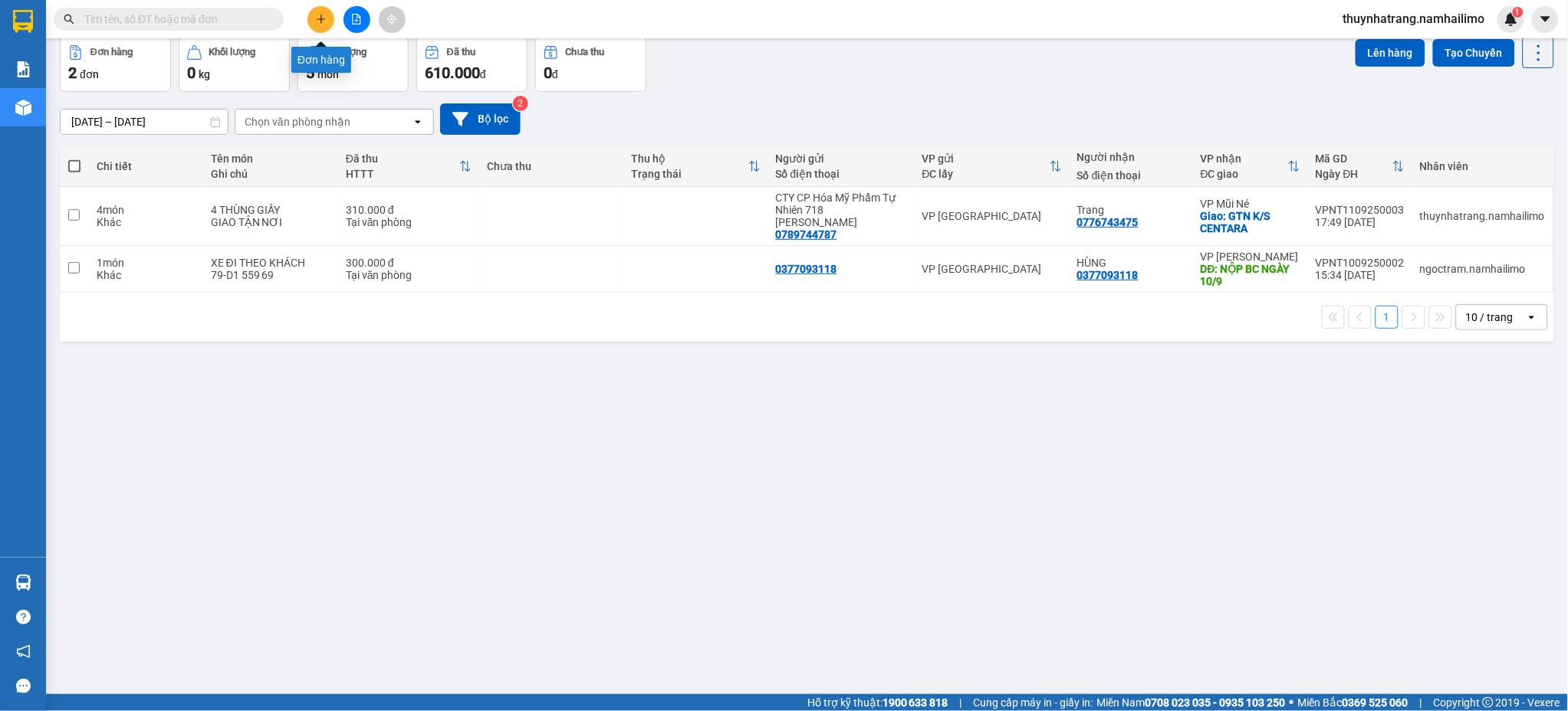
click at [323, 26] on button at bounding box center [321, 19] width 26 height 26
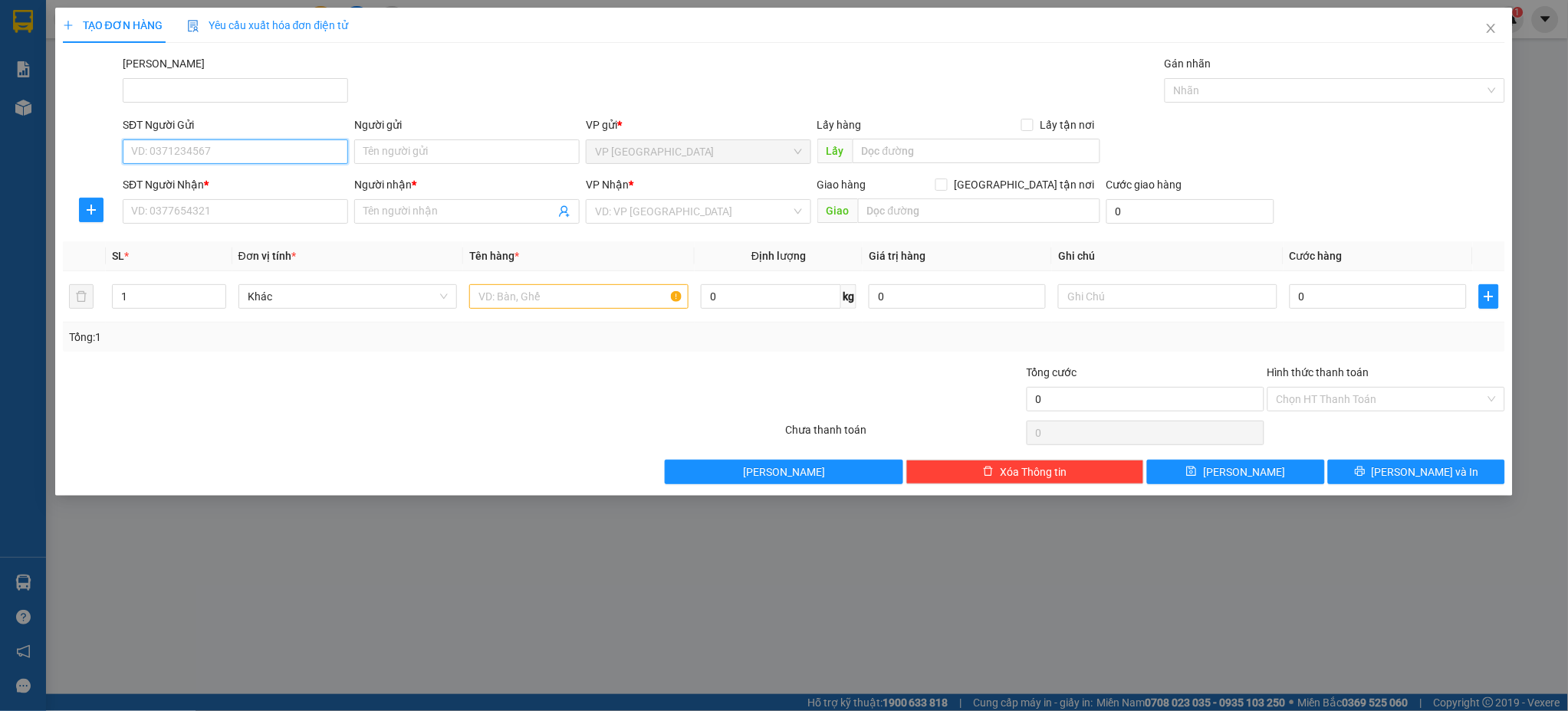
click at [258, 155] on input "SĐT Người Gửi" at bounding box center [235, 152] width 226 height 25
click at [217, 151] on input "SĐT Người Gửi" at bounding box center [235, 152] width 226 height 25
type input "0822800257"
click at [216, 182] on div "0822800257 - HUỆ" at bounding box center [235, 183] width 207 height 16
type input "HUỆ"
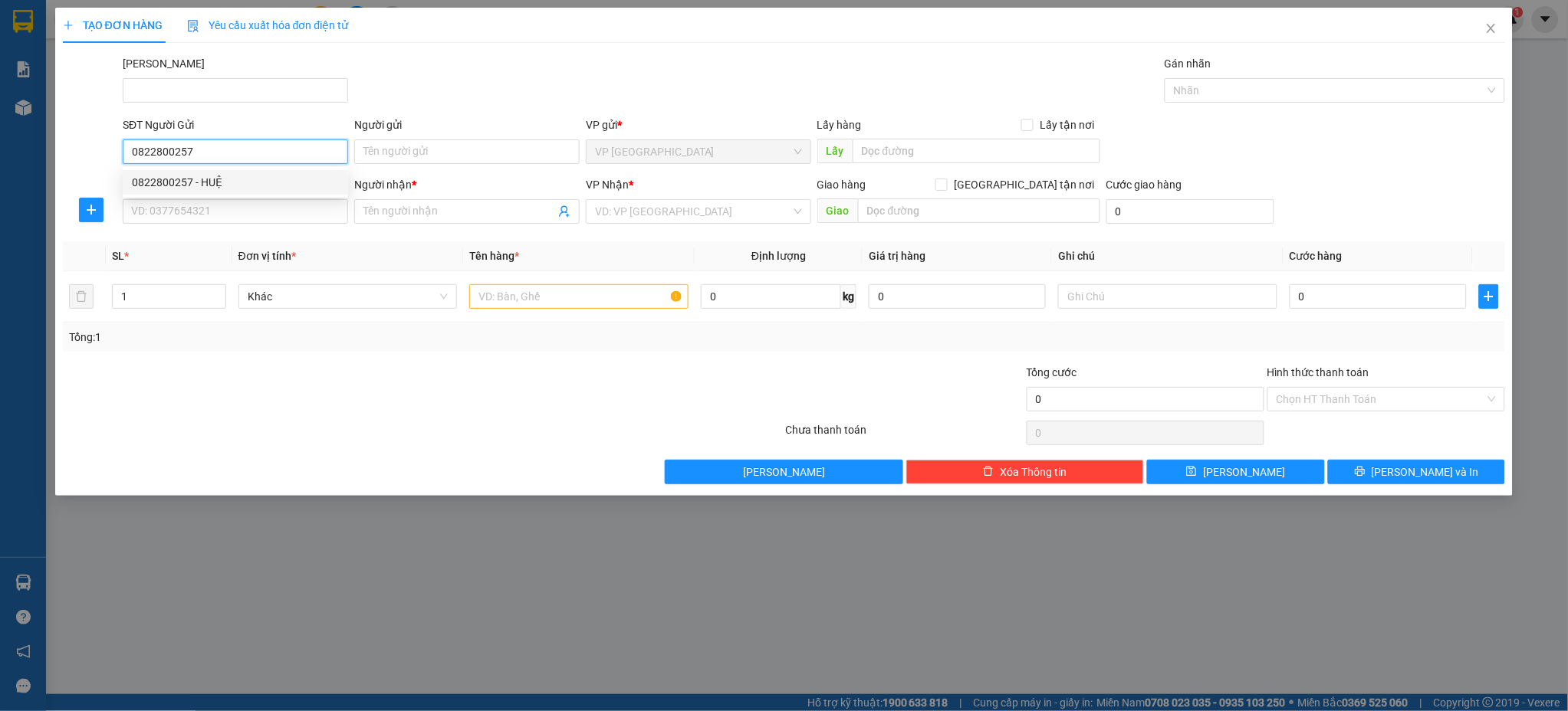
type input "0919514451"
type input "HÂN"
type input "100.000"
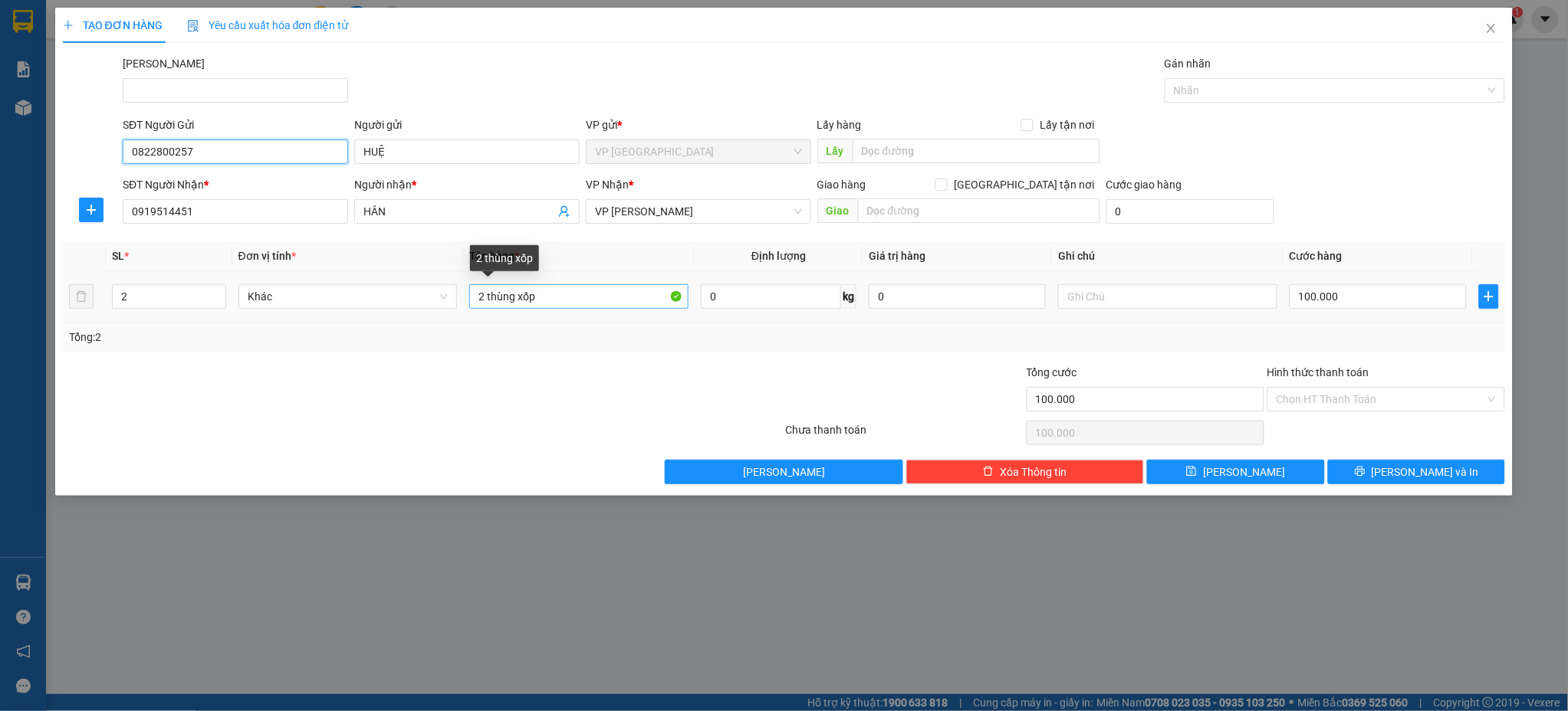
type input "0822800257"
click at [484, 300] on input "2 thùng xốp" at bounding box center [579, 297] width 219 height 25
type input "1 thùng xốp"
click at [155, 305] on input "2" at bounding box center [168, 296] width 112 height 23
type input "1"
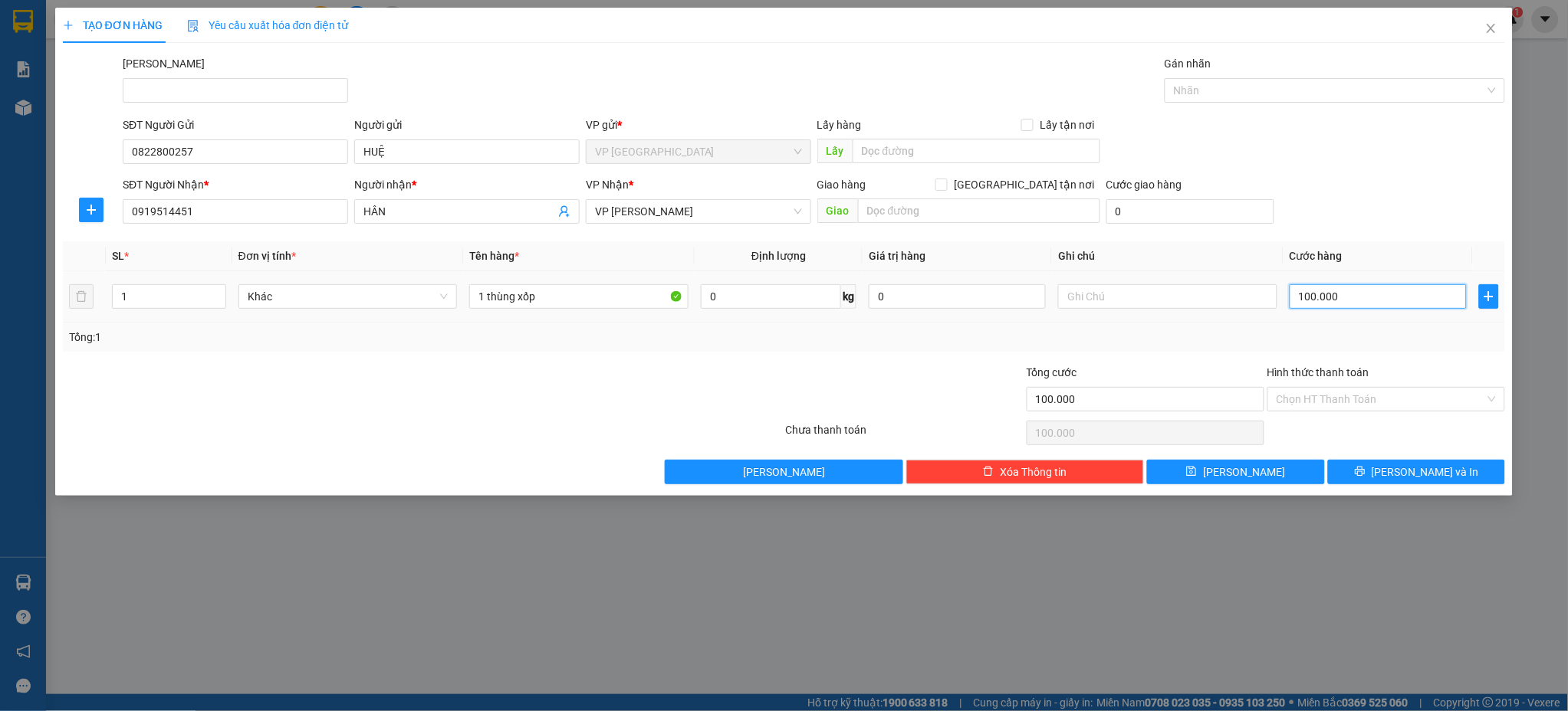
click at [1352, 295] on input "100.000" at bounding box center [1378, 297] width 177 height 25
type input "5"
type input "50"
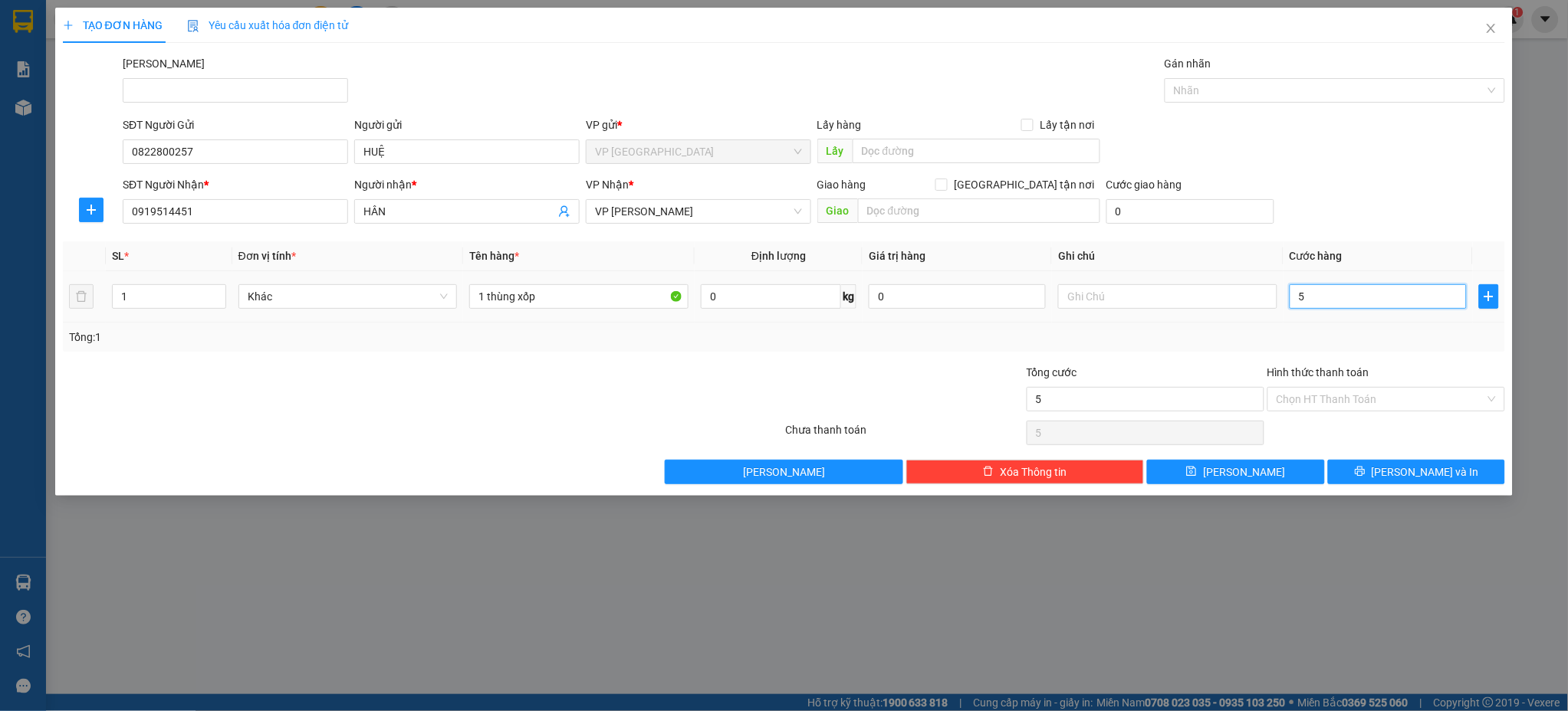
type input "50"
type input "500"
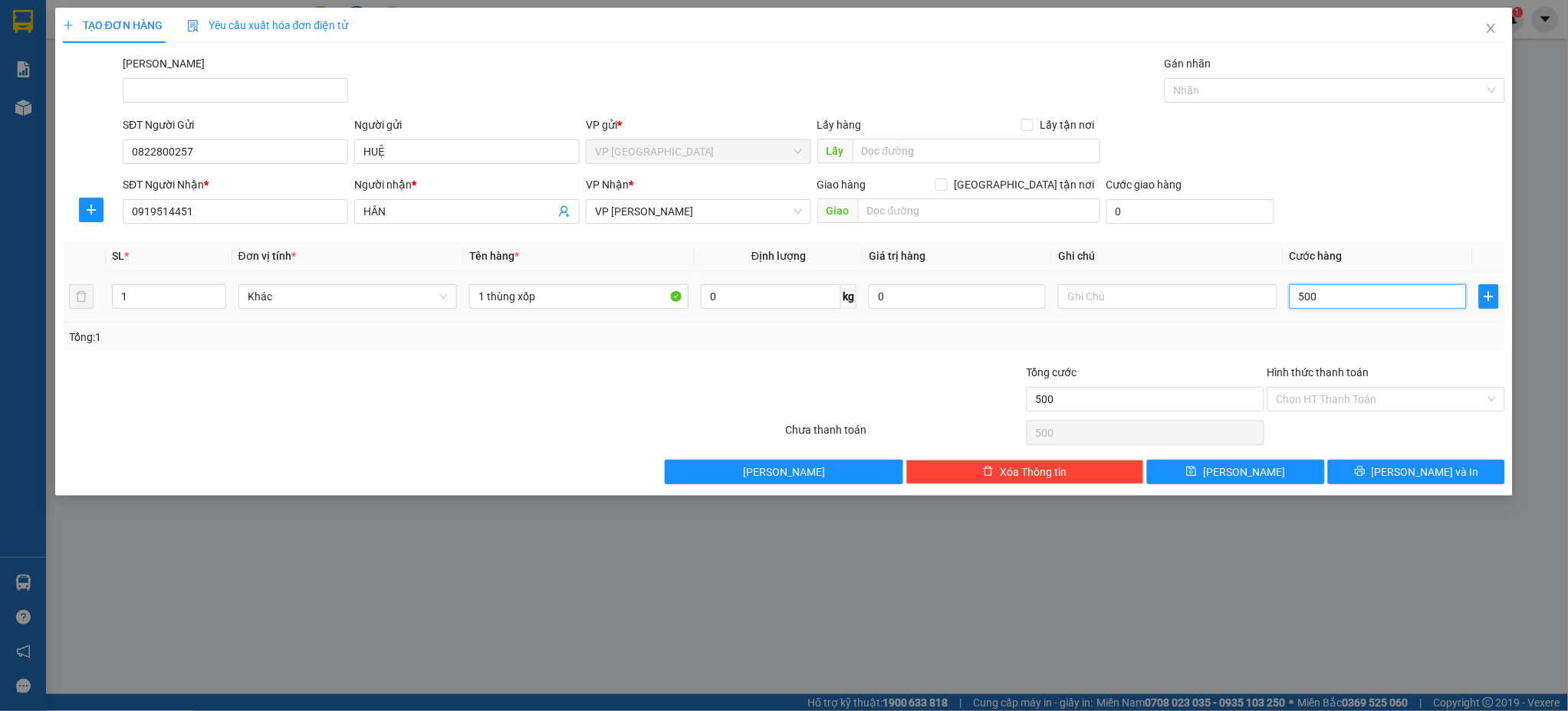
type input "5.000"
type input "50.000"
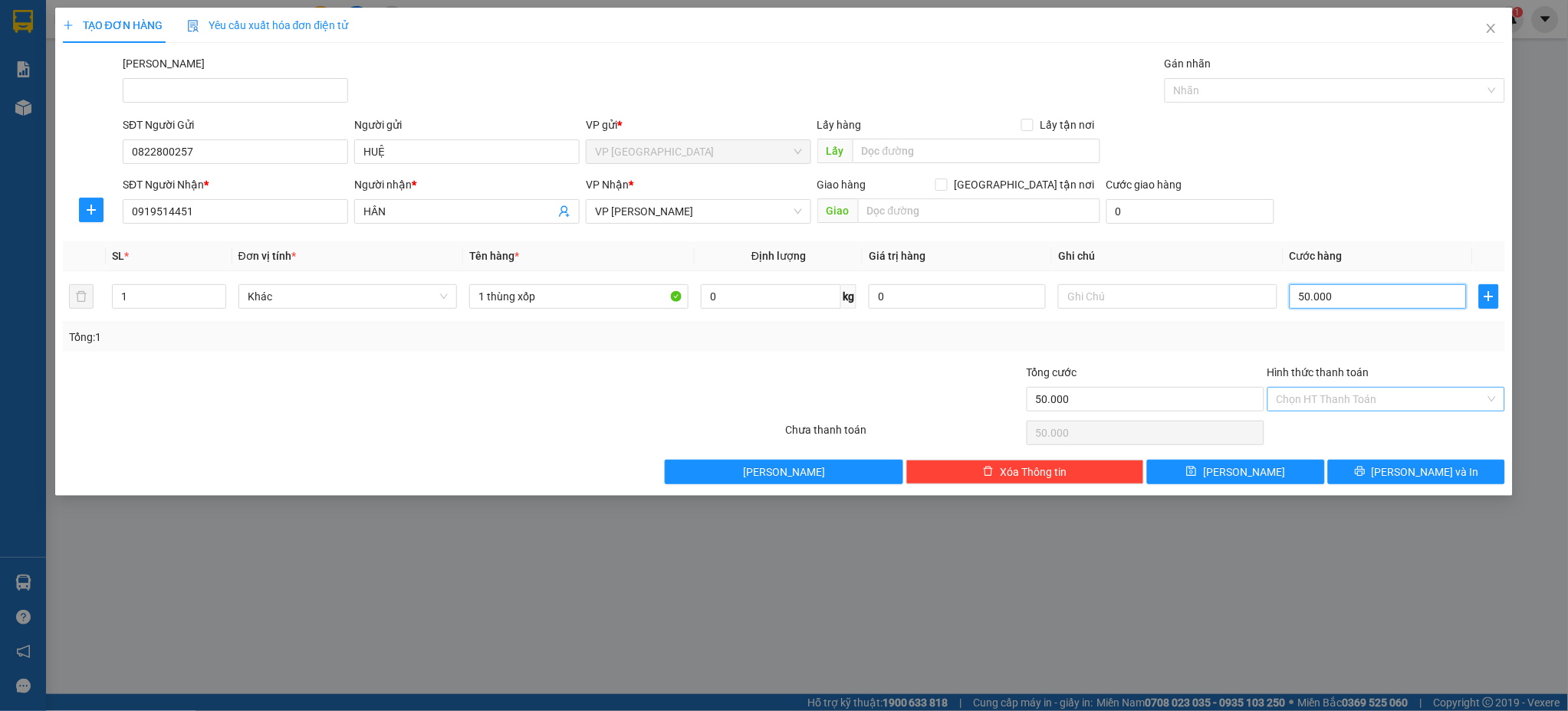
type input "50.000"
click at [1307, 397] on input "Hình thức thanh toán" at bounding box center [1381, 399] width 208 height 23
click at [1308, 428] on div "Tại văn phòng" at bounding box center [1387, 430] width 219 height 16
type input "0"
click at [1365, 471] on icon "printer" at bounding box center [1361, 471] width 11 height 11
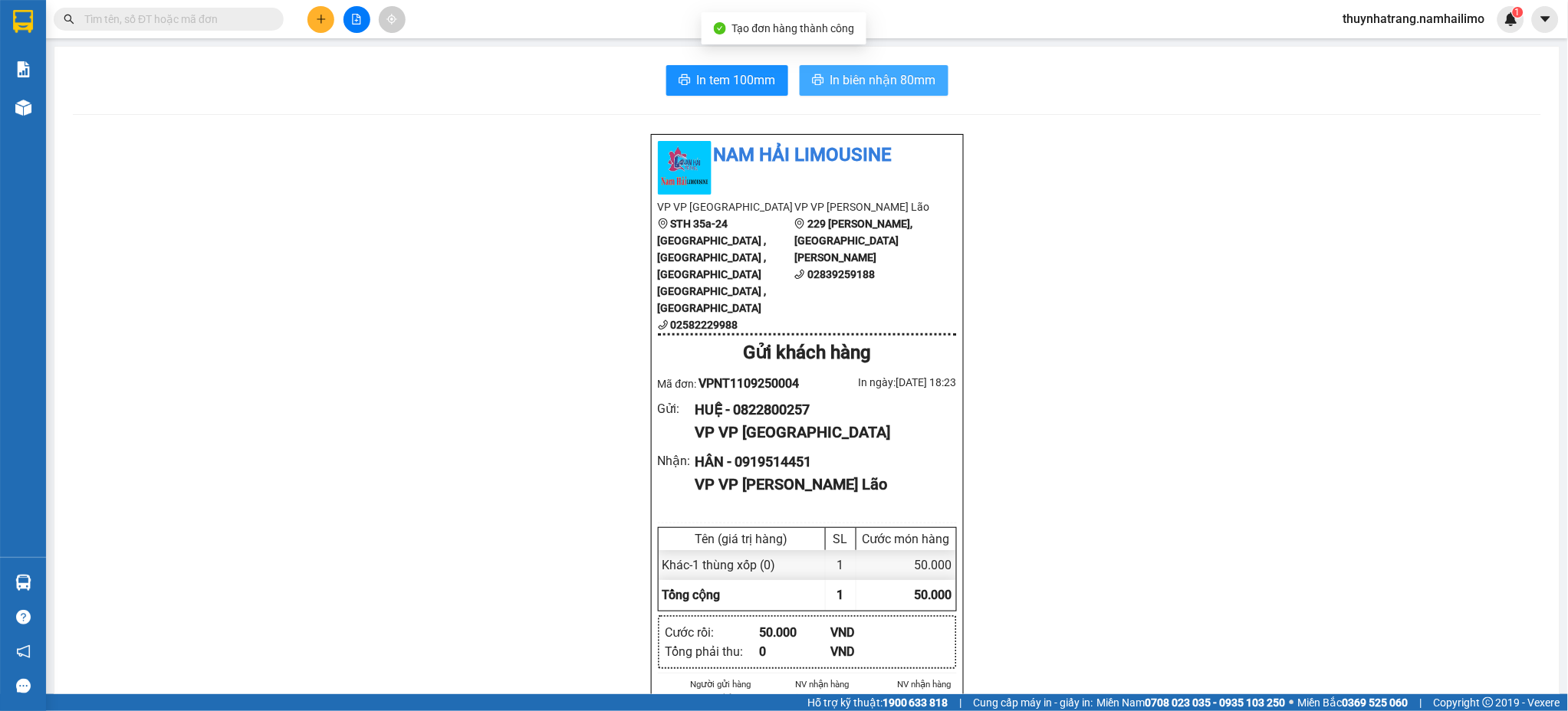
click at [897, 84] on span "In biên nhận 80mm" at bounding box center [883, 79] width 106 height 19
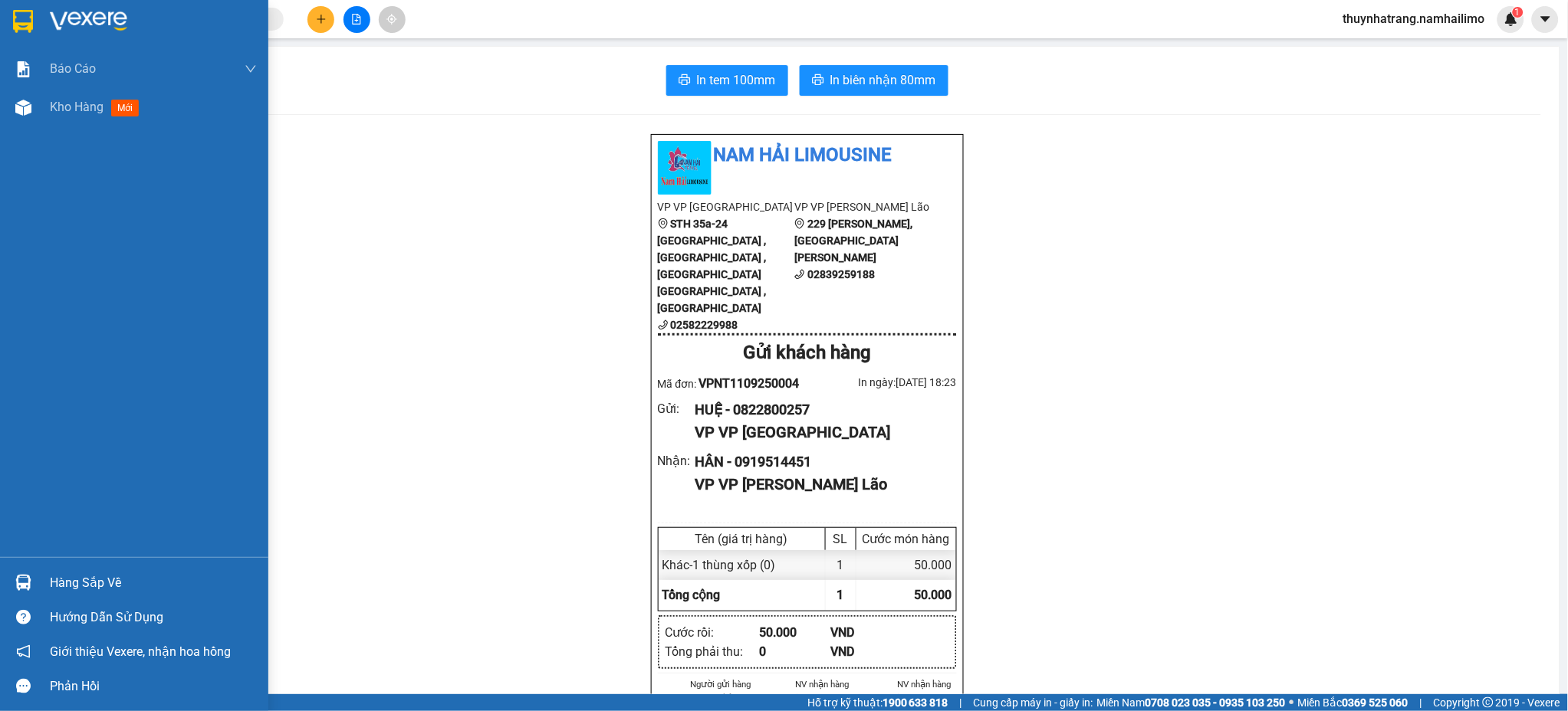
click at [26, 22] on img at bounding box center [23, 21] width 20 height 23
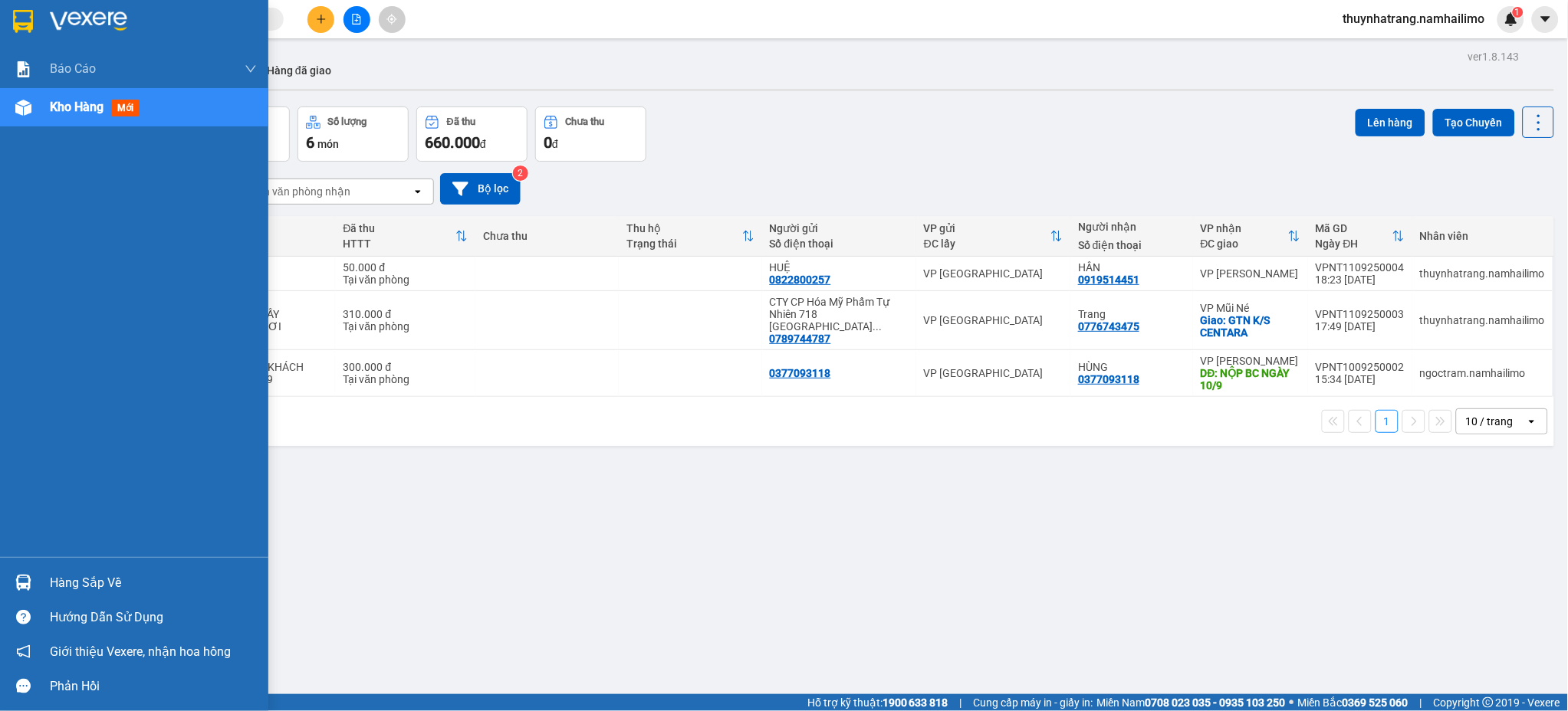
click at [127, 584] on div "Hàng sắp về" at bounding box center [153, 582] width 207 height 23
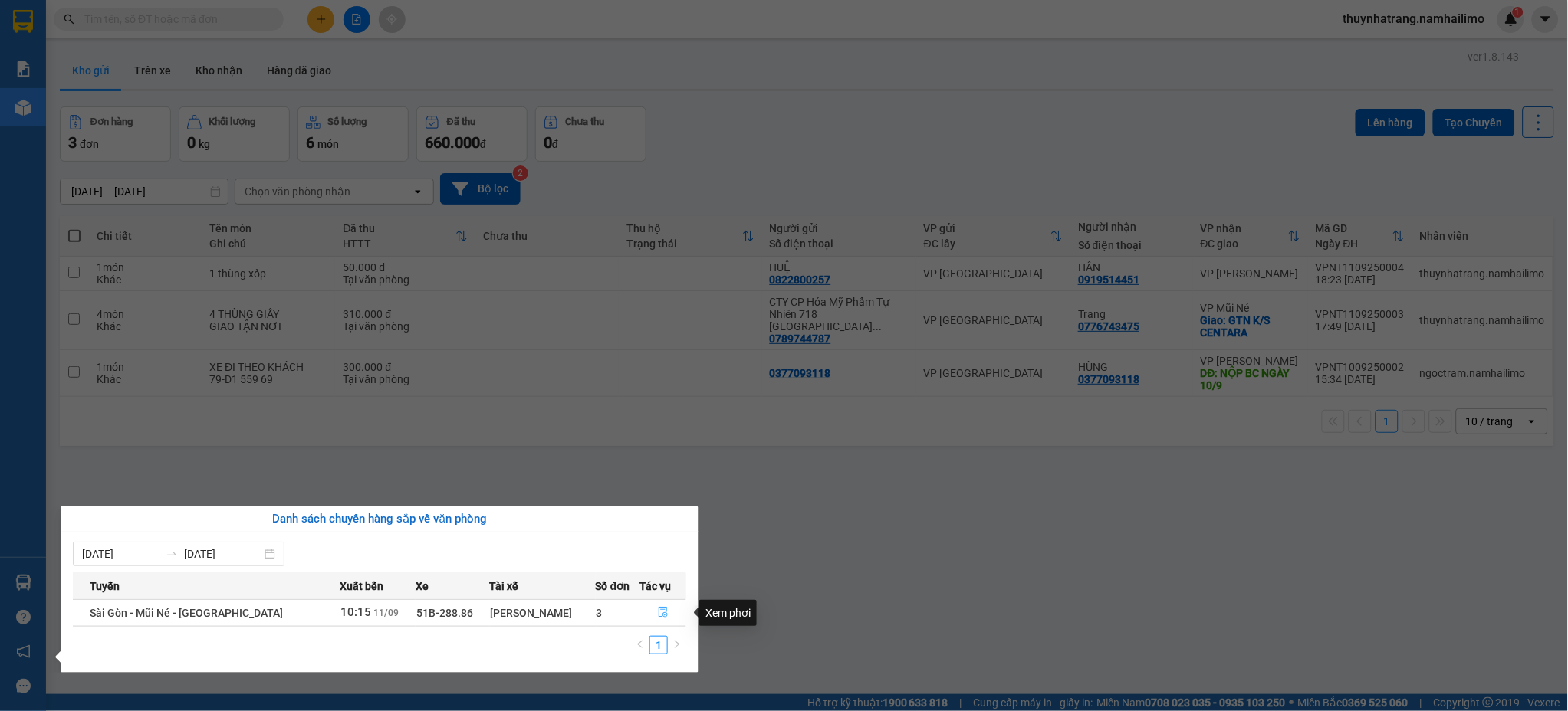
click at [658, 605] on button "button" at bounding box center [663, 612] width 46 height 25
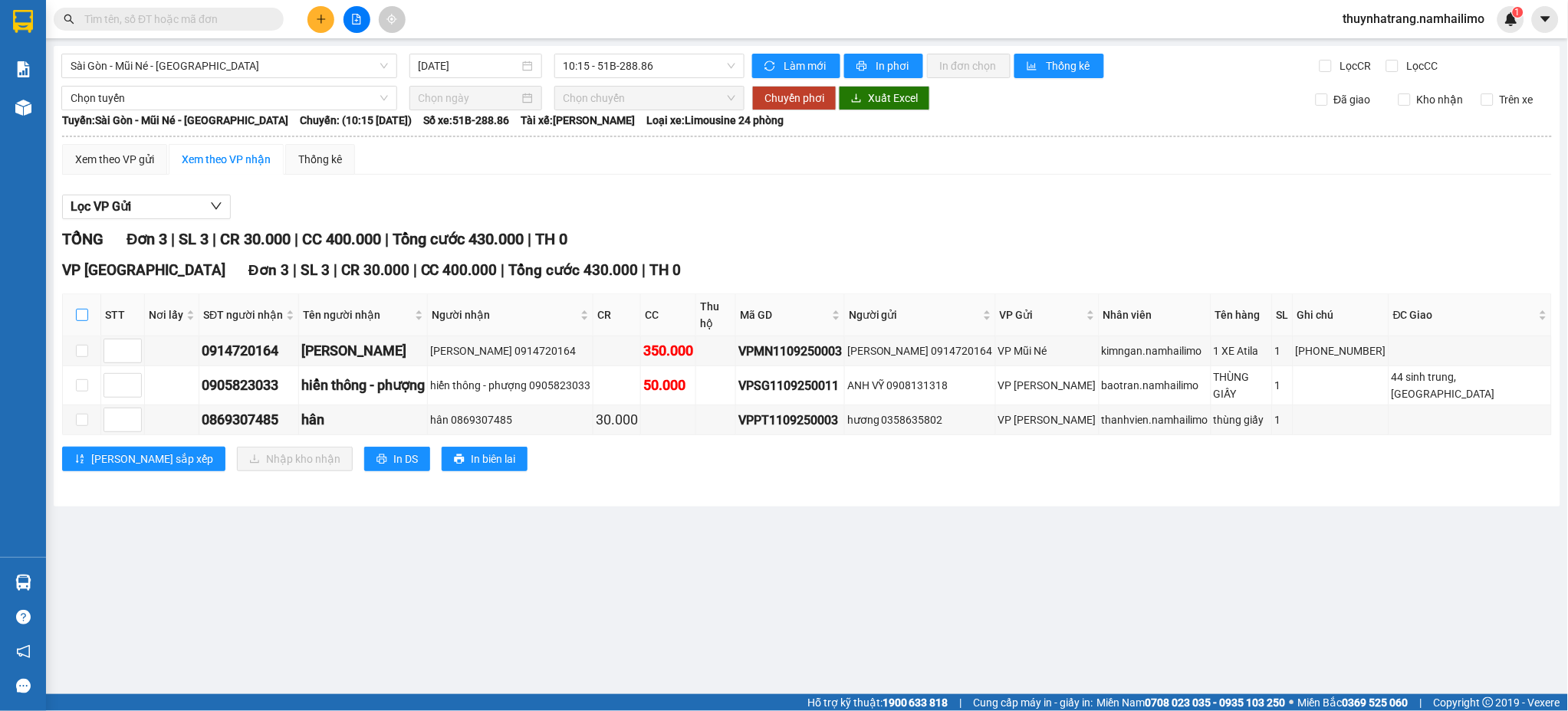
click at [79, 308] on input "checkbox" at bounding box center [81, 314] width 12 height 12
checkbox input "true"
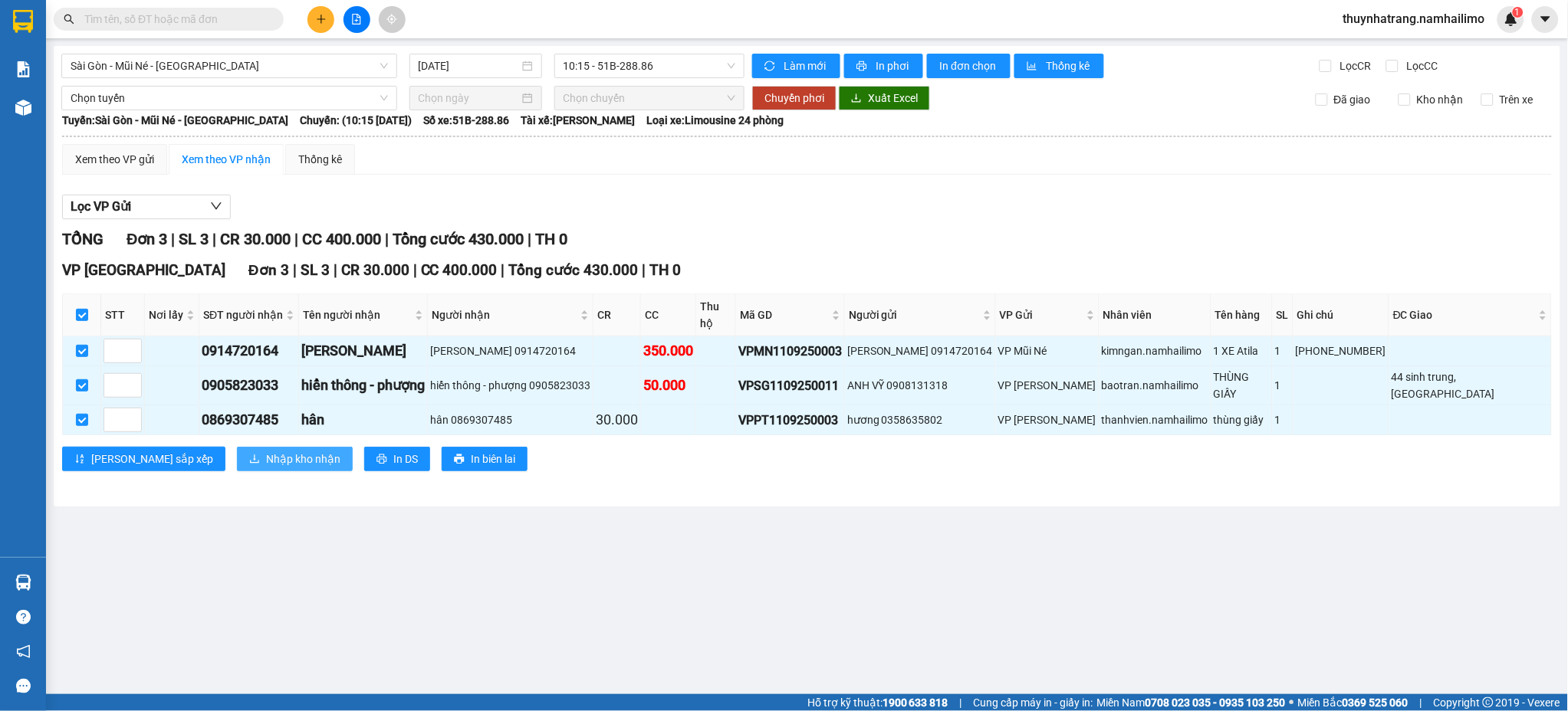
click at [266, 451] on span "Nhập kho nhận" at bounding box center [302, 459] width 74 height 16
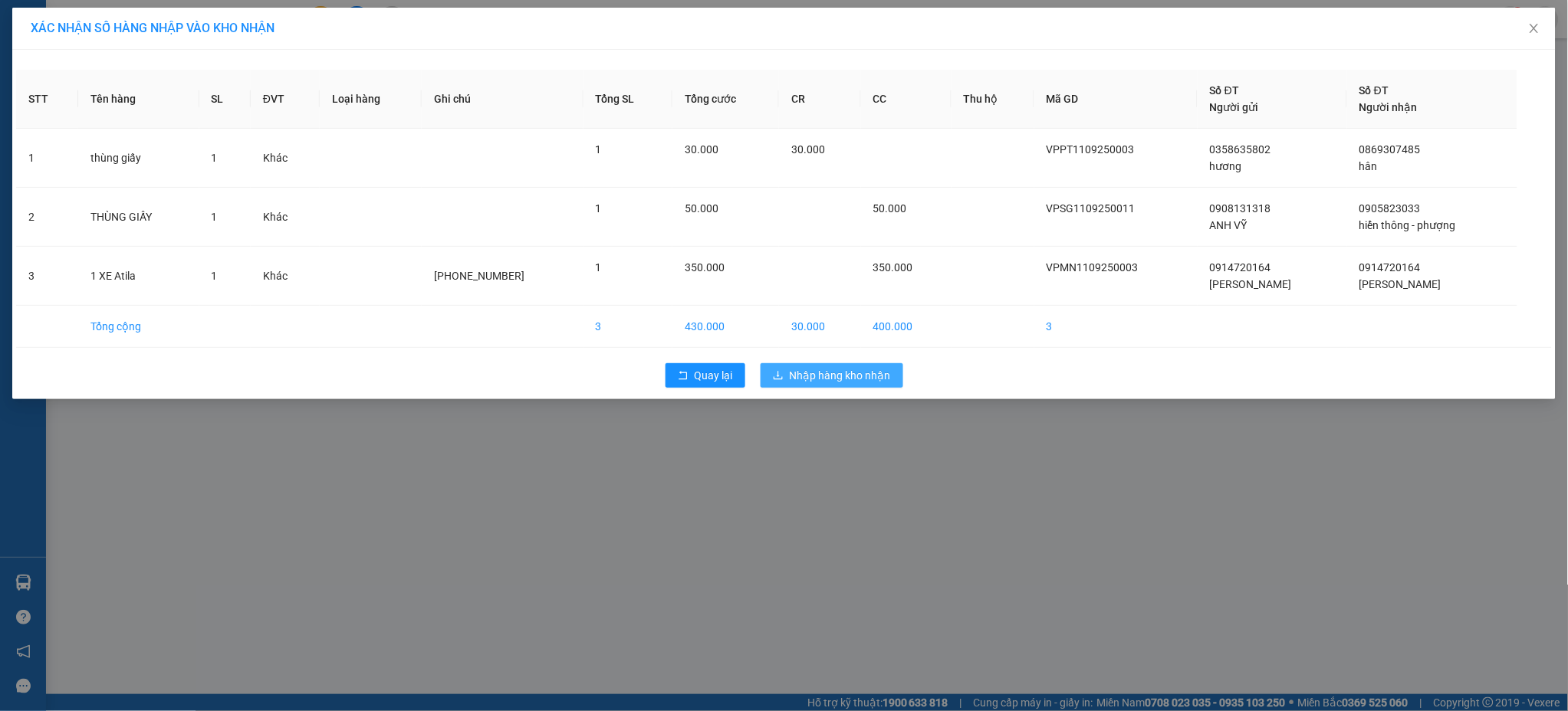
click at [839, 378] on span "Nhập hàng kho nhận" at bounding box center [840, 375] width 101 height 16
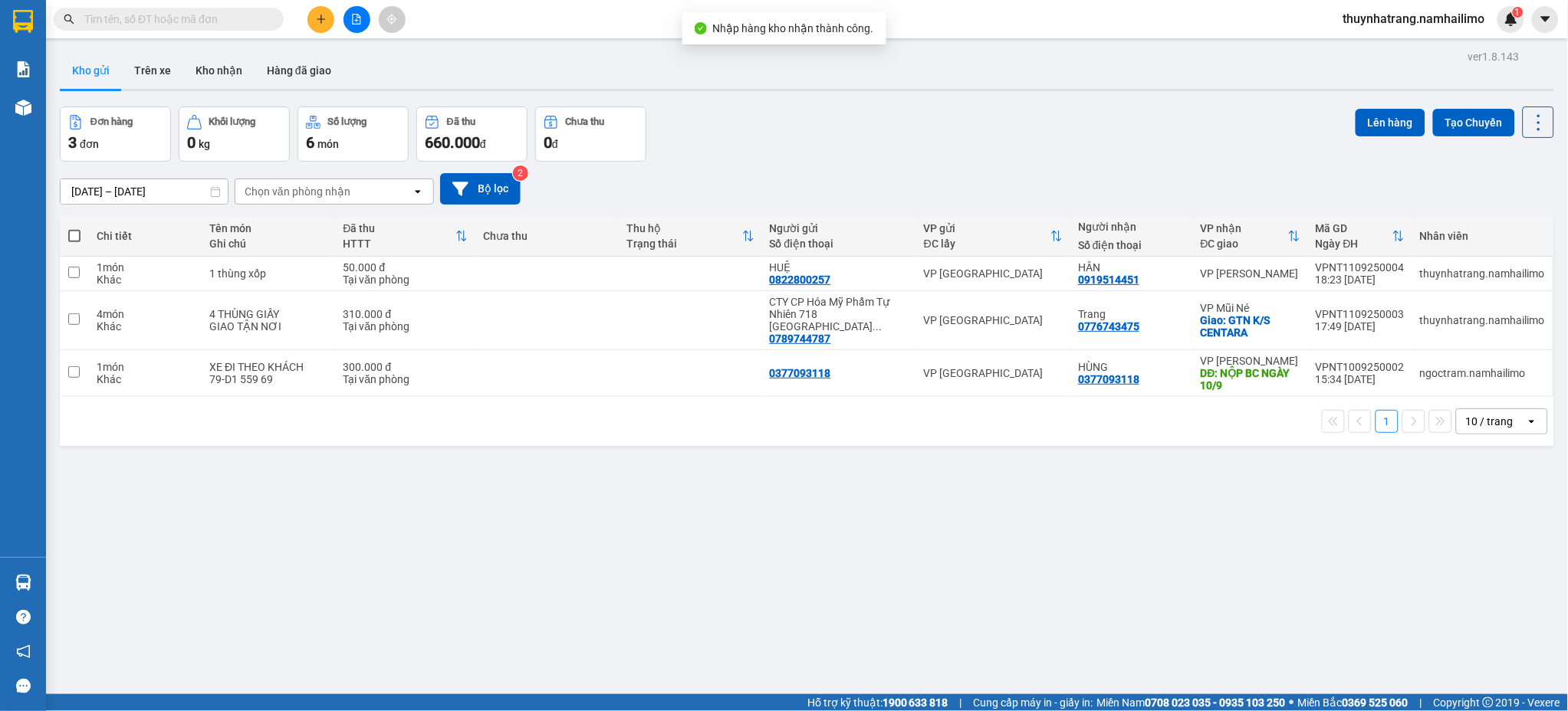
click at [103, 75] on button "Kho gửi" at bounding box center [90, 70] width 62 height 37
click at [227, 74] on button "Kho nhận" at bounding box center [219, 70] width 71 height 37
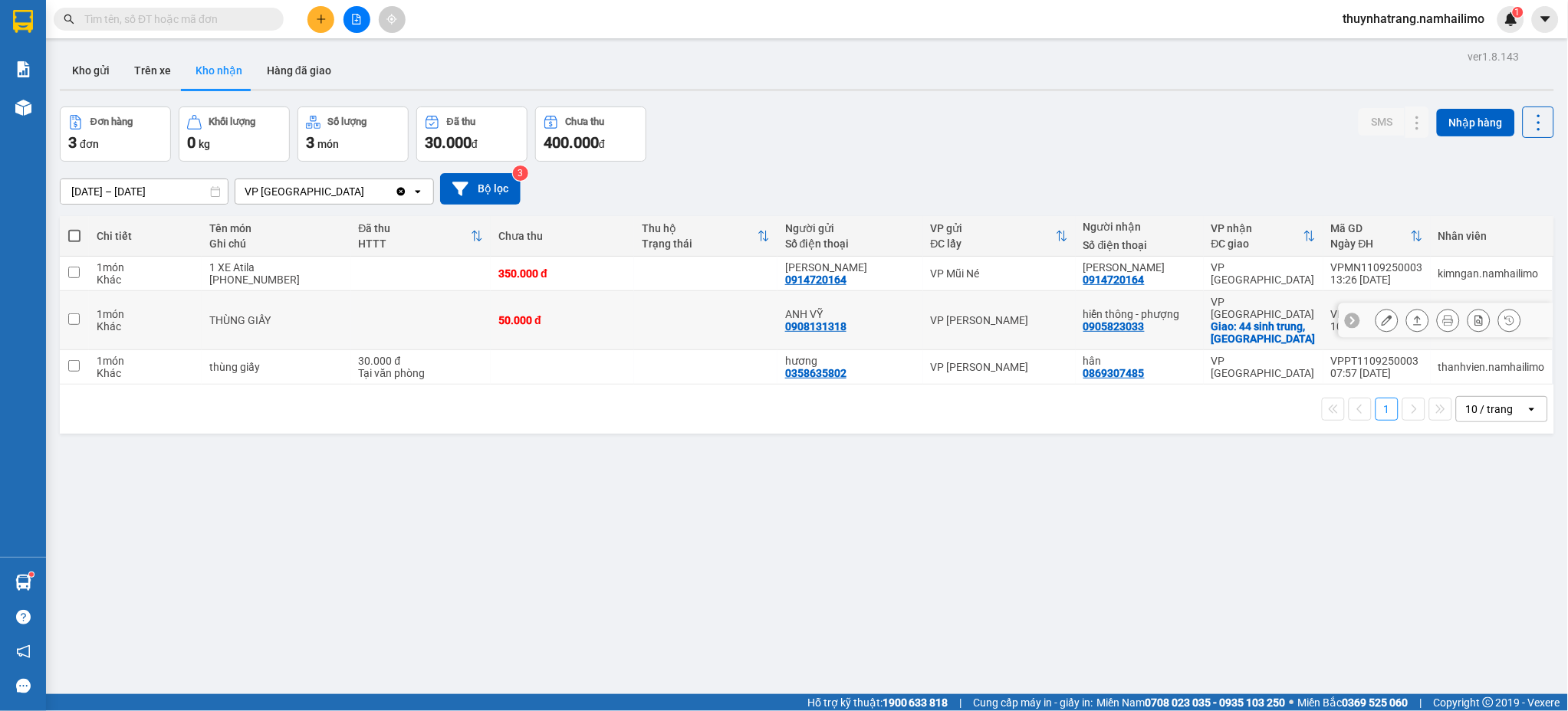
click at [561, 314] on div "50.000 đ" at bounding box center [563, 319] width 128 height 12
checkbox input "true"
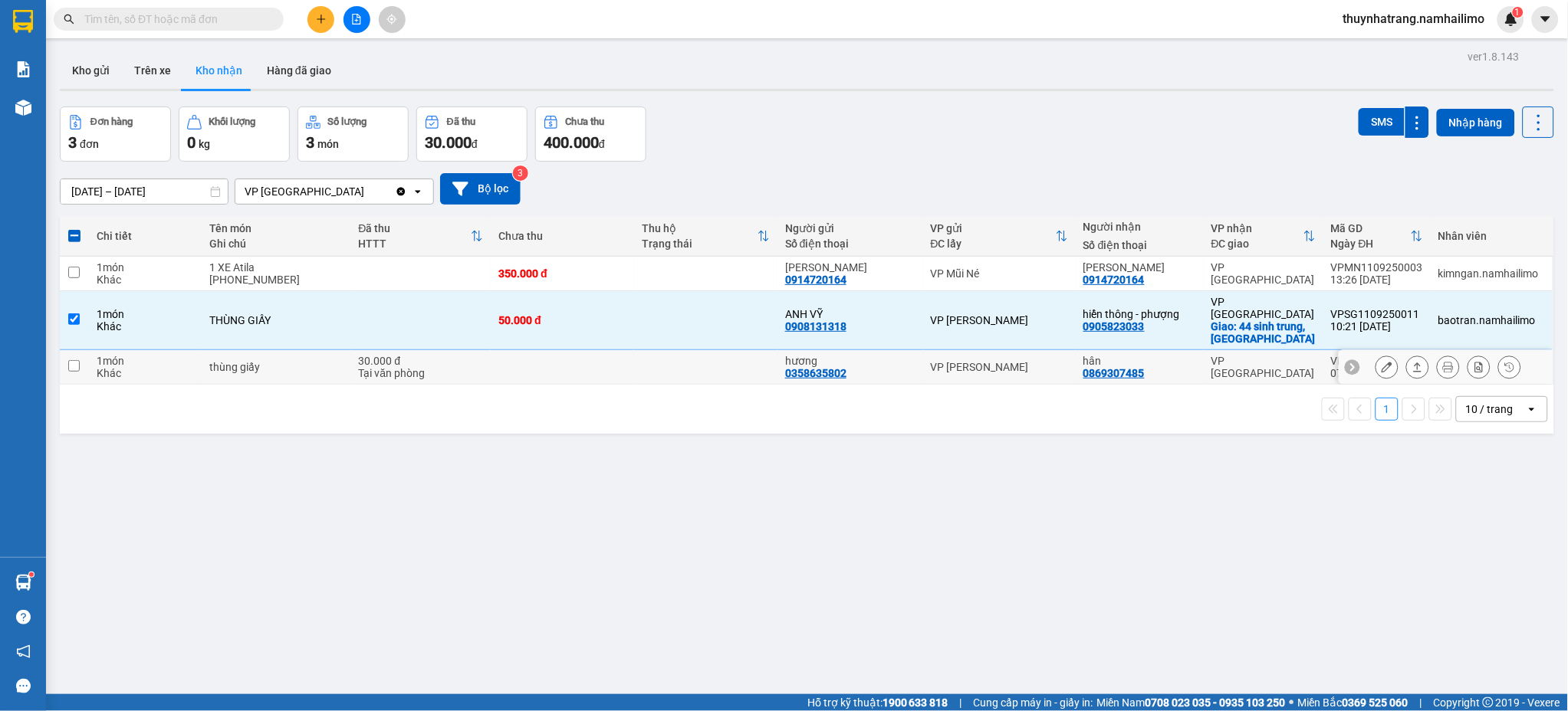
click at [1044, 370] on td "VP [PERSON_NAME]" at bounding box center [999, 368] width 153 height 35
checkbox input "true"
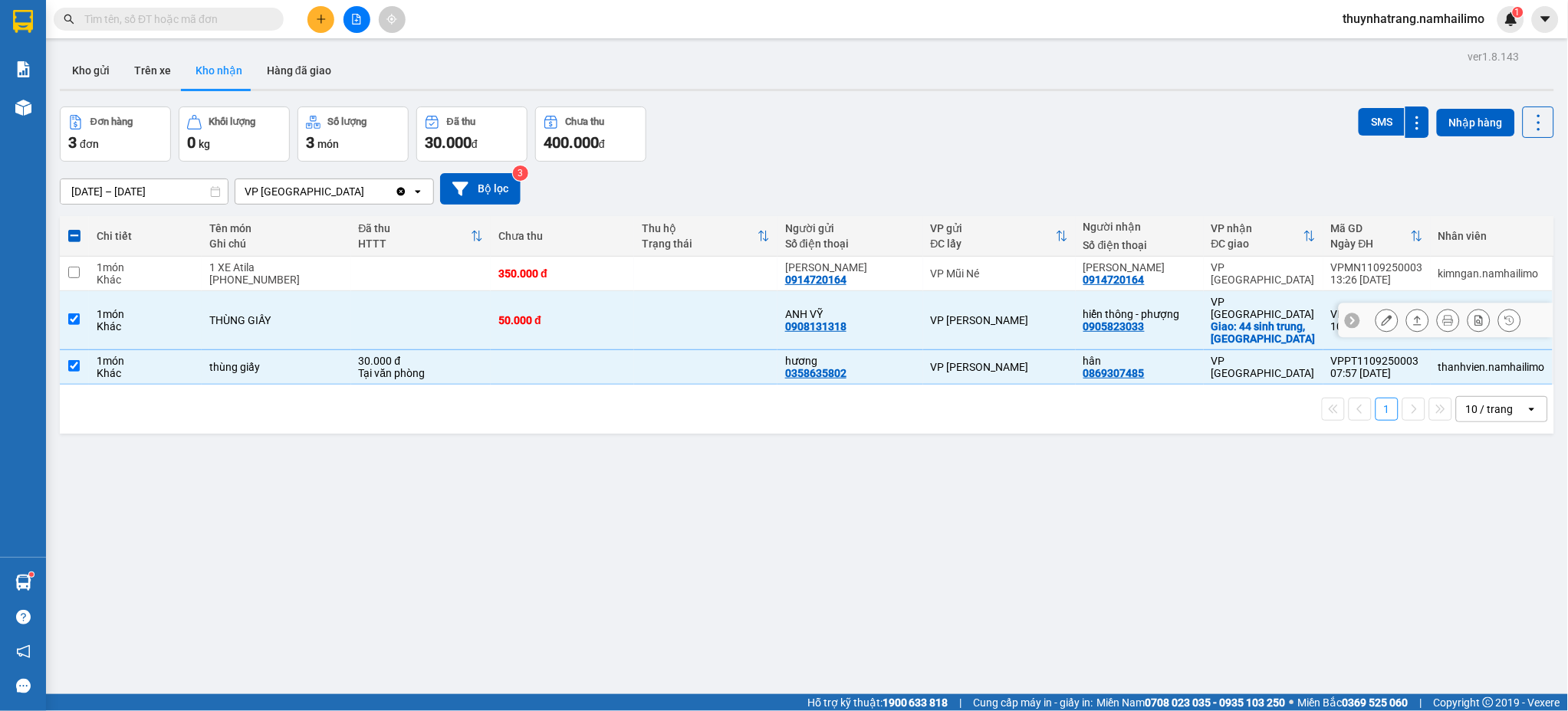
click at [1035, 299] on td "VP [PERSON_NAME]" at bounding box center [999, 320] width 153 height 59
checkbox input "false"
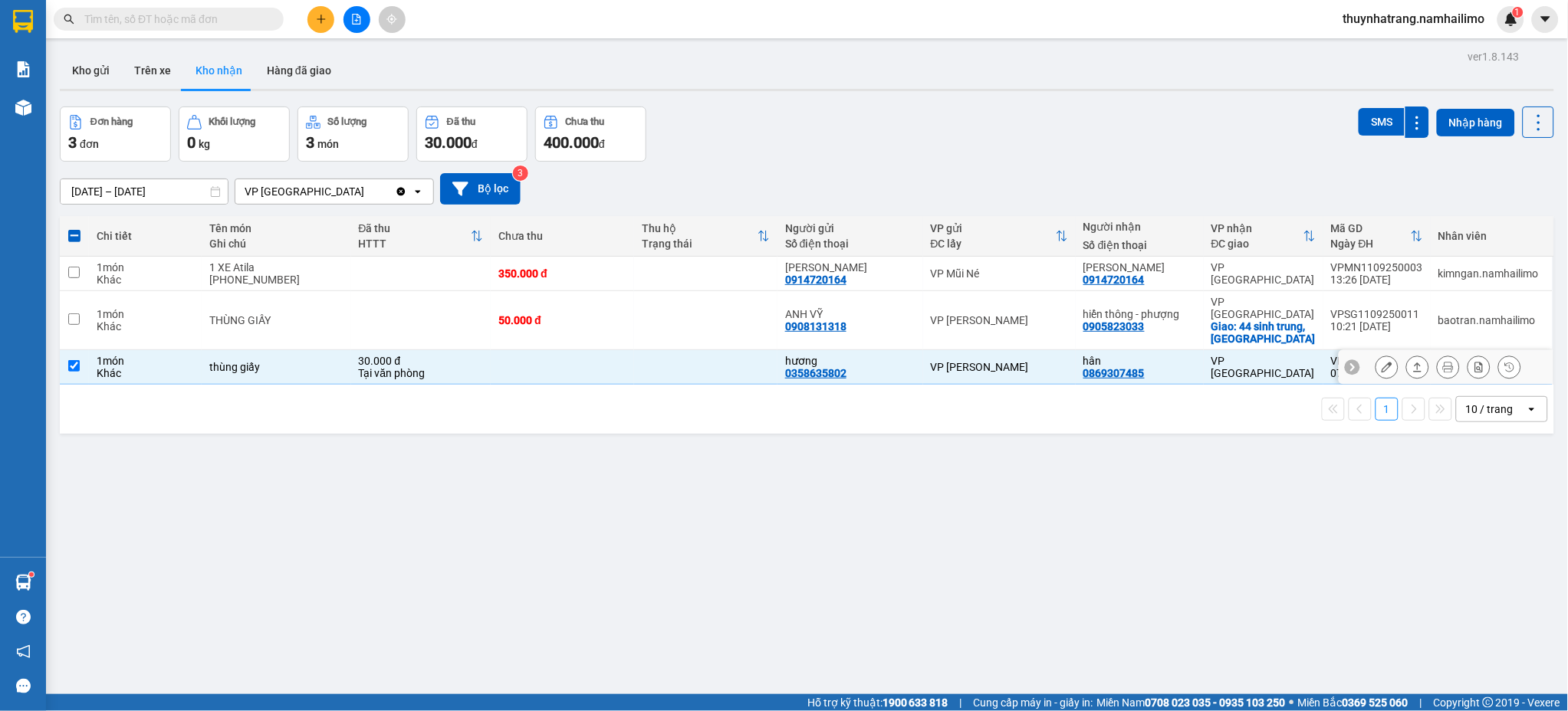
click at [883, 358] on div "hương 0358635802" at bounding box center [850, 367] width 131 height 25
checkbox input "false"
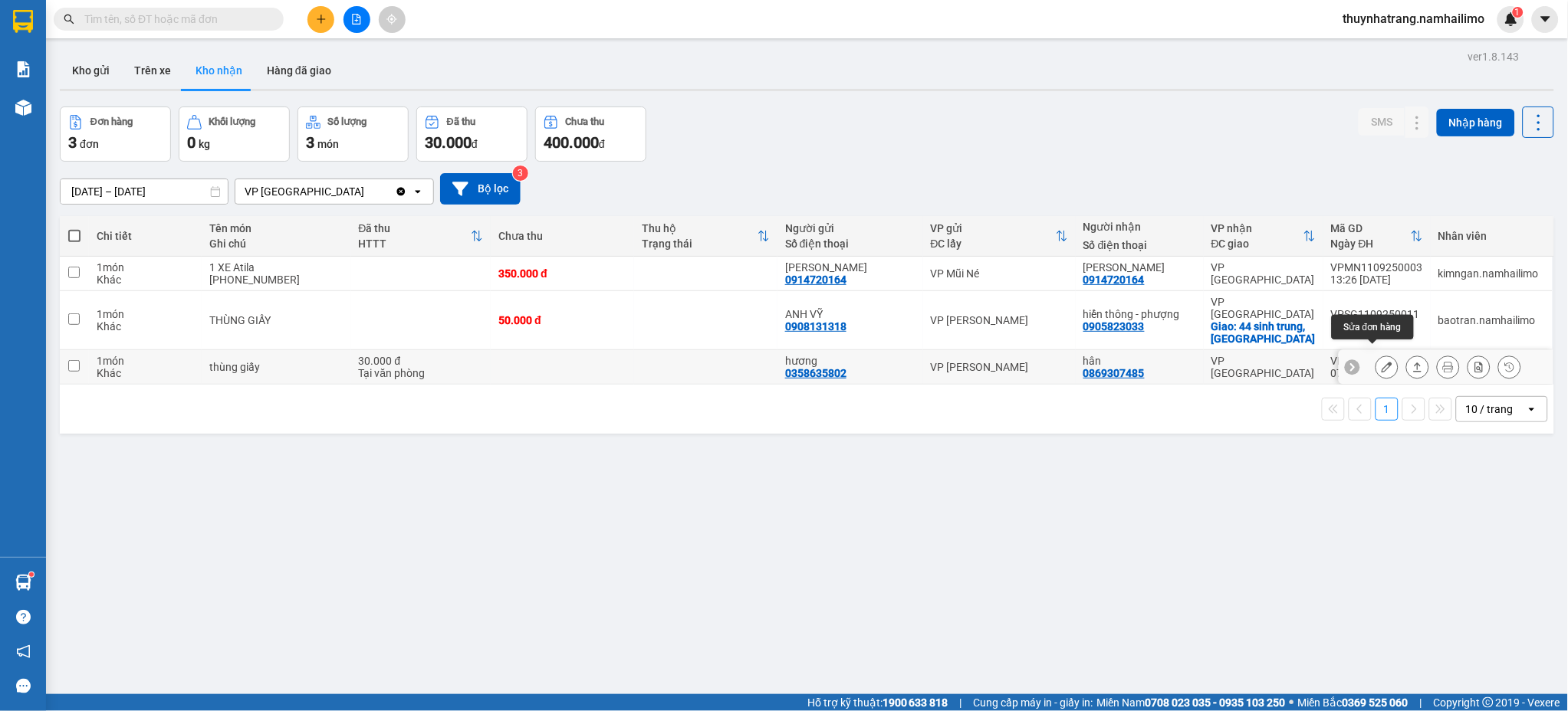
click at [1382, 361] on icon at bounding box center [1387, 367] width 11 height 11
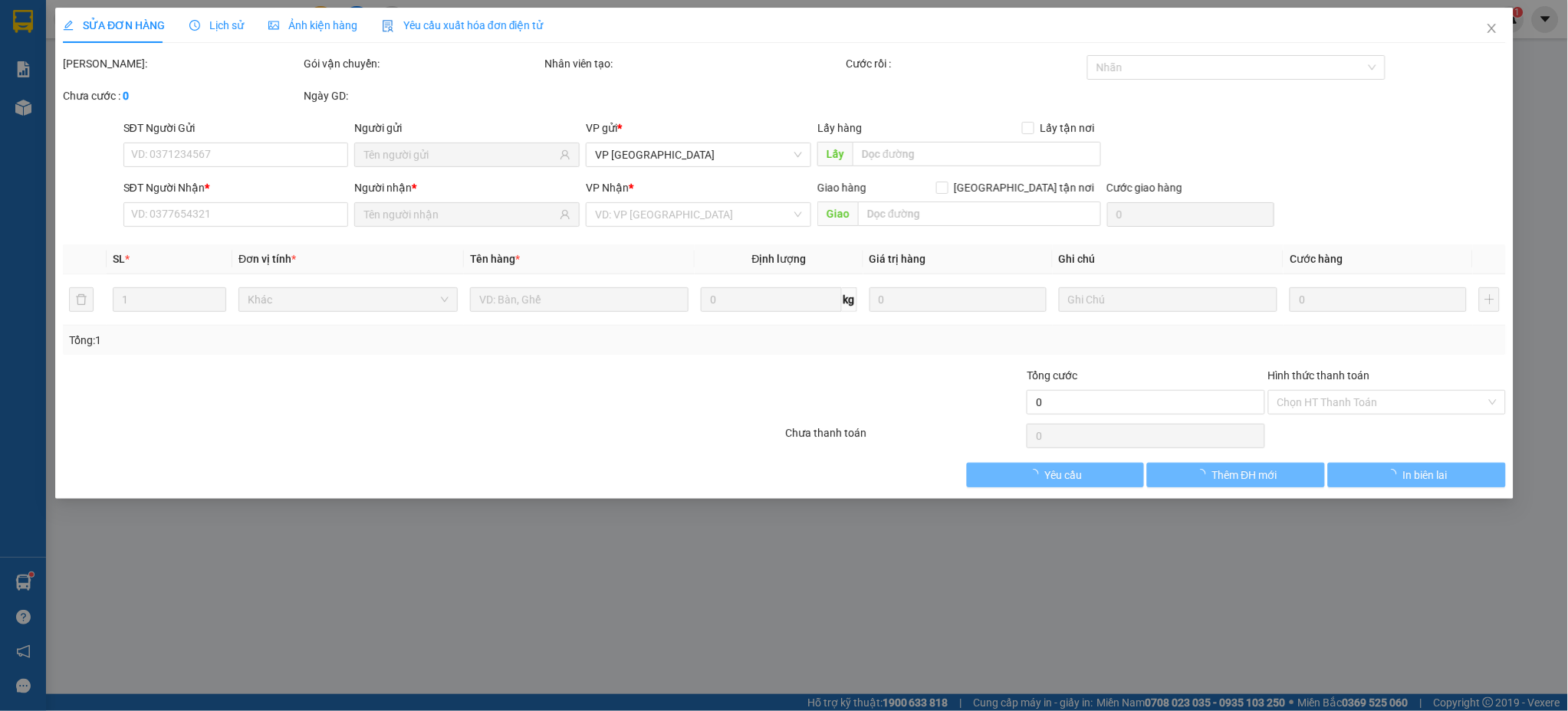
type input "0358635802"
type input "hương"
type input "0869307485"
type input "hân"
type input "30.000"
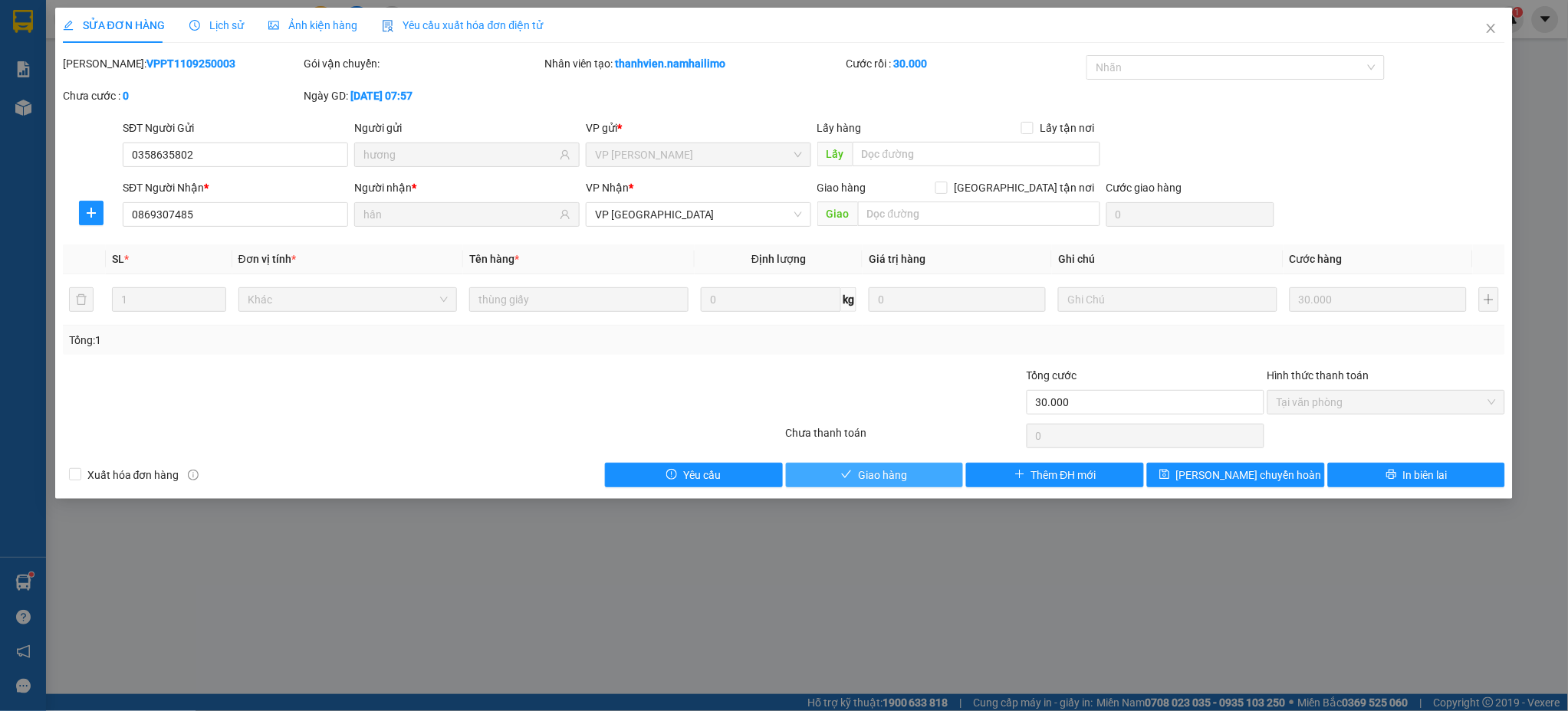
click at [883, 476] on span "Giao hàng" at bounding box center [883, 475] width 49 height 16
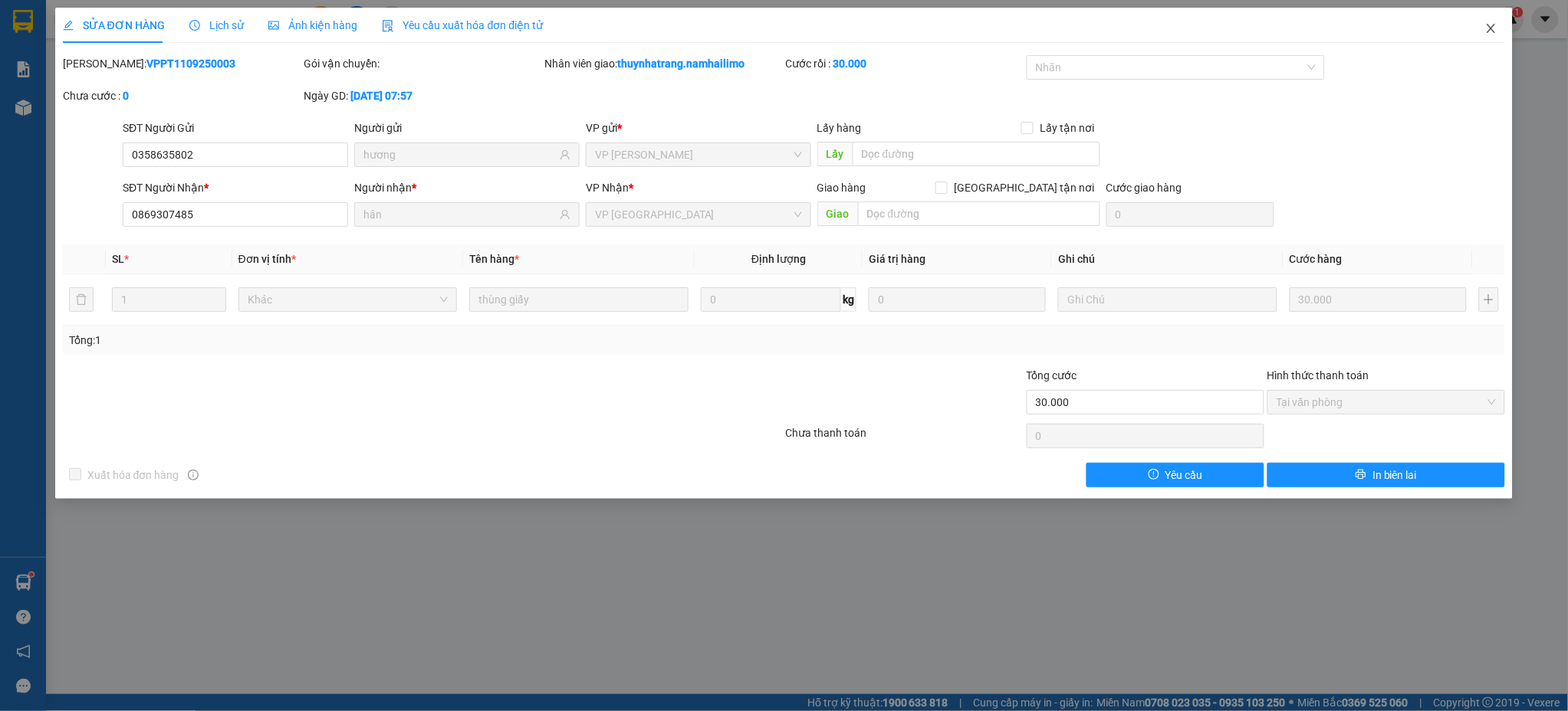
click at [1494, 18] on span "Close" at bounding box center [1491, 28] width 43 height 43
